Goal: Task Accomplishment & Management: Use online tool/utility

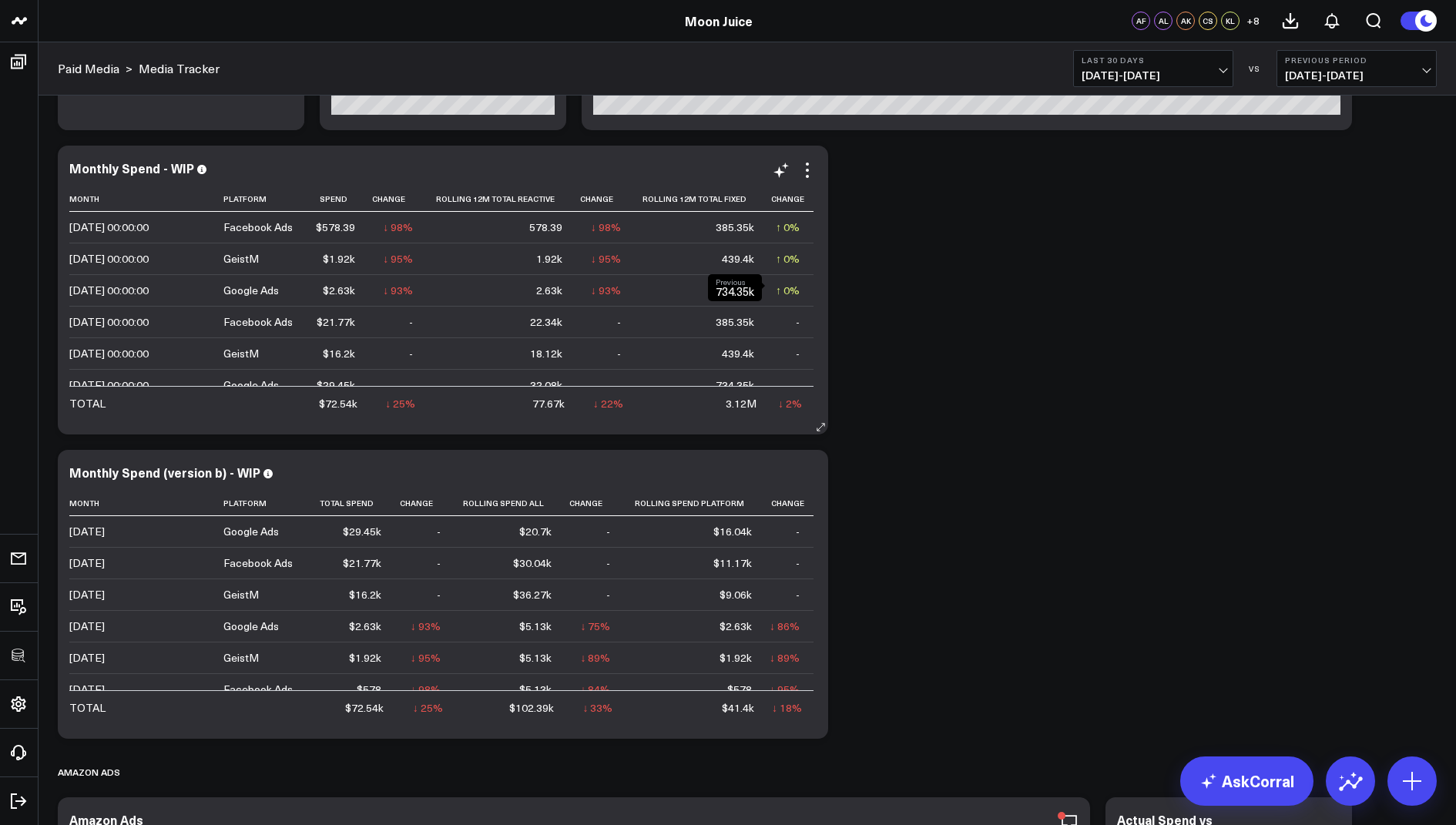
scroll to position [807, 0]
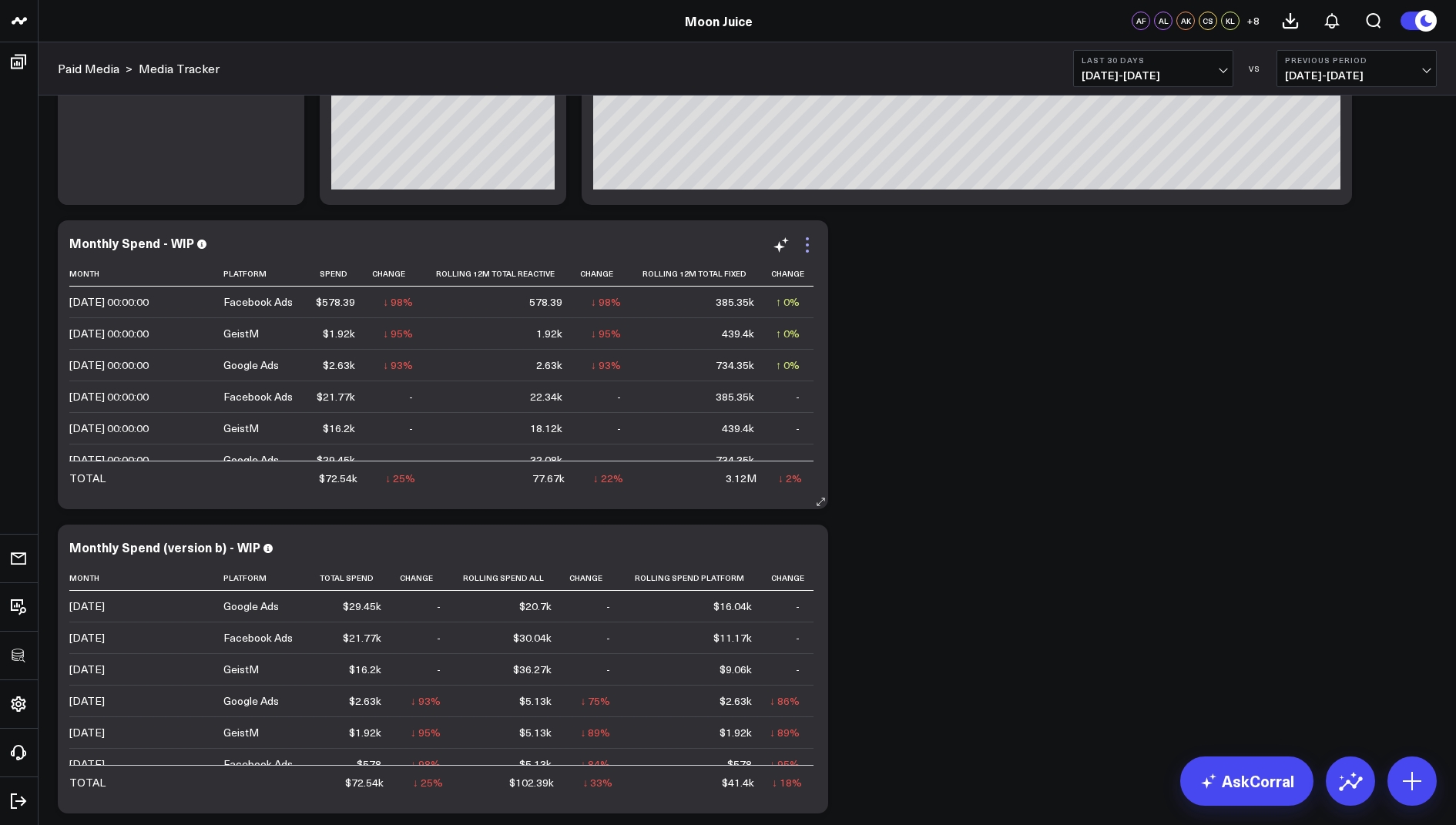
click at [812, 240] on icon at bounding box center [807, 245] width 19 height 19
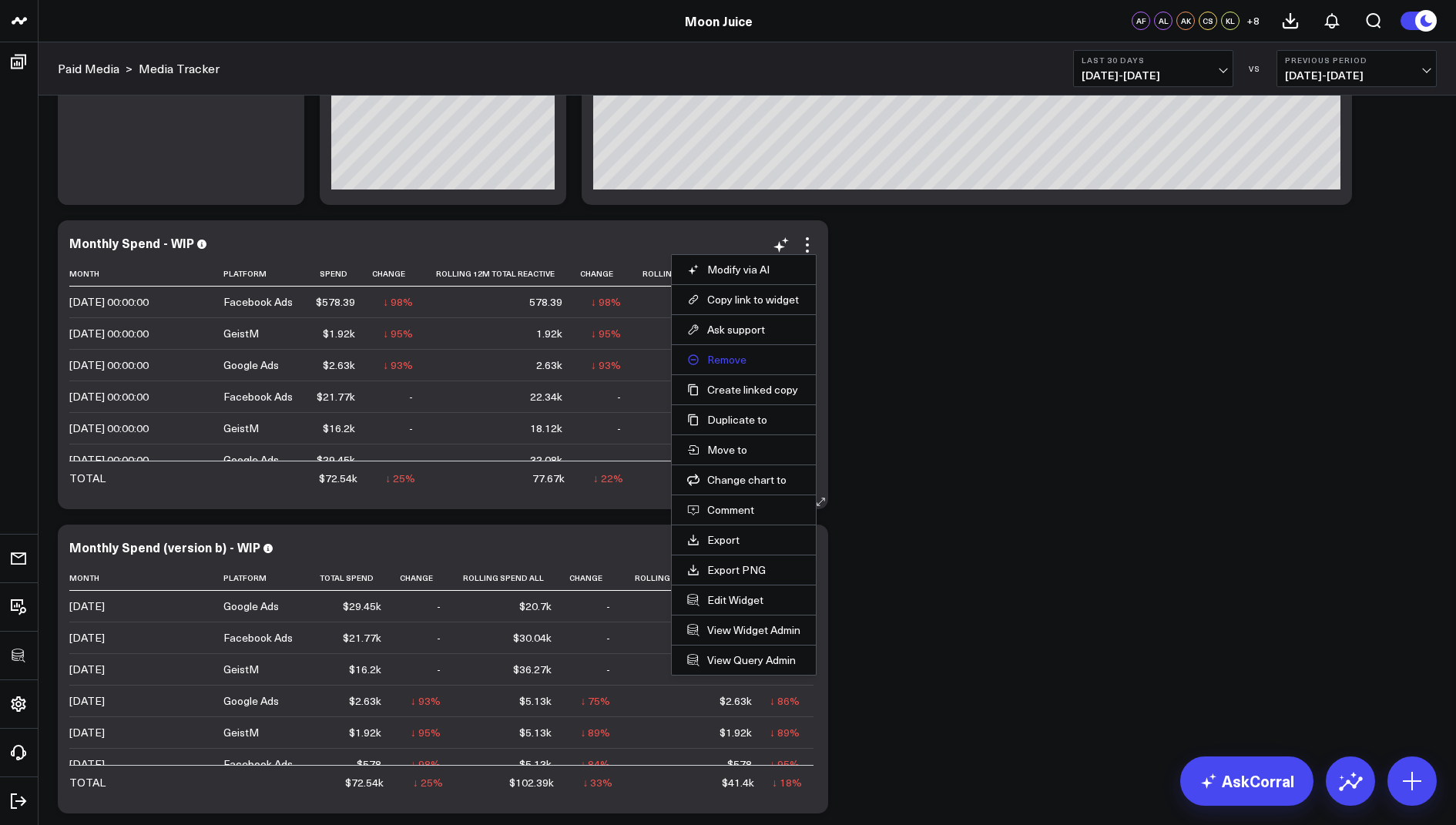
click at [728, 359] on button "Remove" at bounding box center [744, 360] width 114 height 14
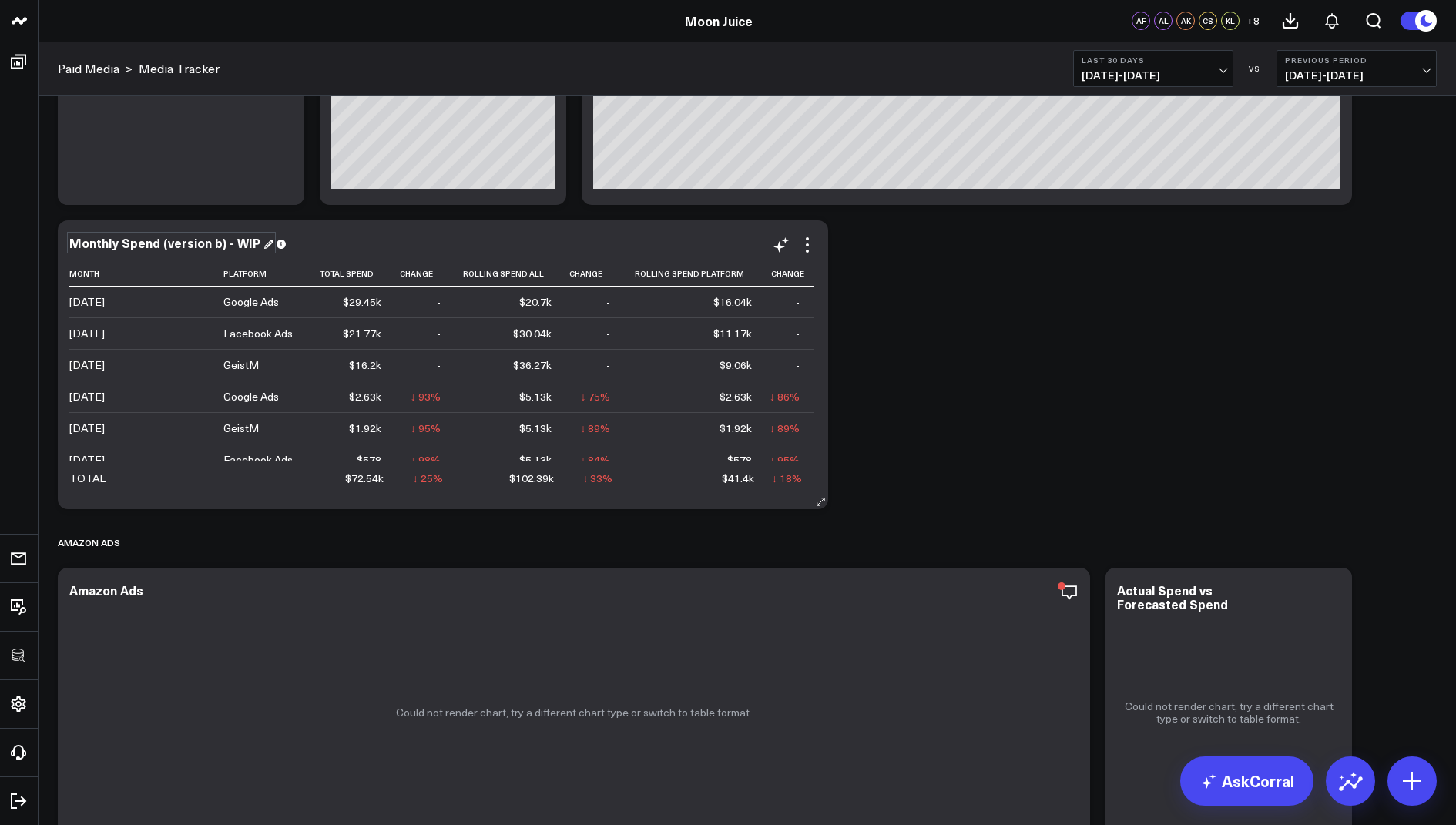
click at [251, 238] on div "Monthly Spend (version b) - WIP" at bounding box center [171, 242] width 204 height 17
click at [806, 245] on icon at bounding box center [807, 245] width 19 height 19
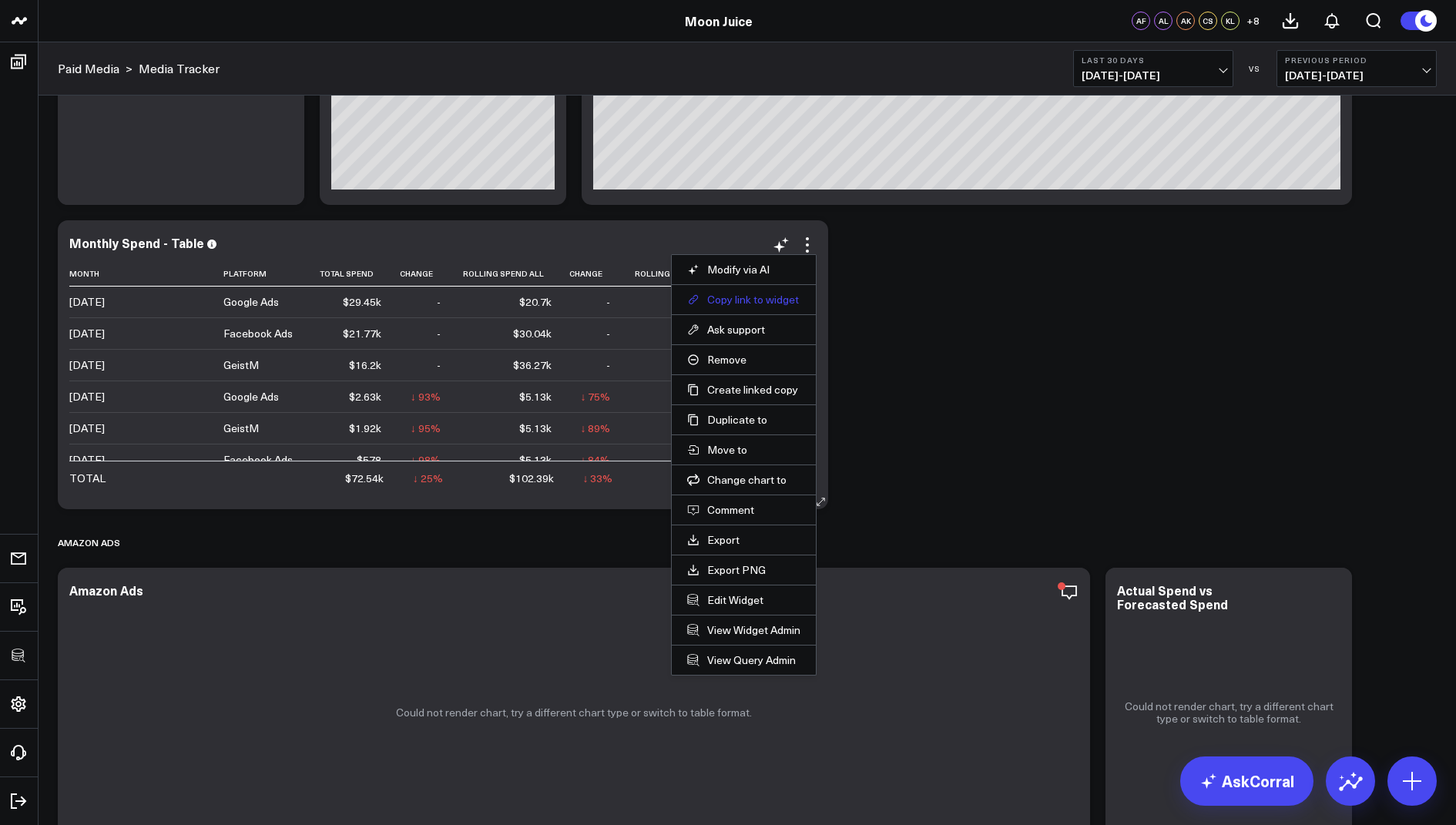
click at [746, 296] on button "Copy link to widget" at bounding box center [744, 299] width 114 height 14
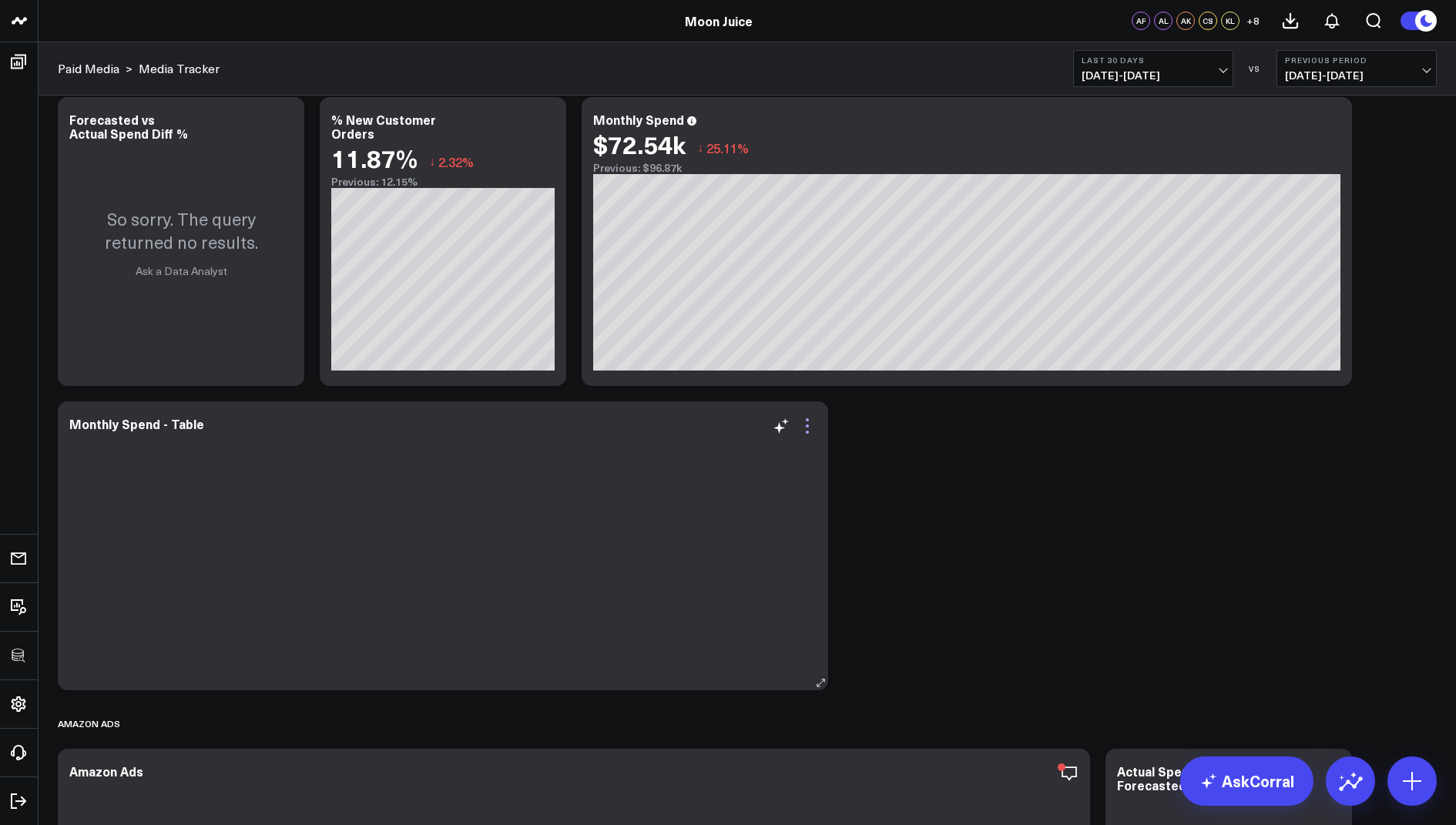
click at [804, 425] on icon at bounding box center [807, 426] width 19 height 19
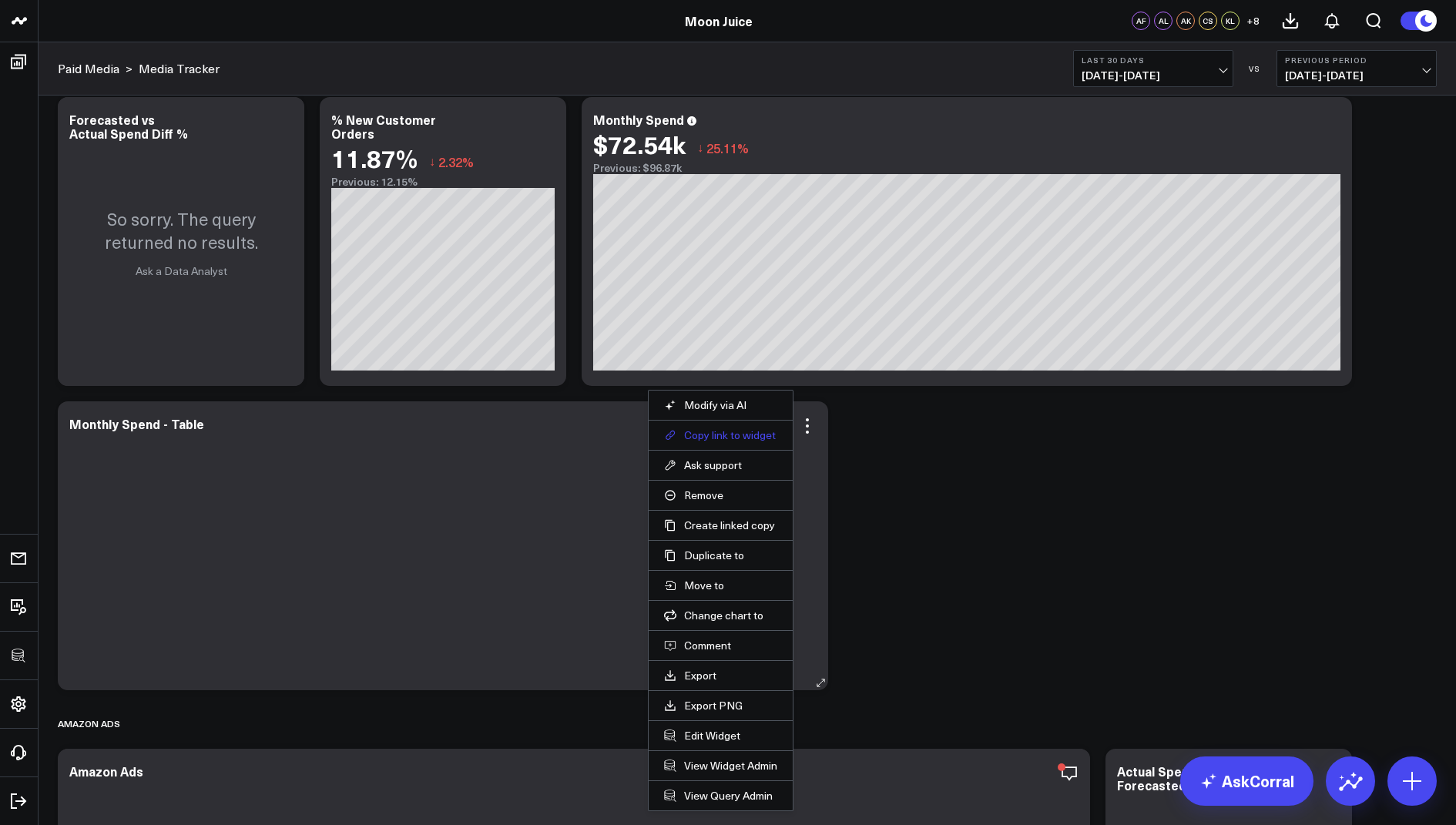
click at [713, 434] on button "Copy link to widget" at bounding box center [721, 435] width 114 height 14
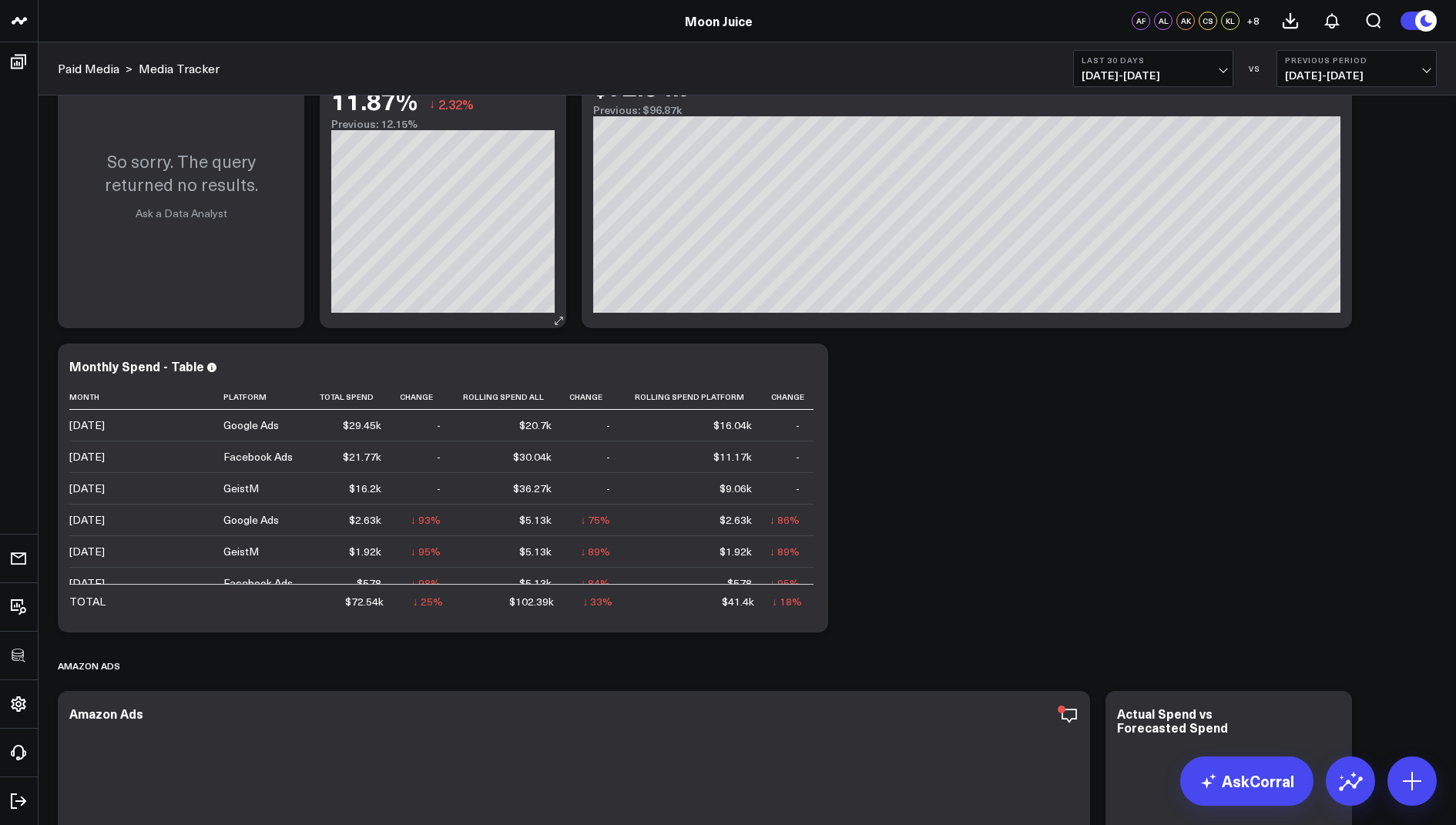
scroll to position [713, 0]
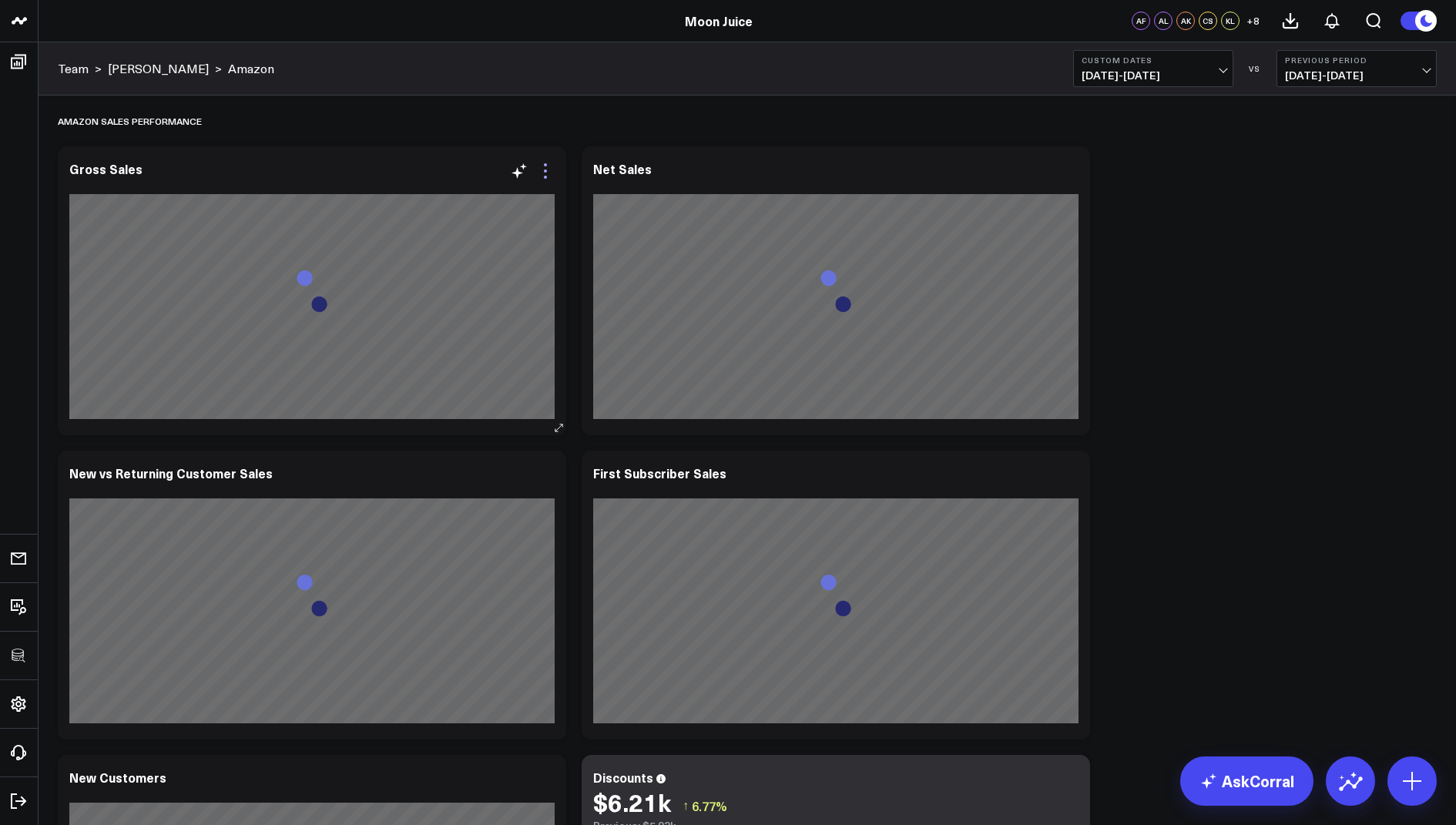
click at [540, 172] on icon at bounding box center [546, 171] width 19 height 19
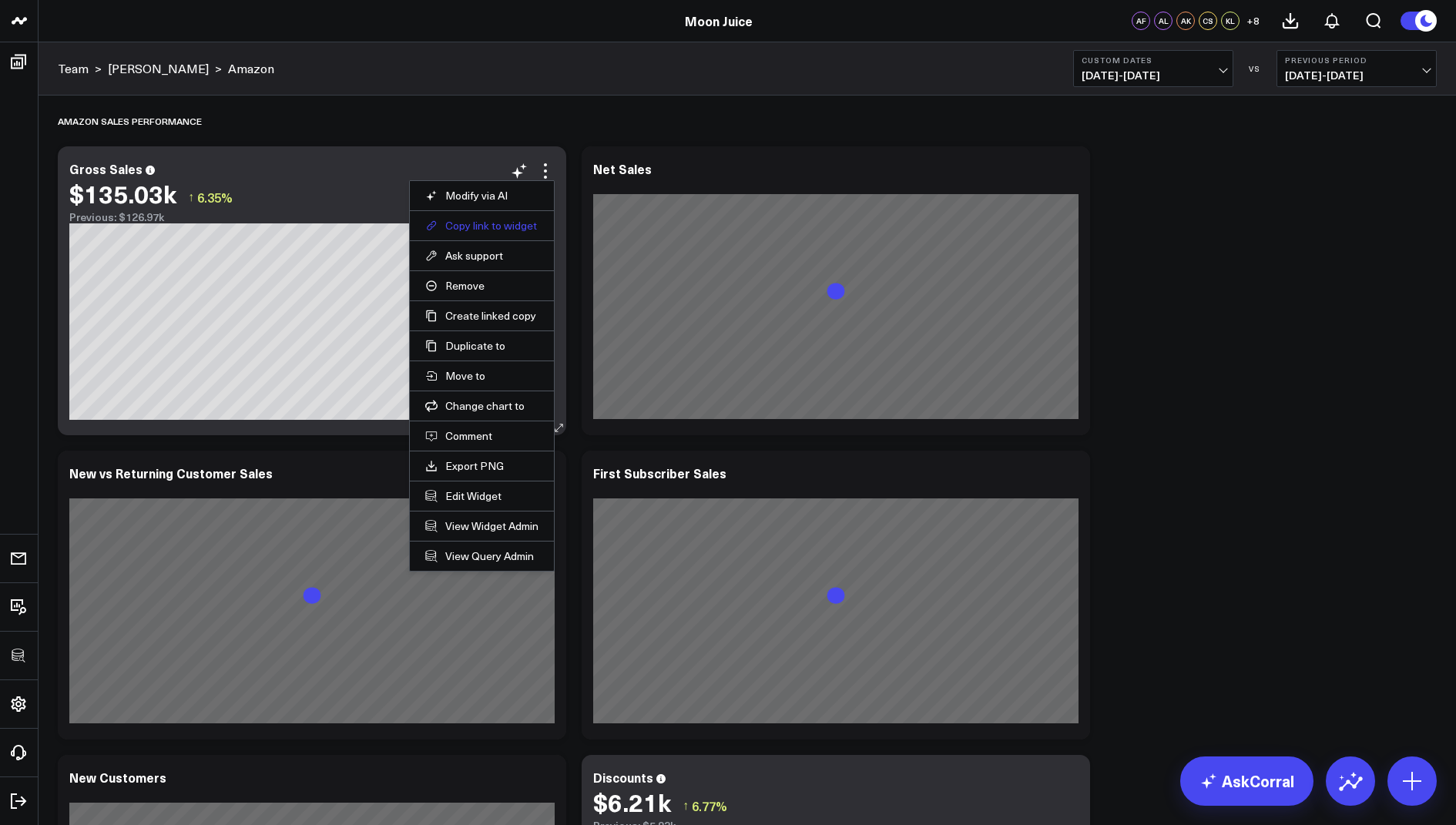
click at [468, 223] on button "Copy link to widget" at bounding box center [482, 225] width 114 height 14
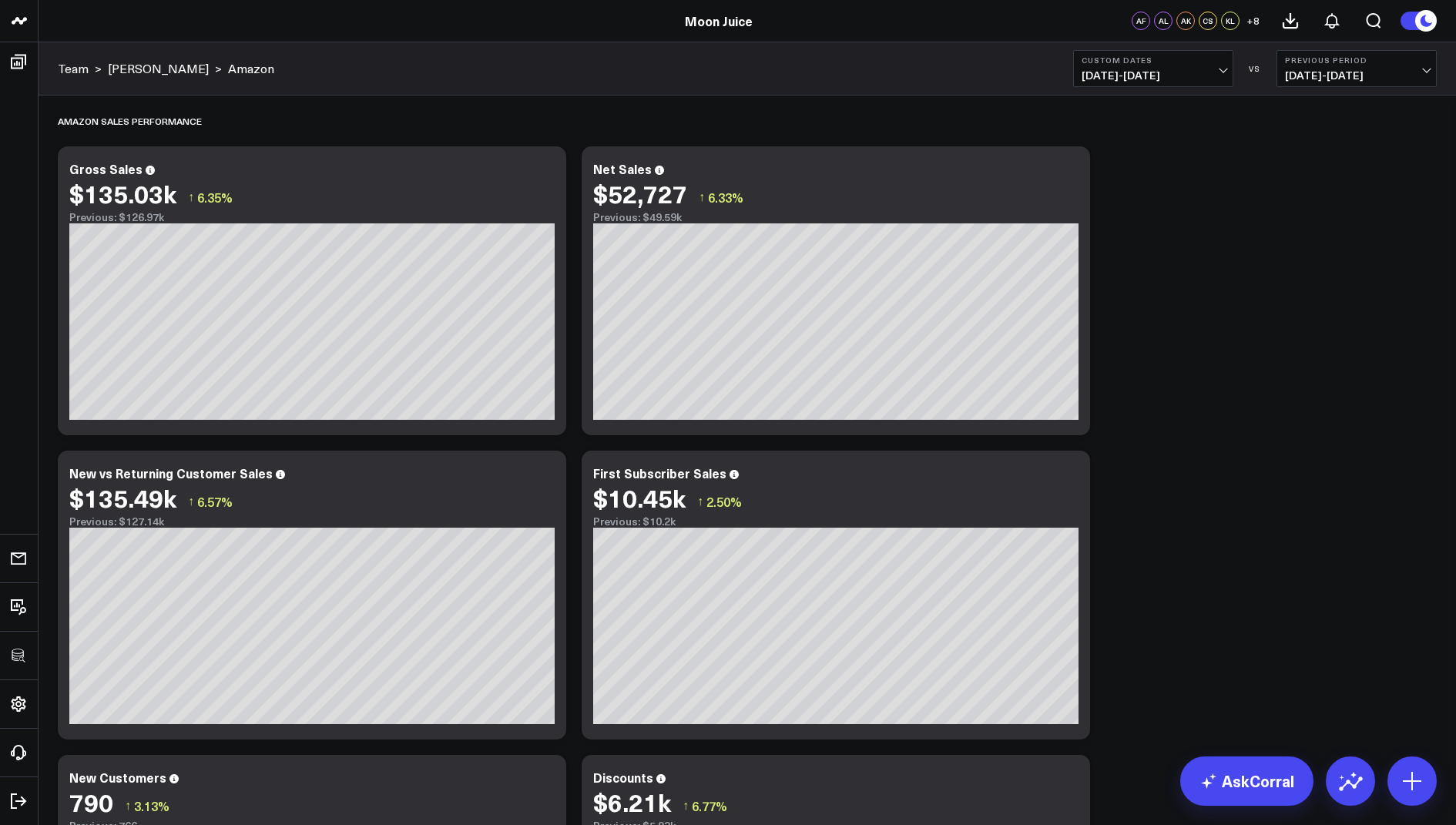
click at [1191, 69] on span "08/01/25 - 08/06/25" at bounding box center [1152, 75] width 143 height 12
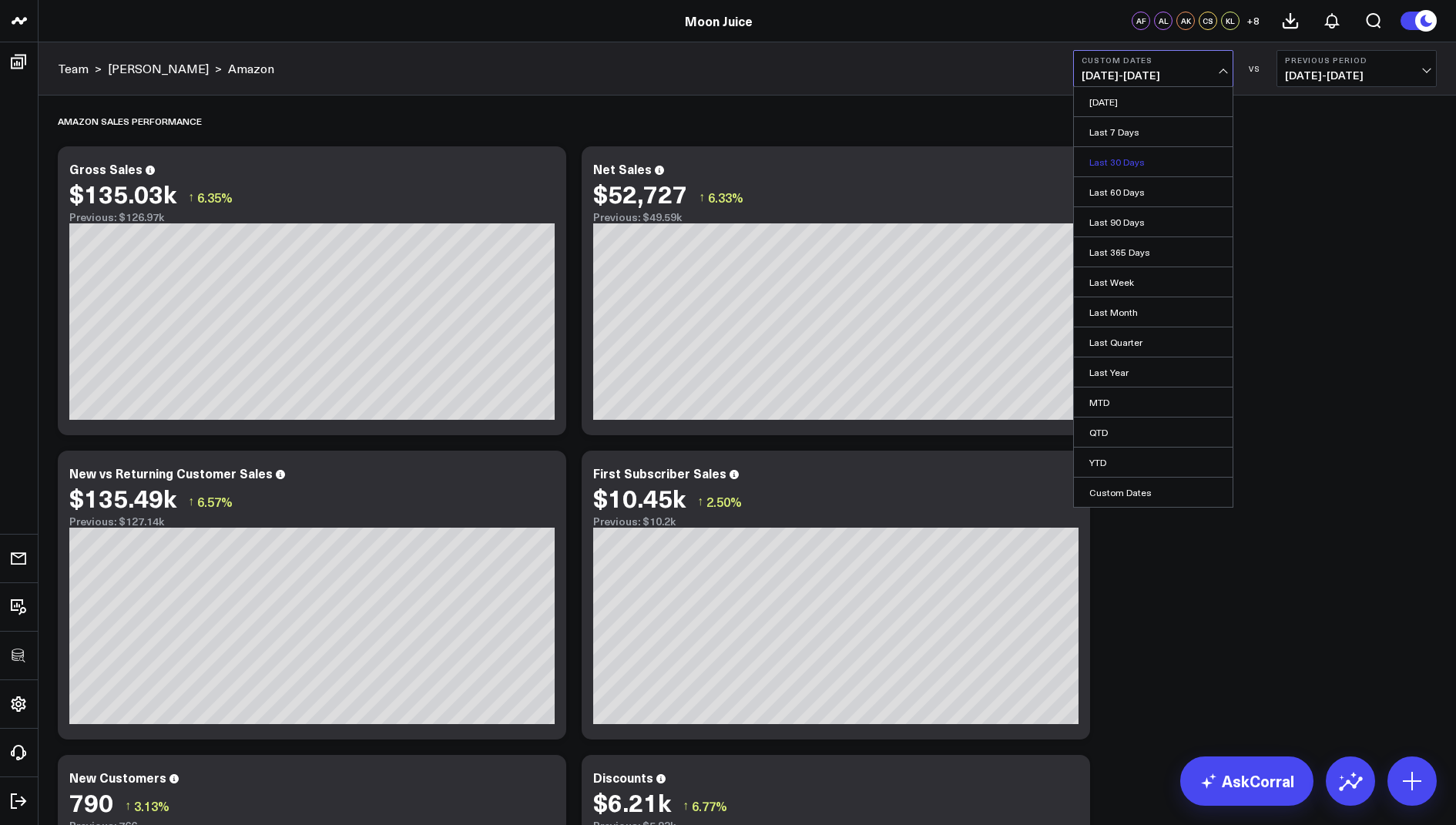
click at [1116, 162] on link "Last 30 Days" at bounding box center [1153, 161] width 159 height 29
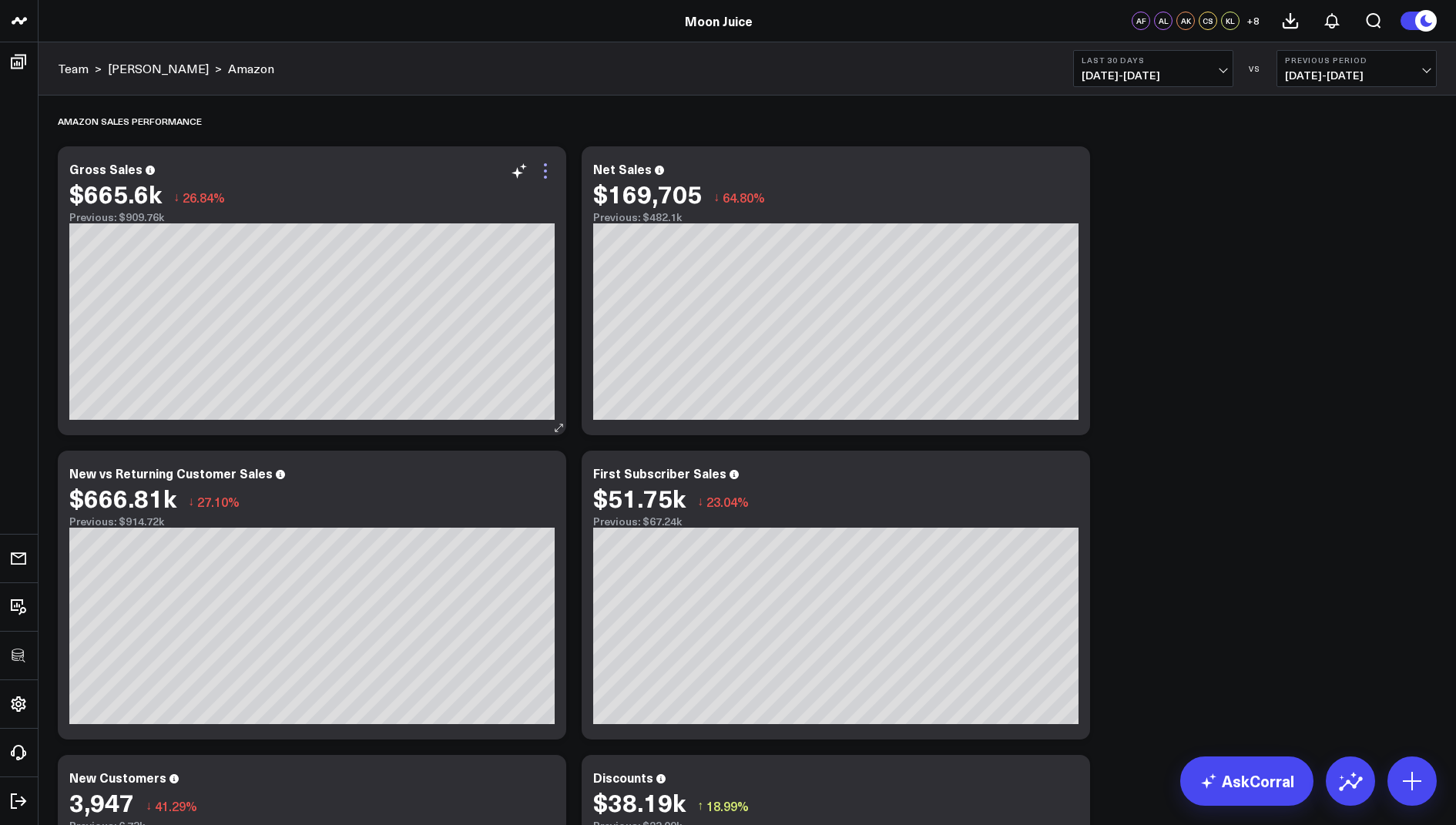
click at [549, 167] on icon at bounding box center [546, 171] width 19 height 19
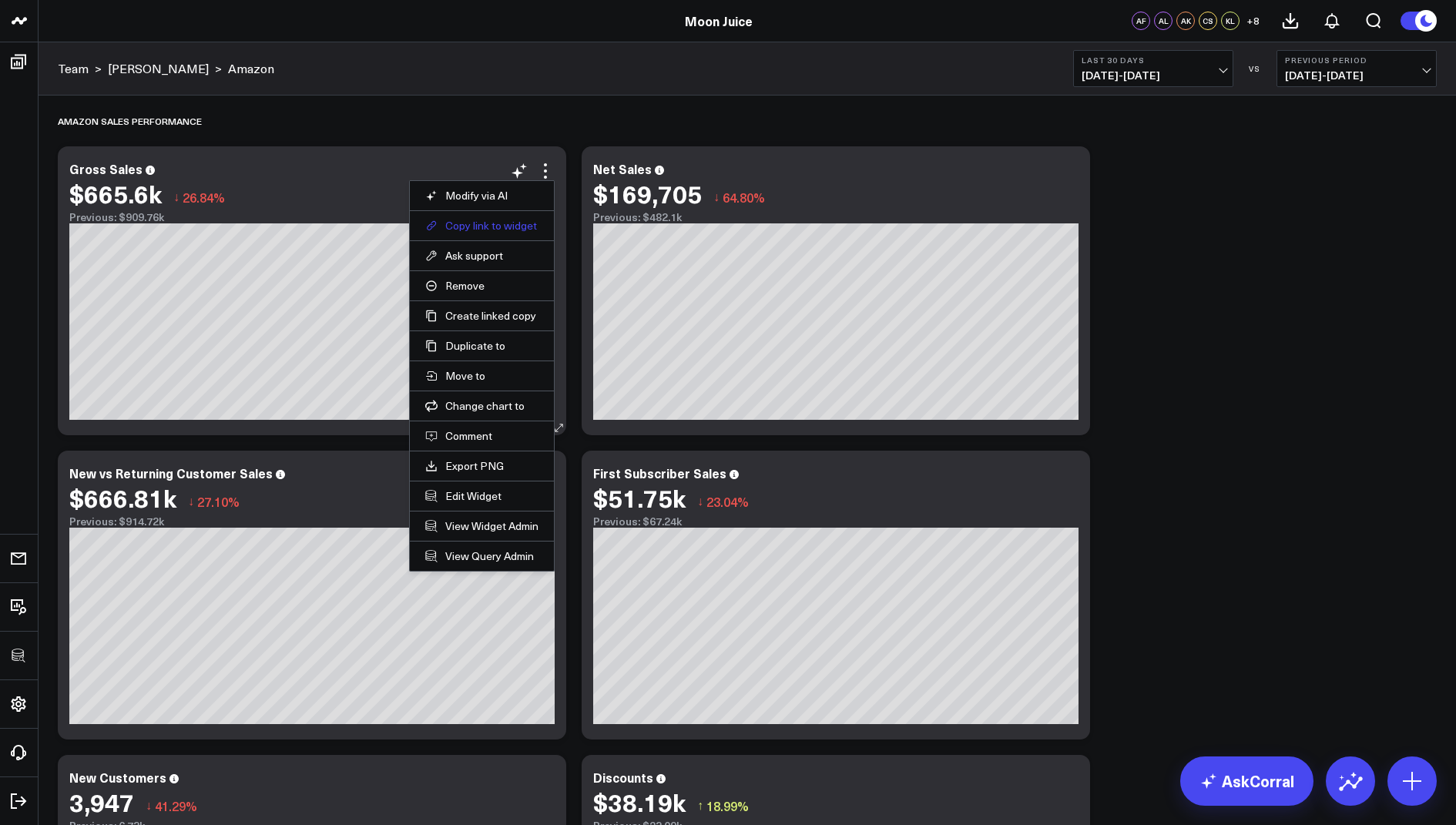
click at [496, 222] on button "Copy link to widget" at bounding box center [482, 225] width 114 height 14
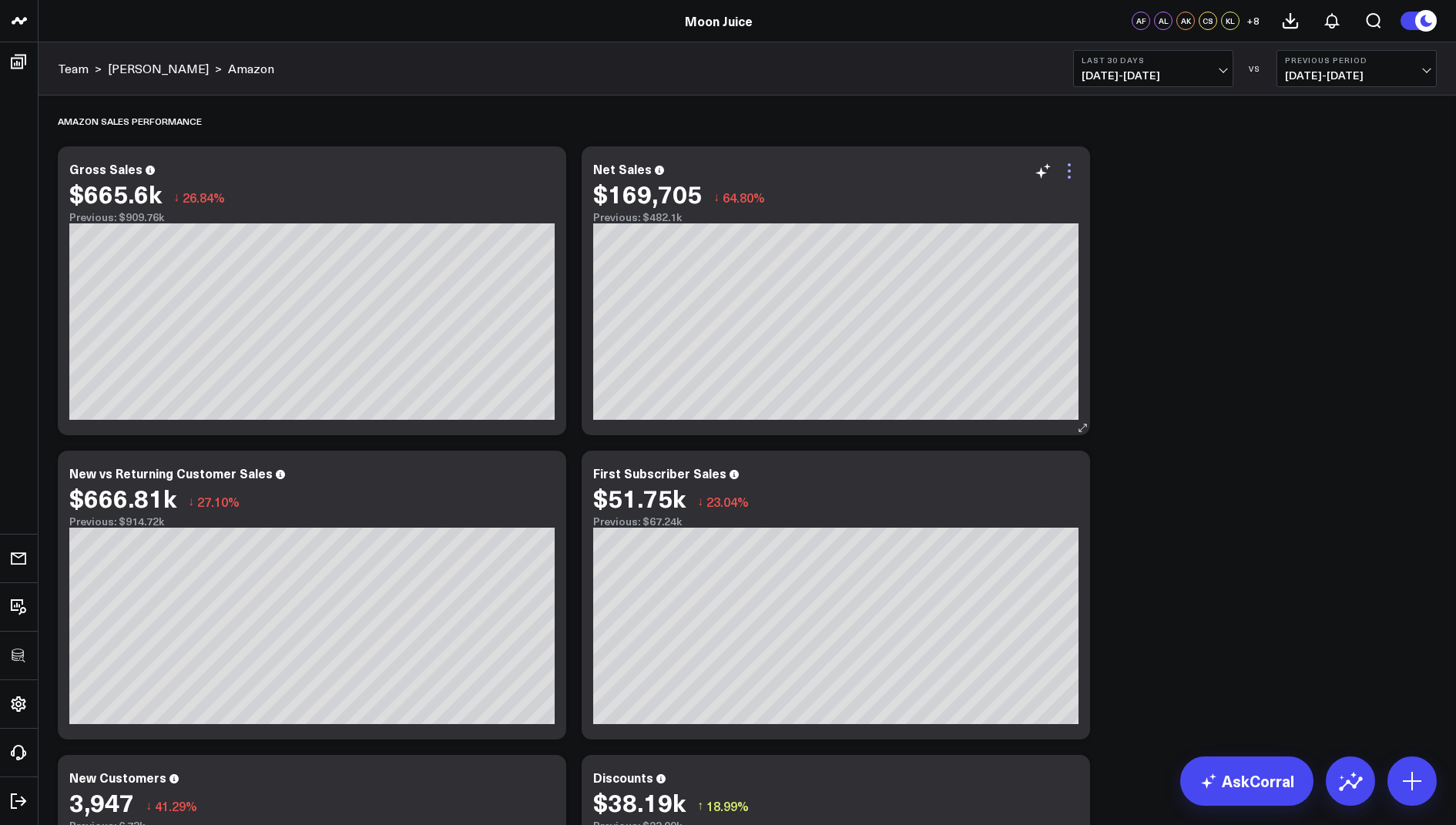
click at [1069, 164] on icon at bounding box center [1068, 165] width 3 height 3
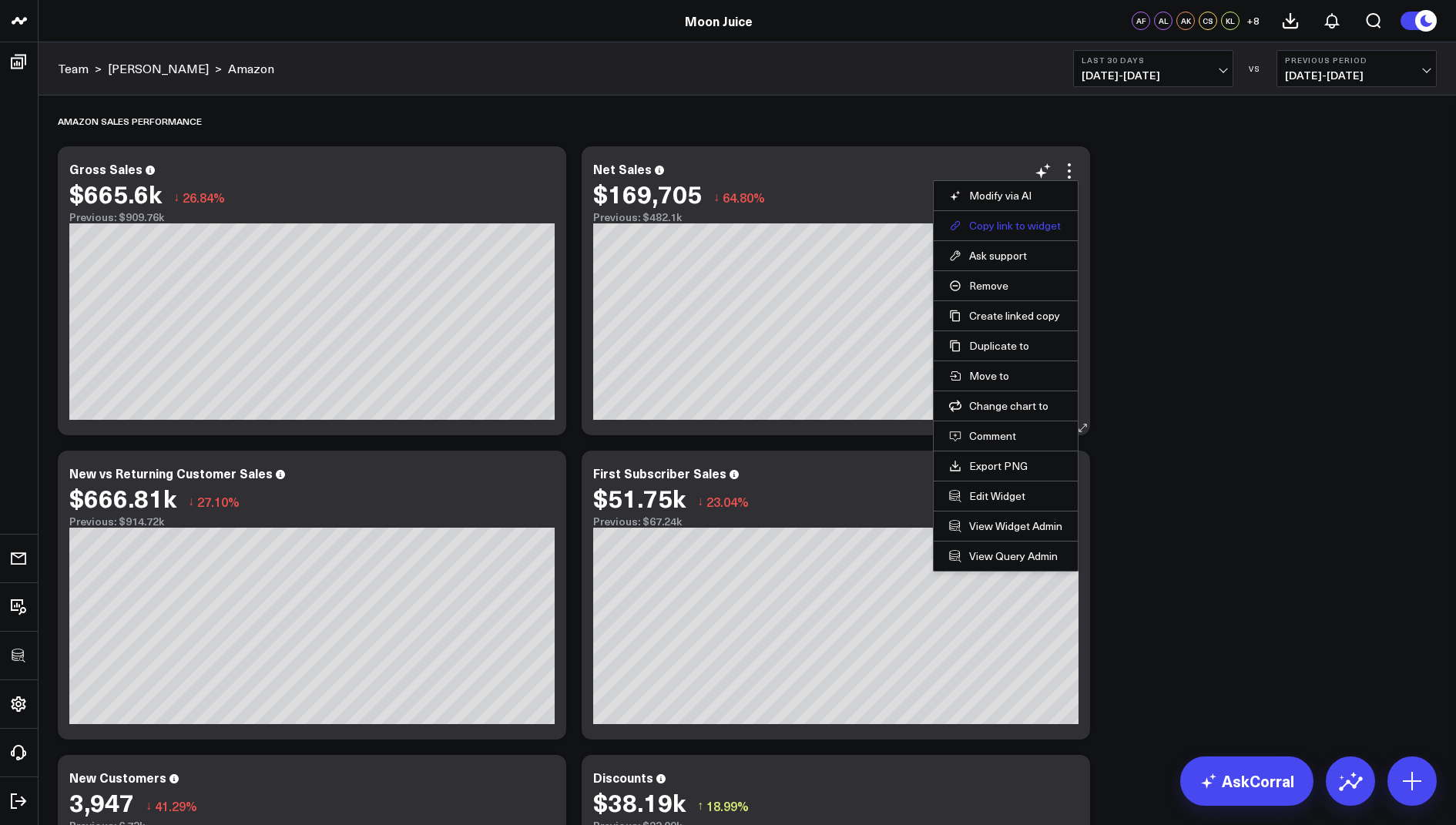
click at [986, 228] on button "Copy link to widget" at bounding box center [1006, 225] width 114 height 14
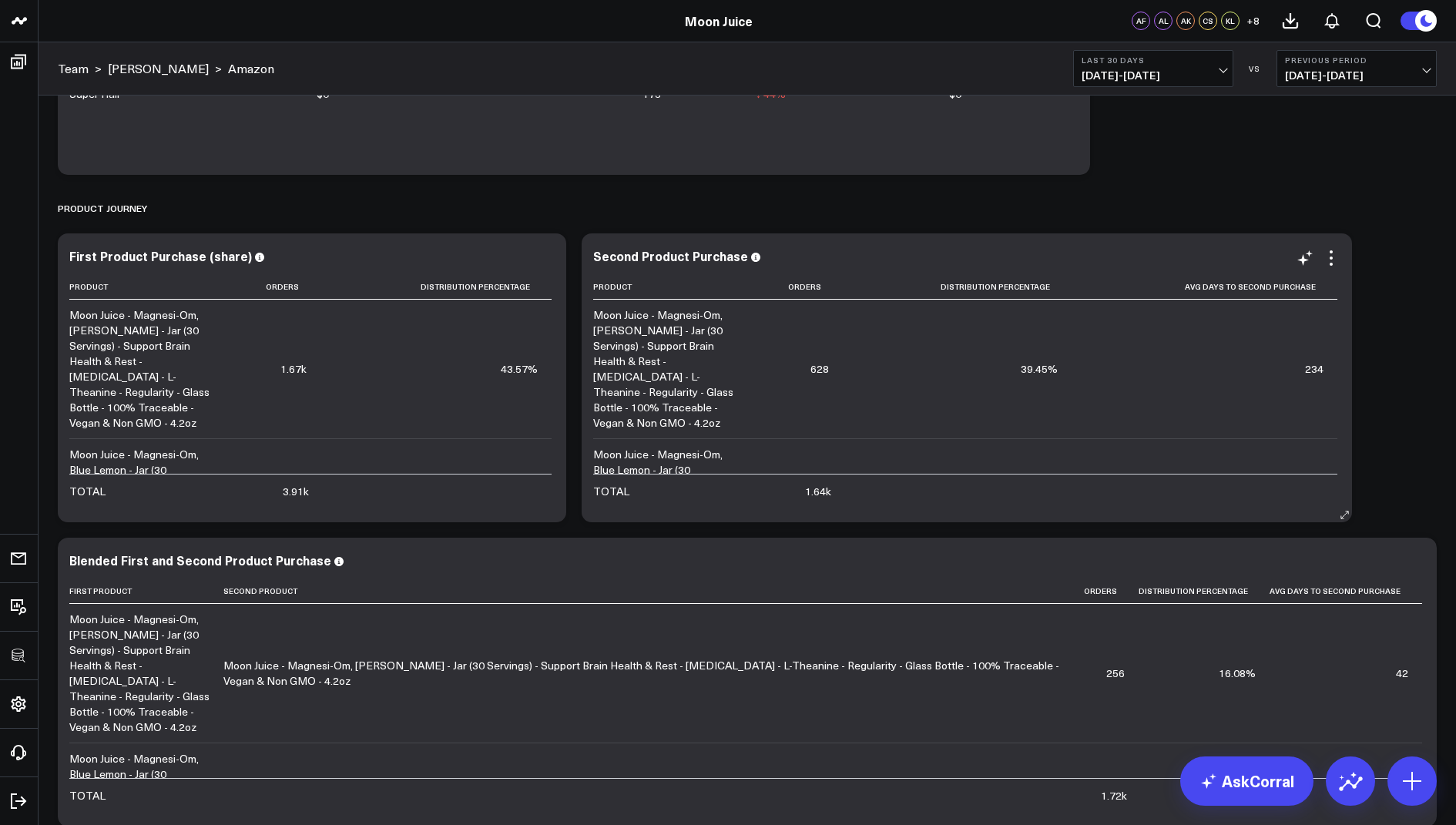
scroll to position [5268, 0]
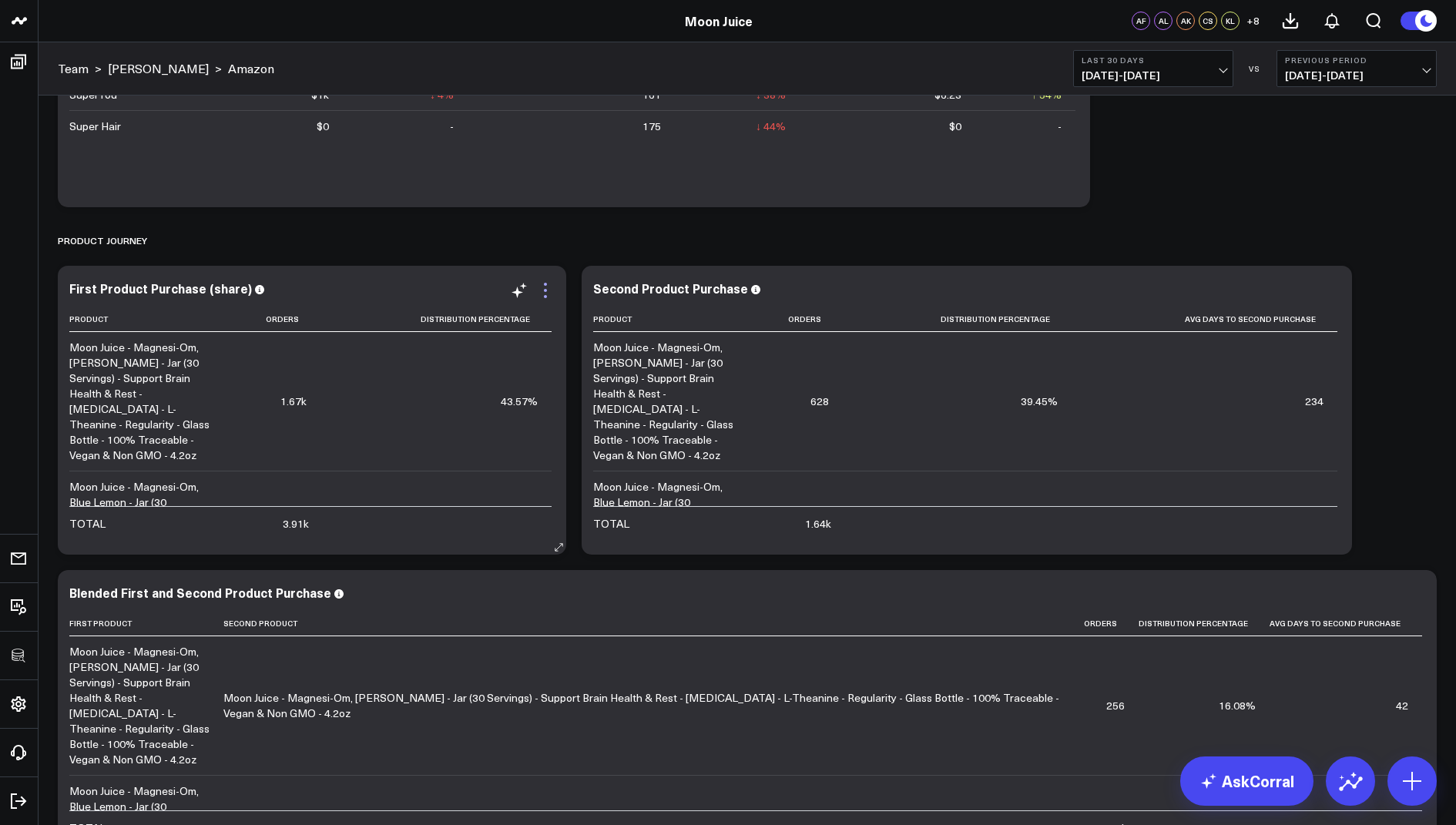
click at [549, 292] on icon at bounding box center [546, 290] width 19 height 19
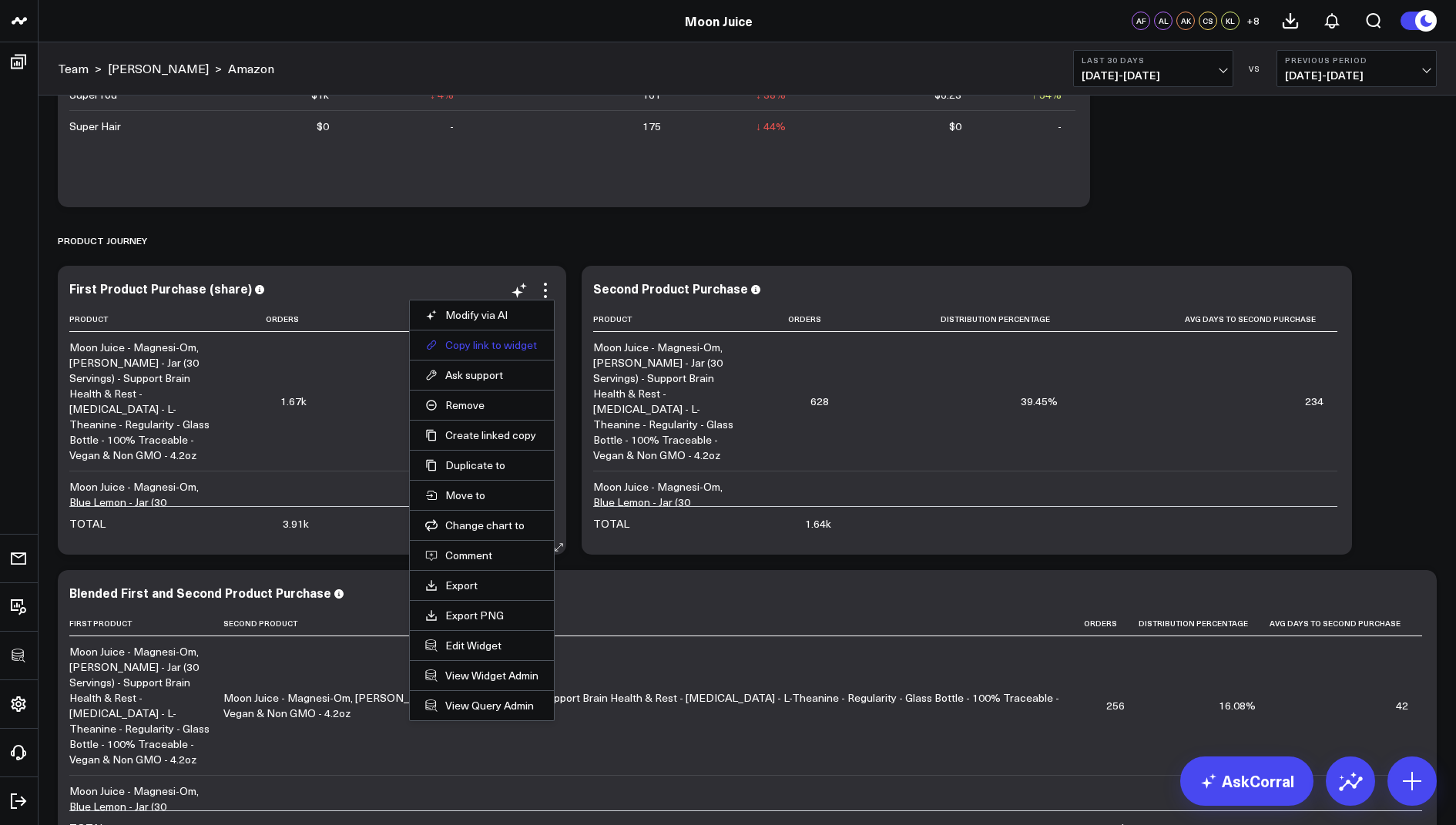
click at [469, 345] on button "Copy link to widget" at bounding box center [482, 344] width 114 height 14
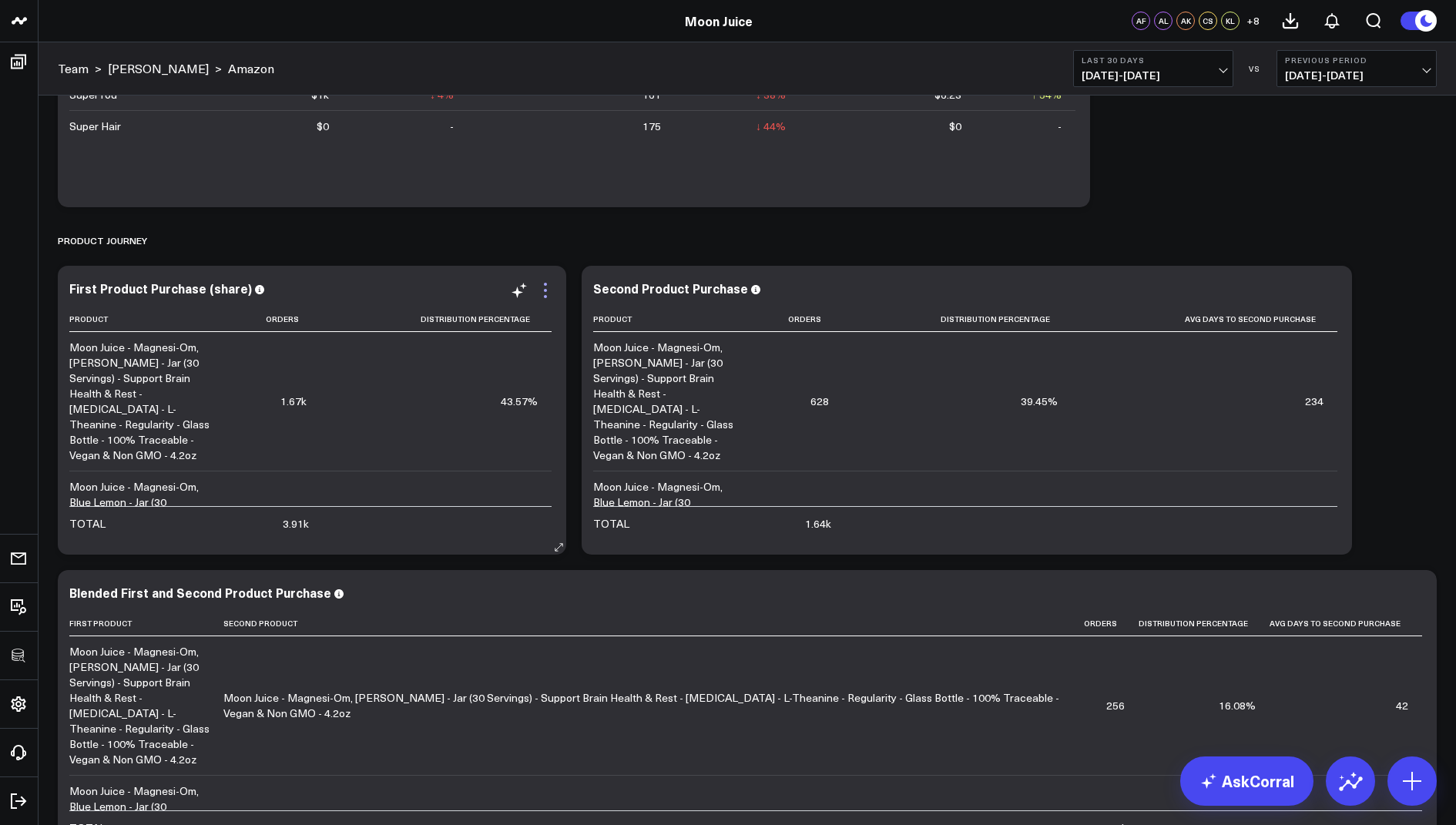
click at [545, 286] on icon at bounding box center [546, 290] width 19 height 19
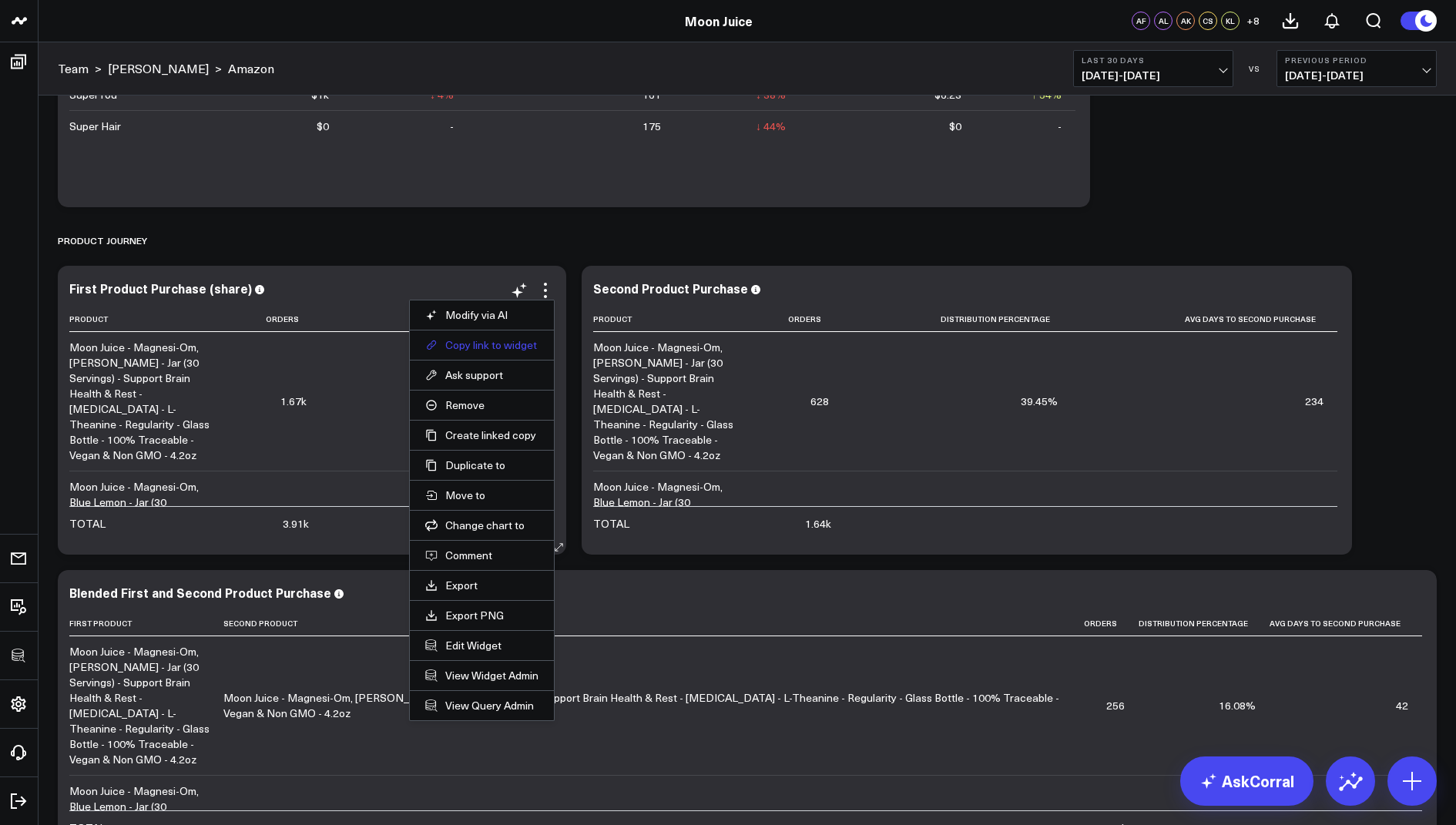
click at [495, 338] on button "Copy link to widget" at bounding box center [482, 344] width 114 height 14
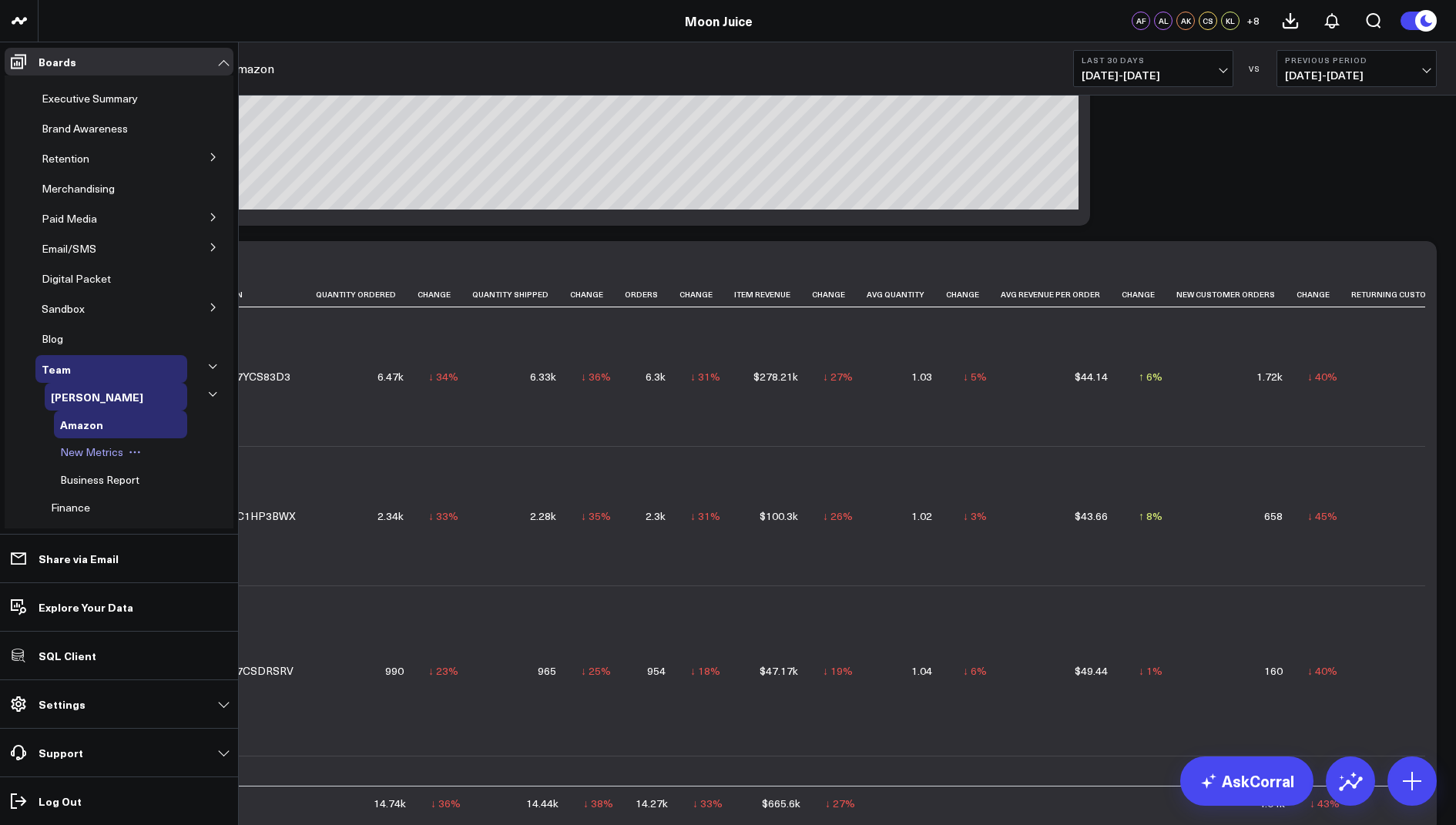
scroll to position [26, 0]
click at [105, 481] on span "Business Report" at bounding box center [99, 477] width 79 height 14
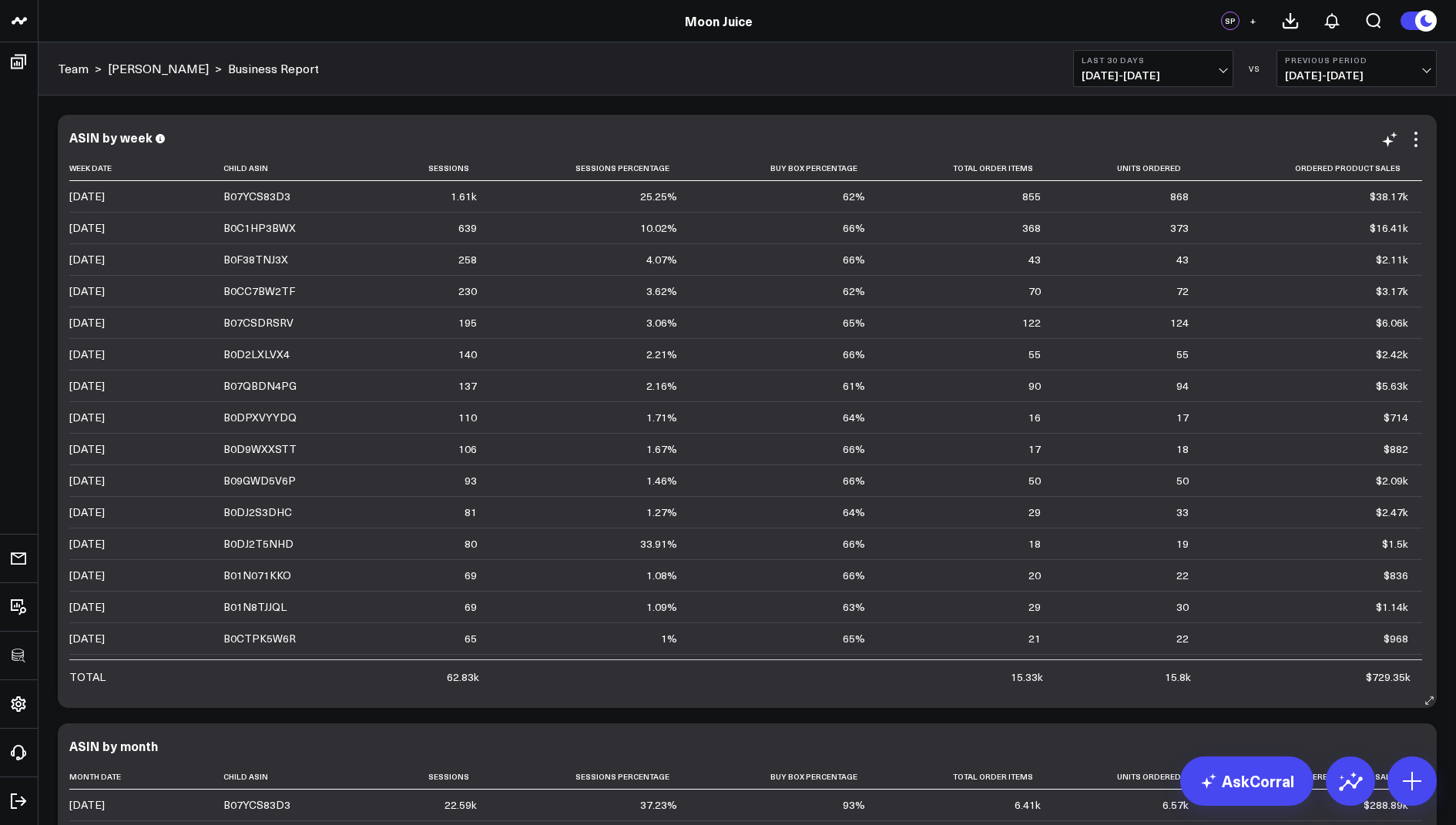
scroll to position [5, 0]
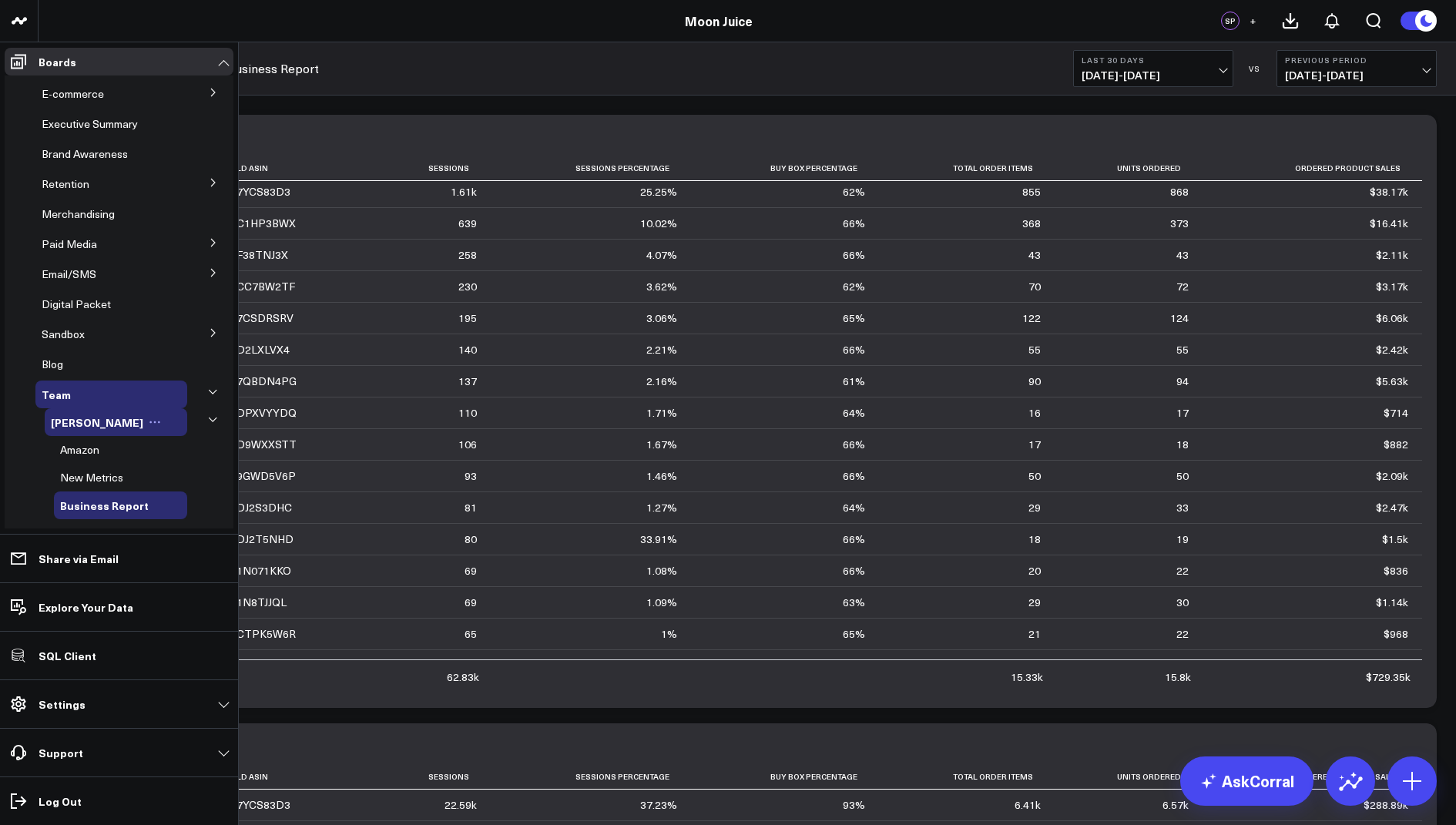
click at [73, 426] on span "Clayton" at bounding box center [97, 422] width 93 height 15
click at [85, 447] on span "Amazon" at bounding box center [79, 448] width 40 height 14
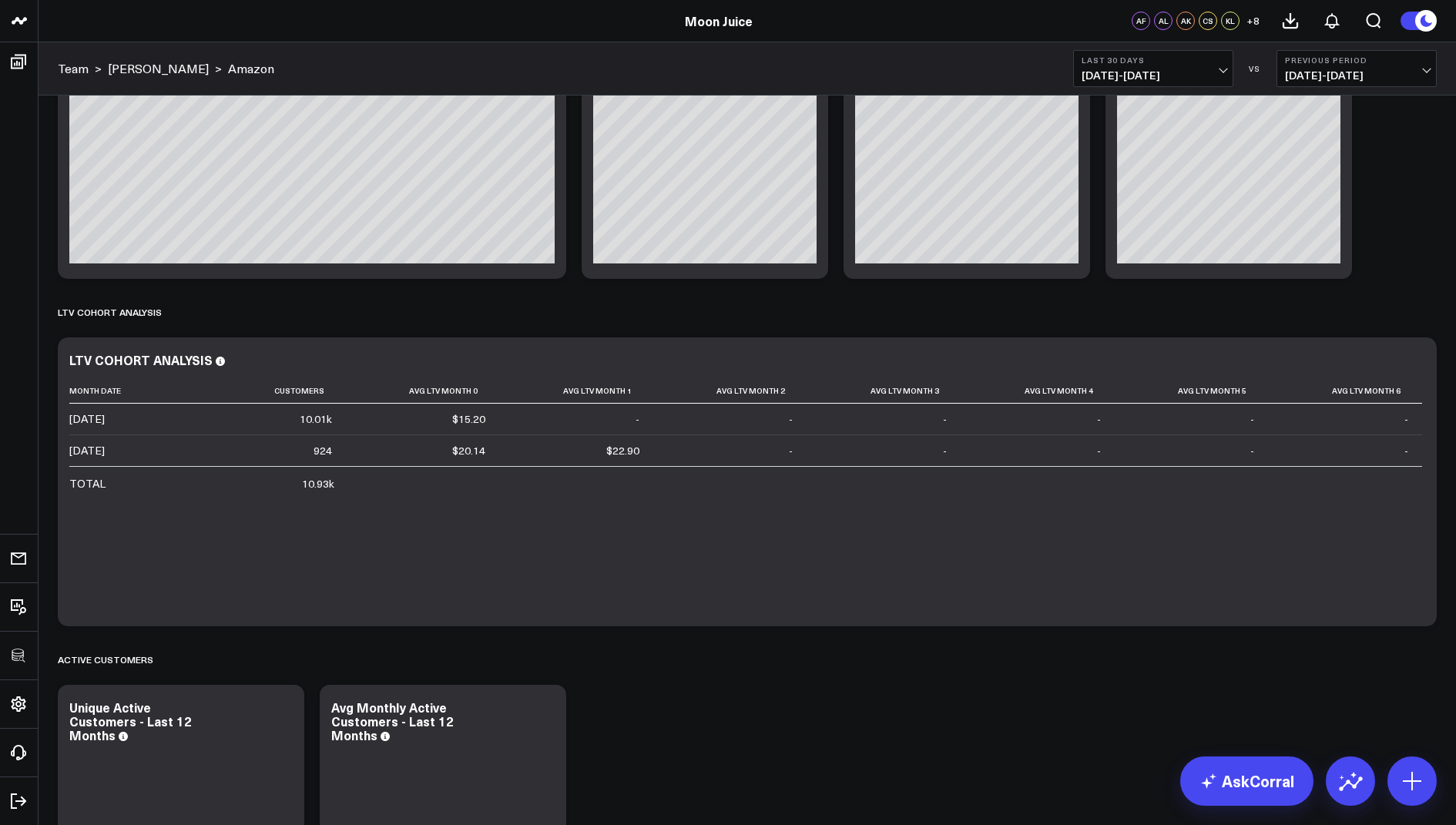
scroll to position [1633, 0]
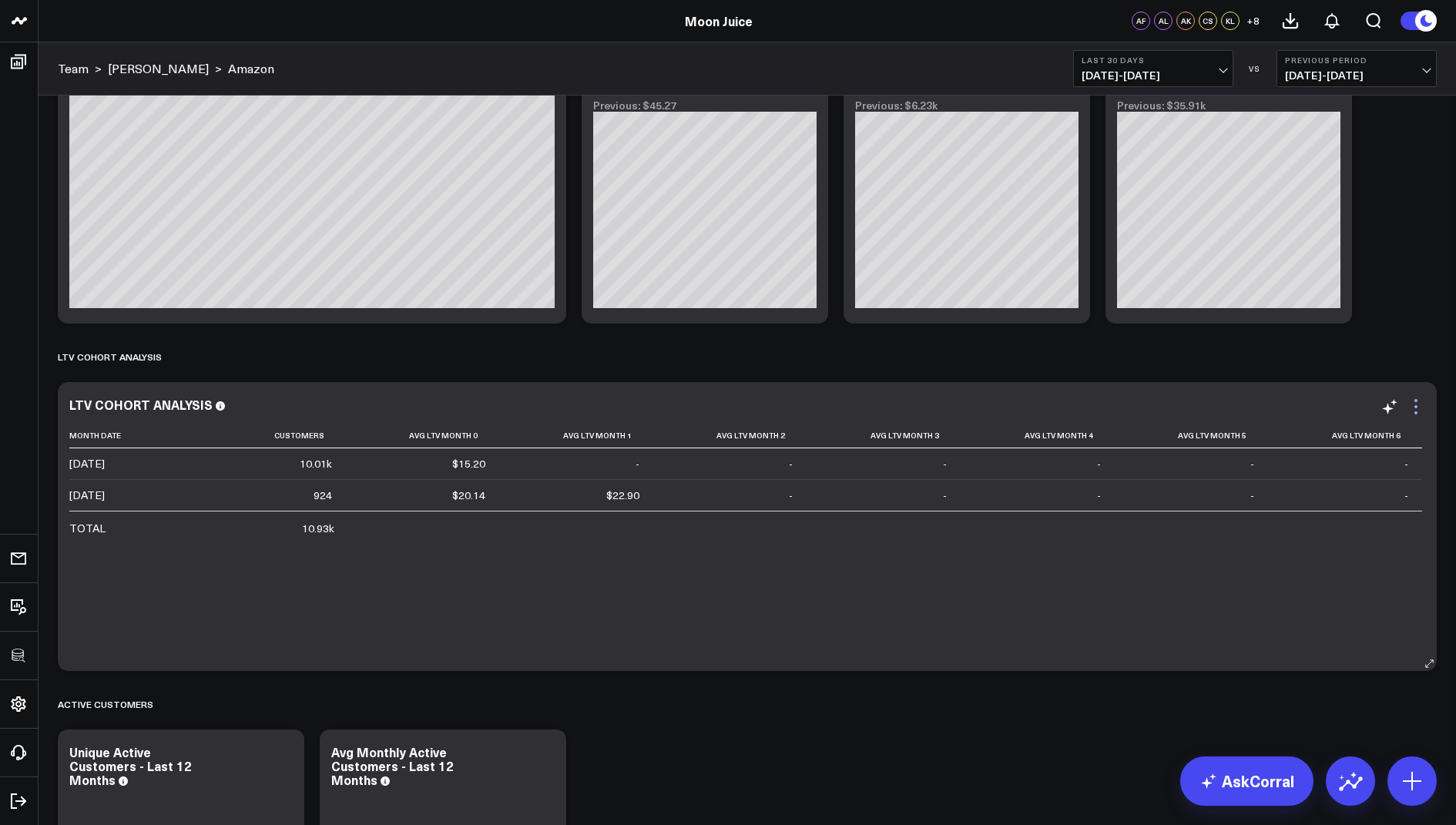
click at [1415, 407] on icon at bounding box center [1415, 406] width 3 height 3
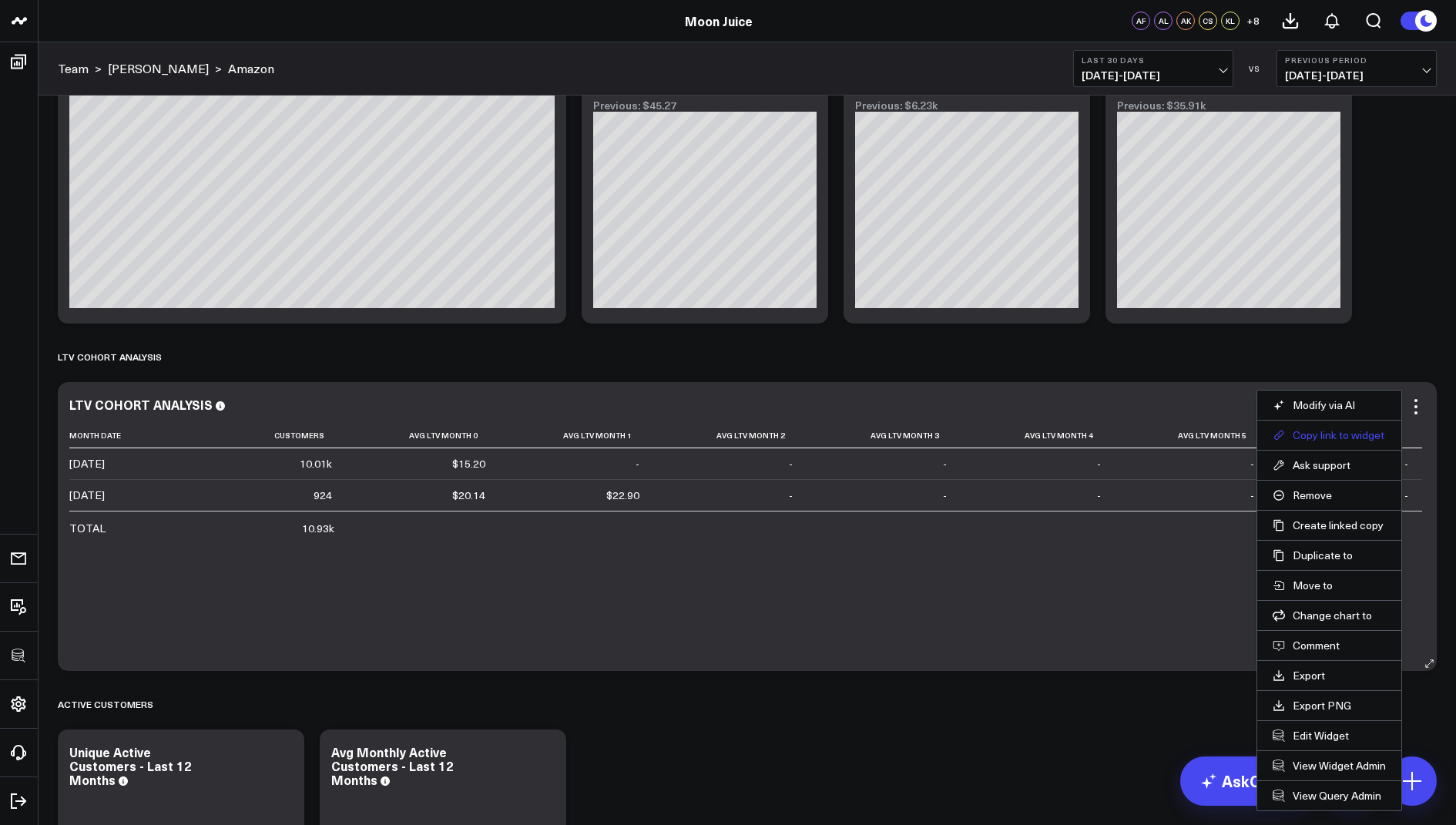
click at [1347, 429] on button "Copy link to widget" at bounding box center [1329, 435] width 114 height 14
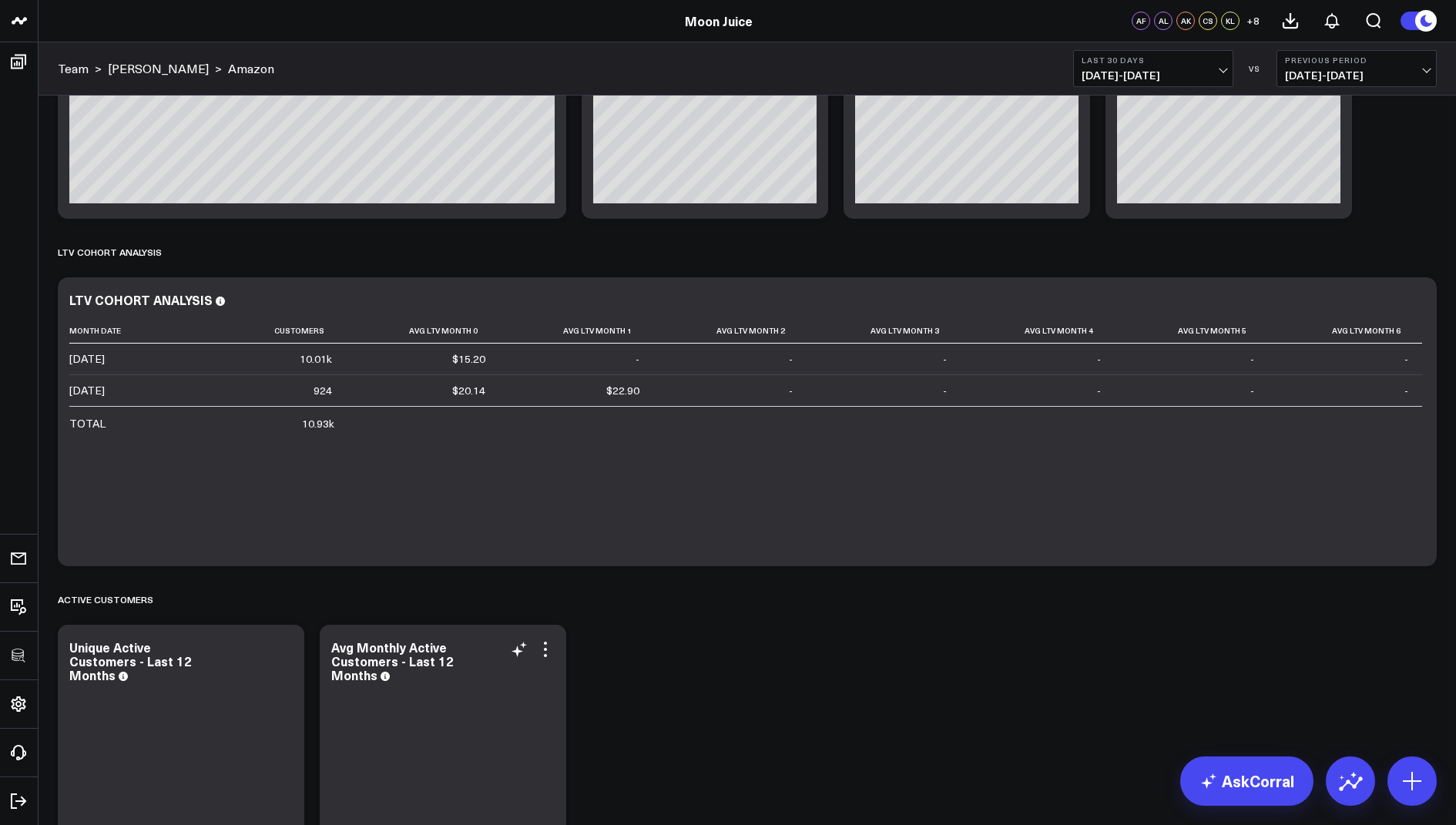
scroll to position [1656, 0]
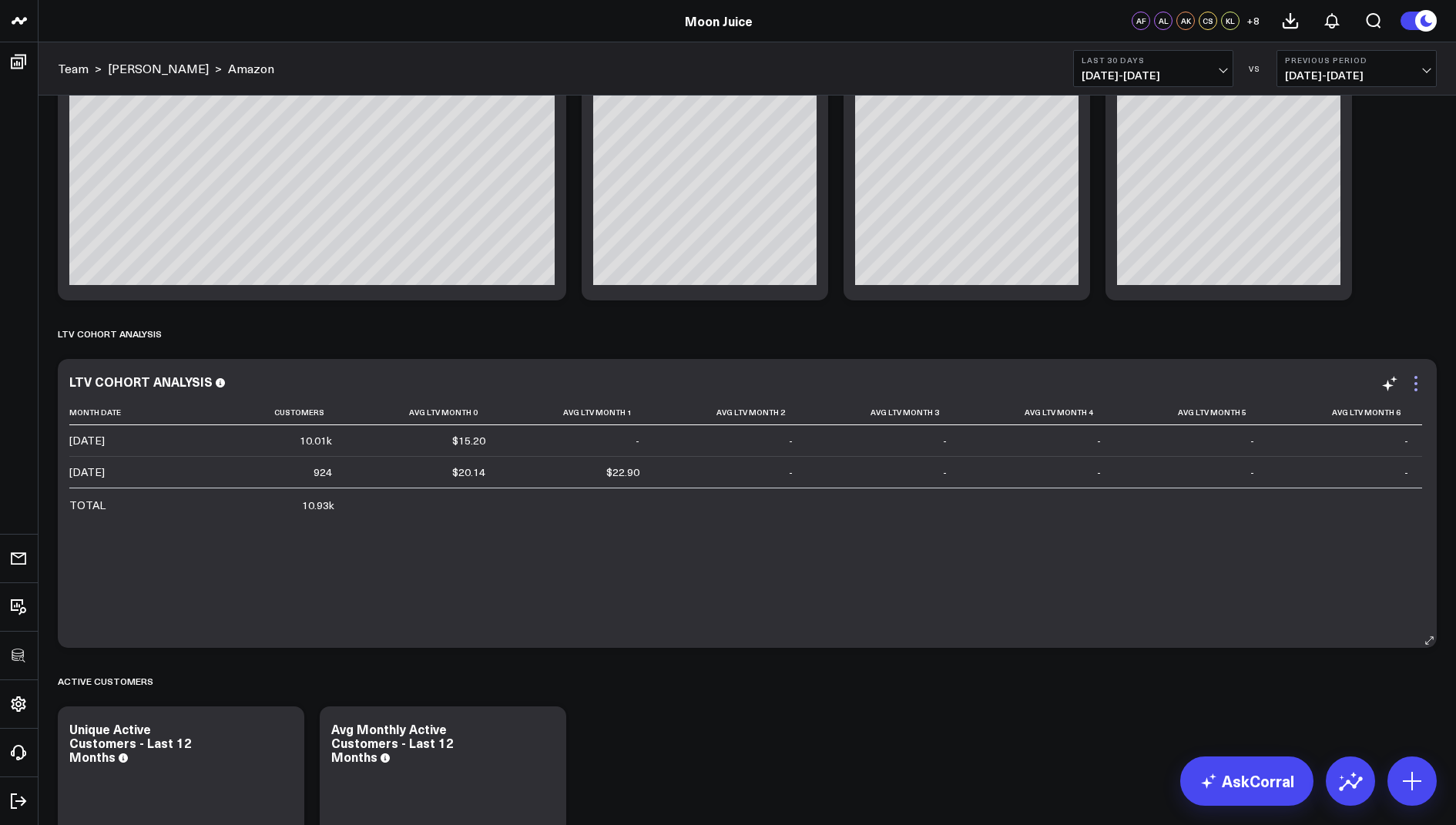
click at [1412, 387] on icon at bounding box center [1415, 384] width 19 height 19
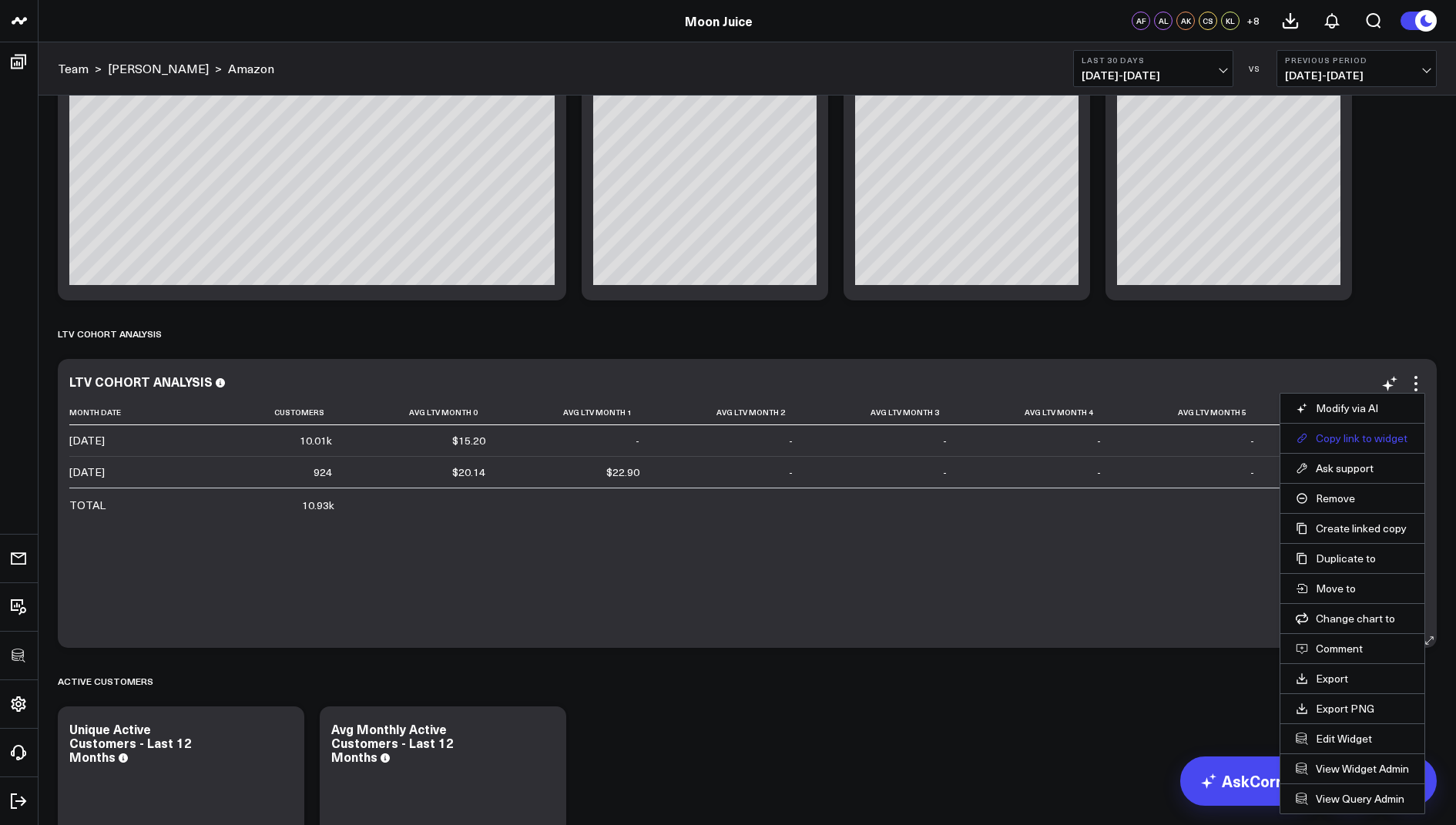
click at [1347, 431] on button "Copy link to widget" at bounding box center [1352, 438] width 114 height 14
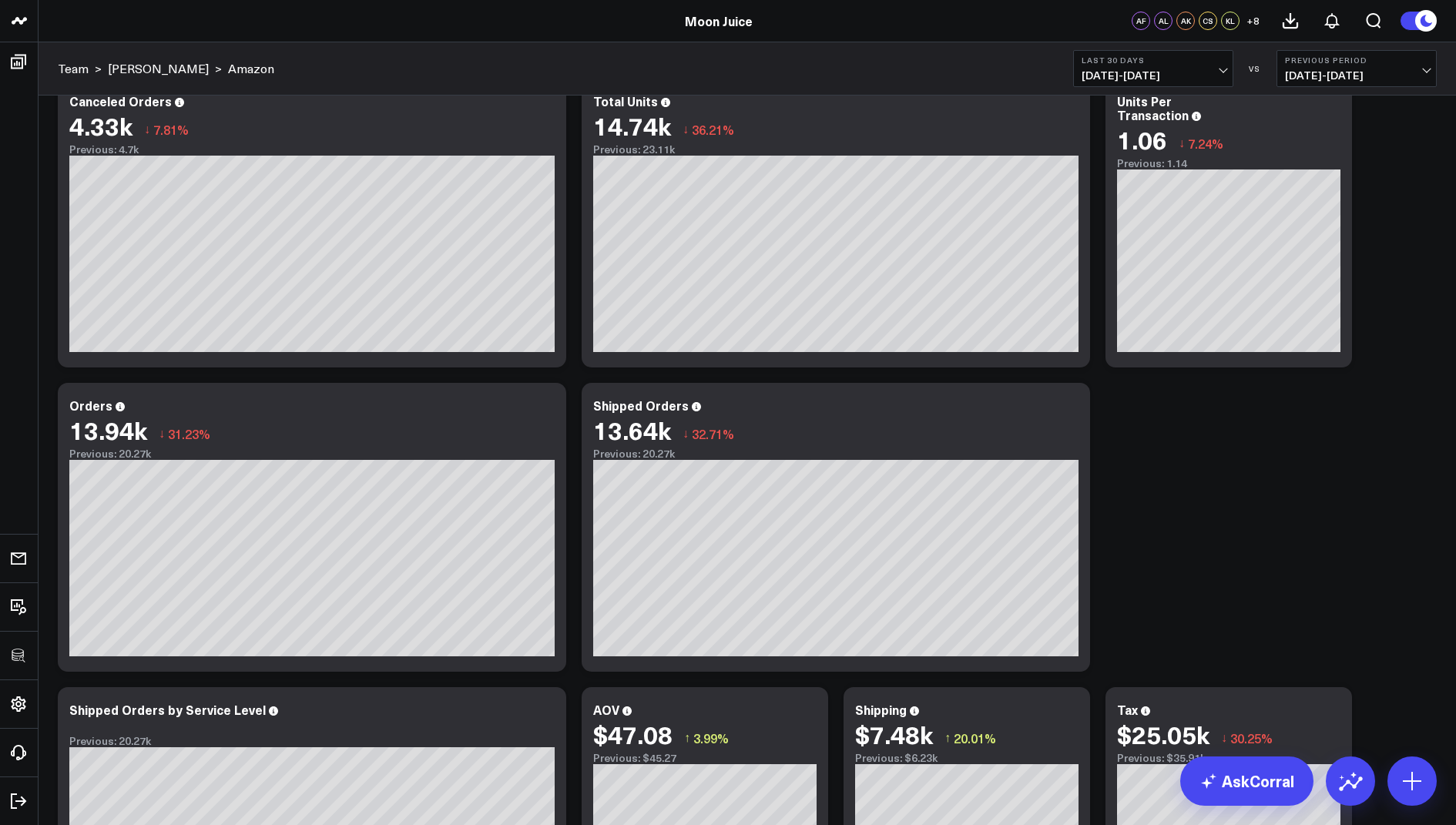
scroll to position [0, 0]
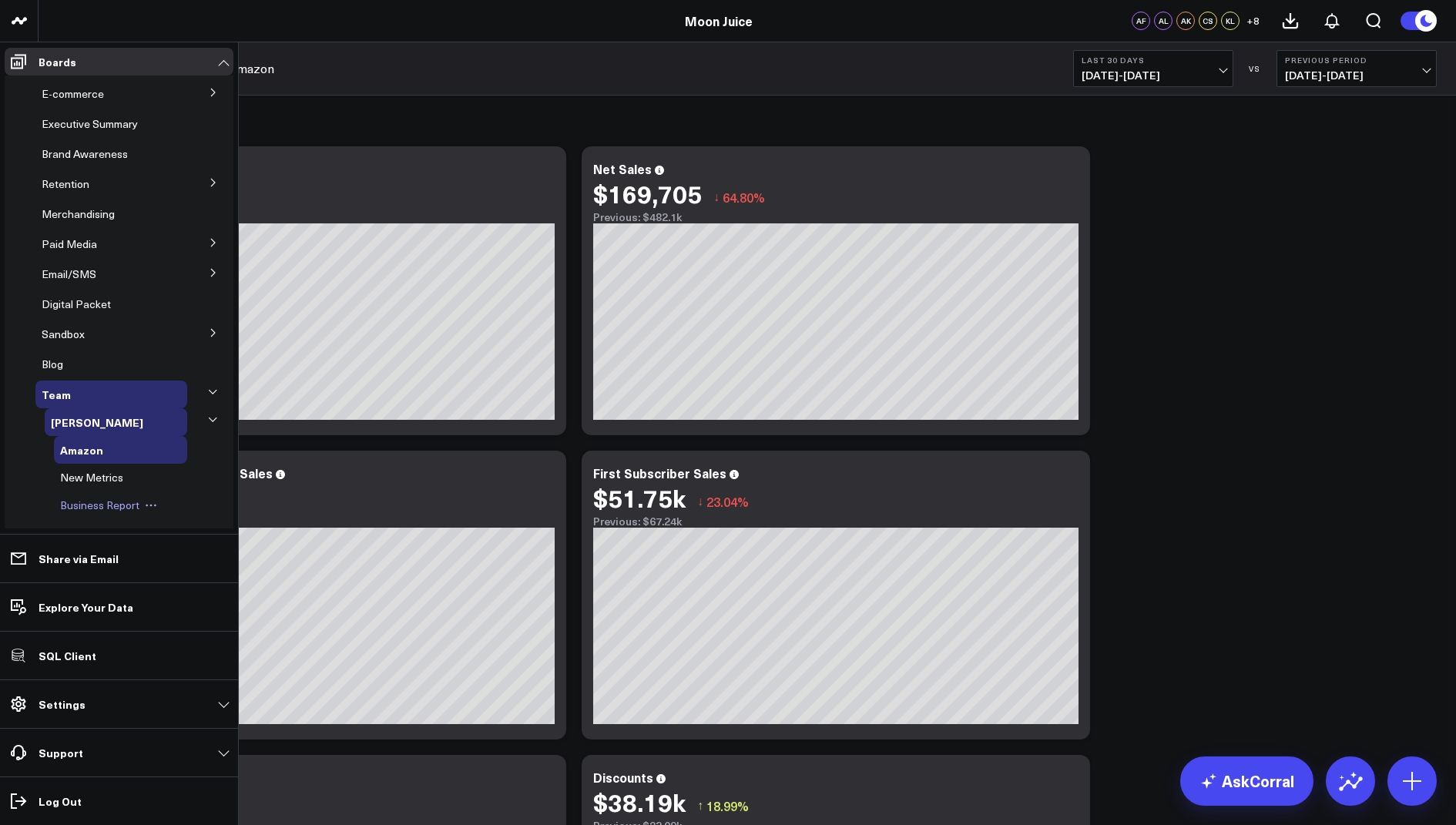
click at [106, 503] on span "Business Report" at bounding box center [99, 504] width 79 height 14
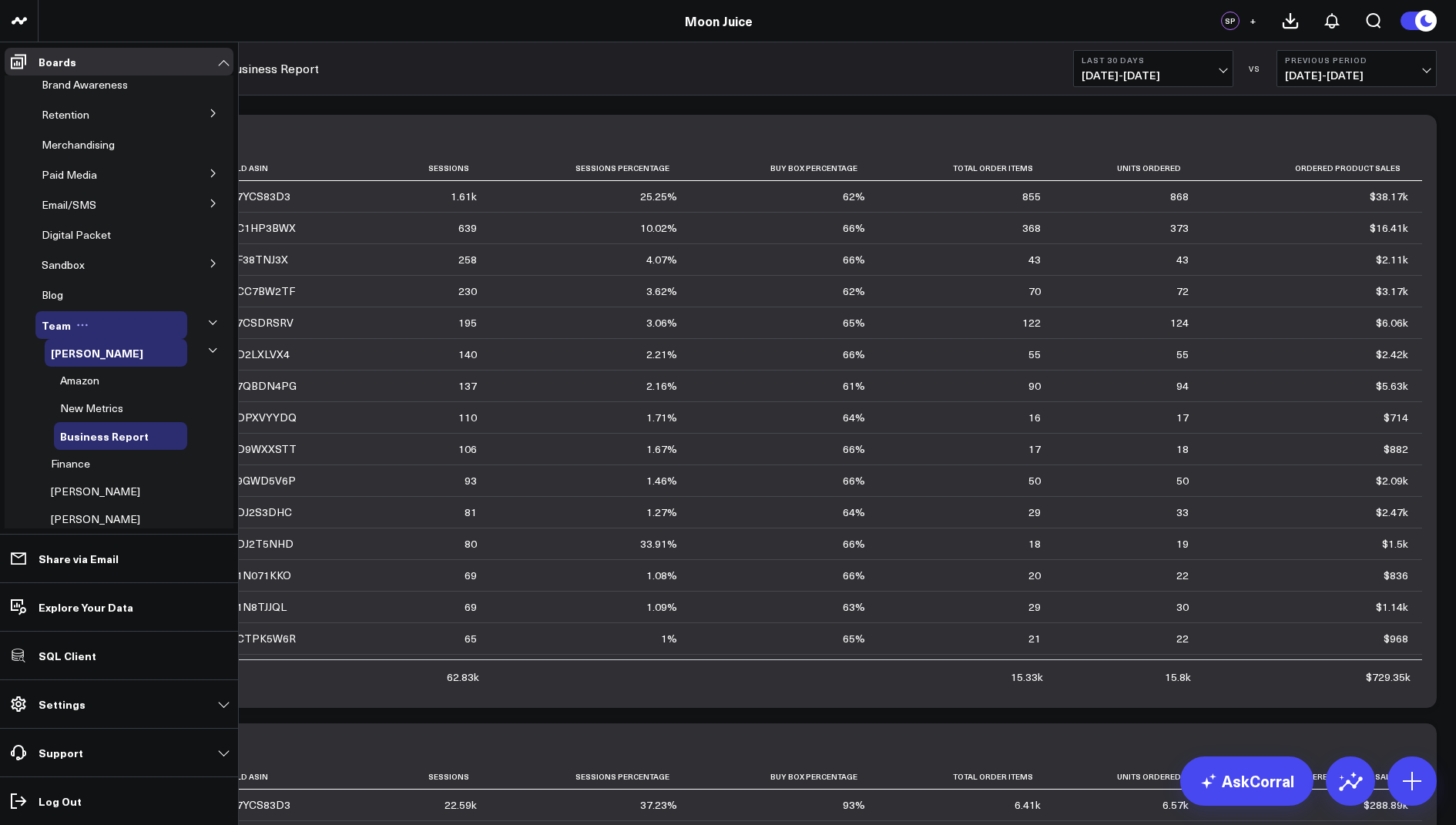
scroll to position [72, 0]
click at [79, 383] on span "Amazon" at bounding box center [79, 377] width 40 height 14
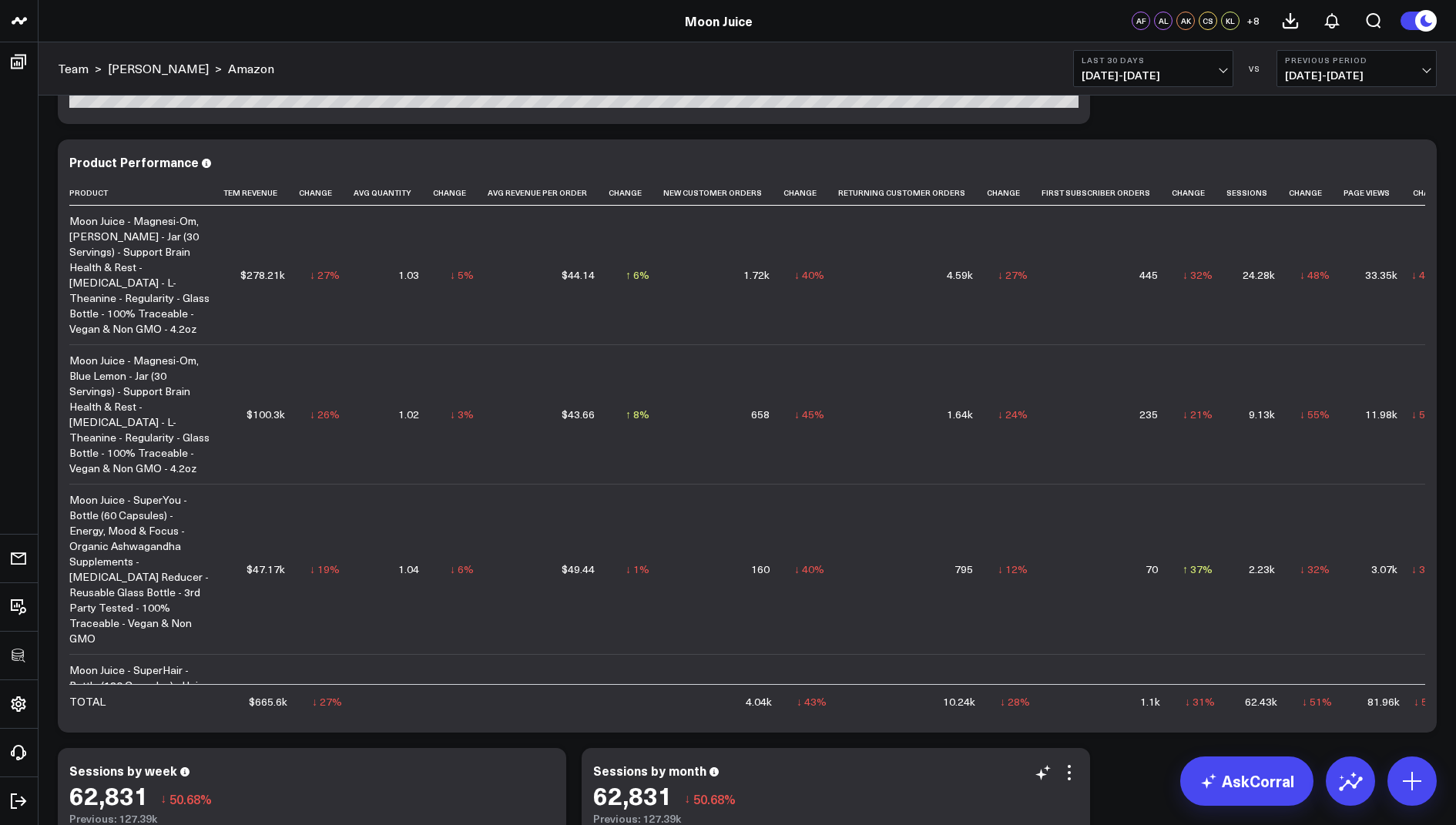
scroll to position [3690, 0]
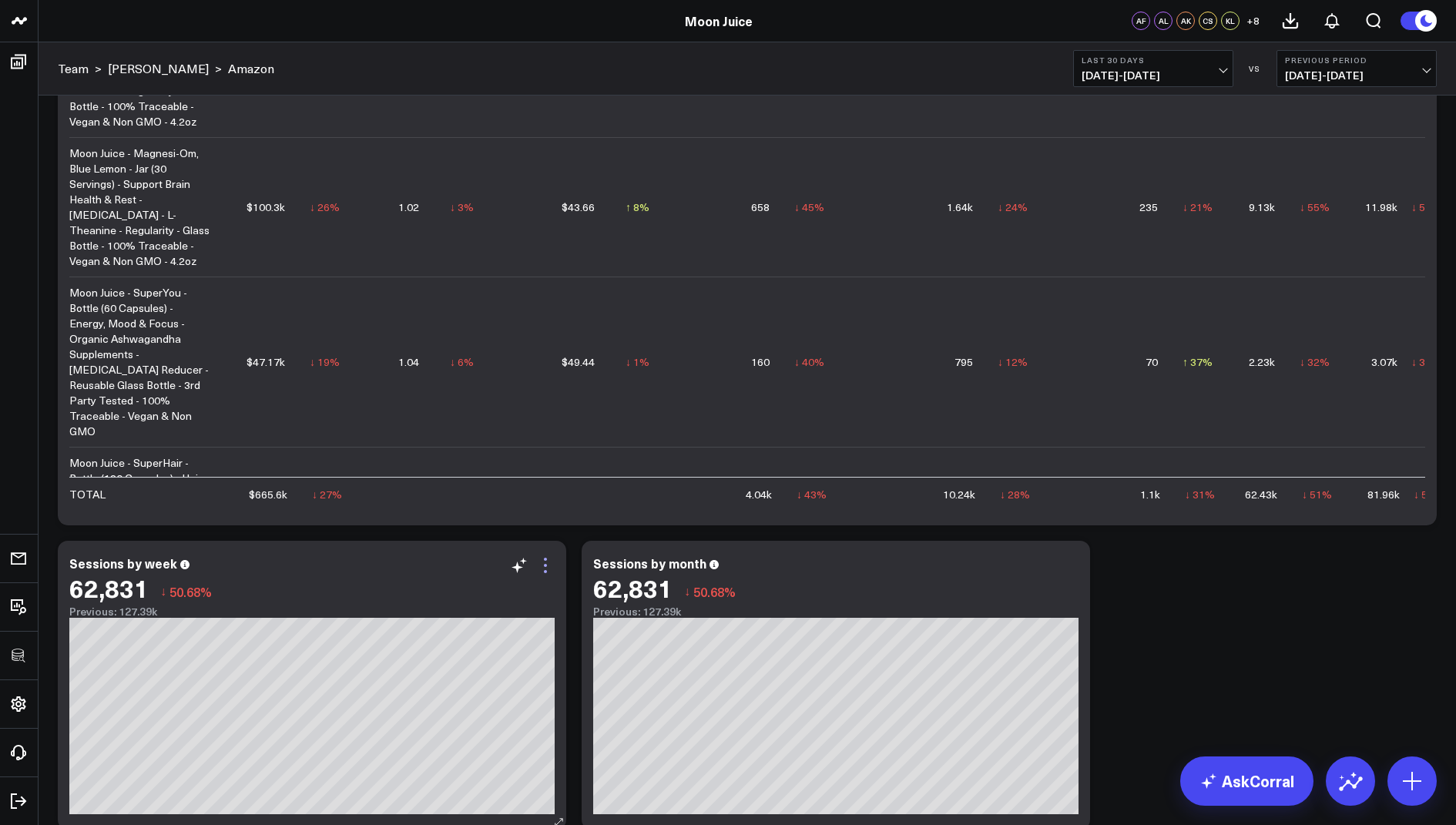
click at [550, 559] on icon at bounding box center [546, 566] width 19 height 19
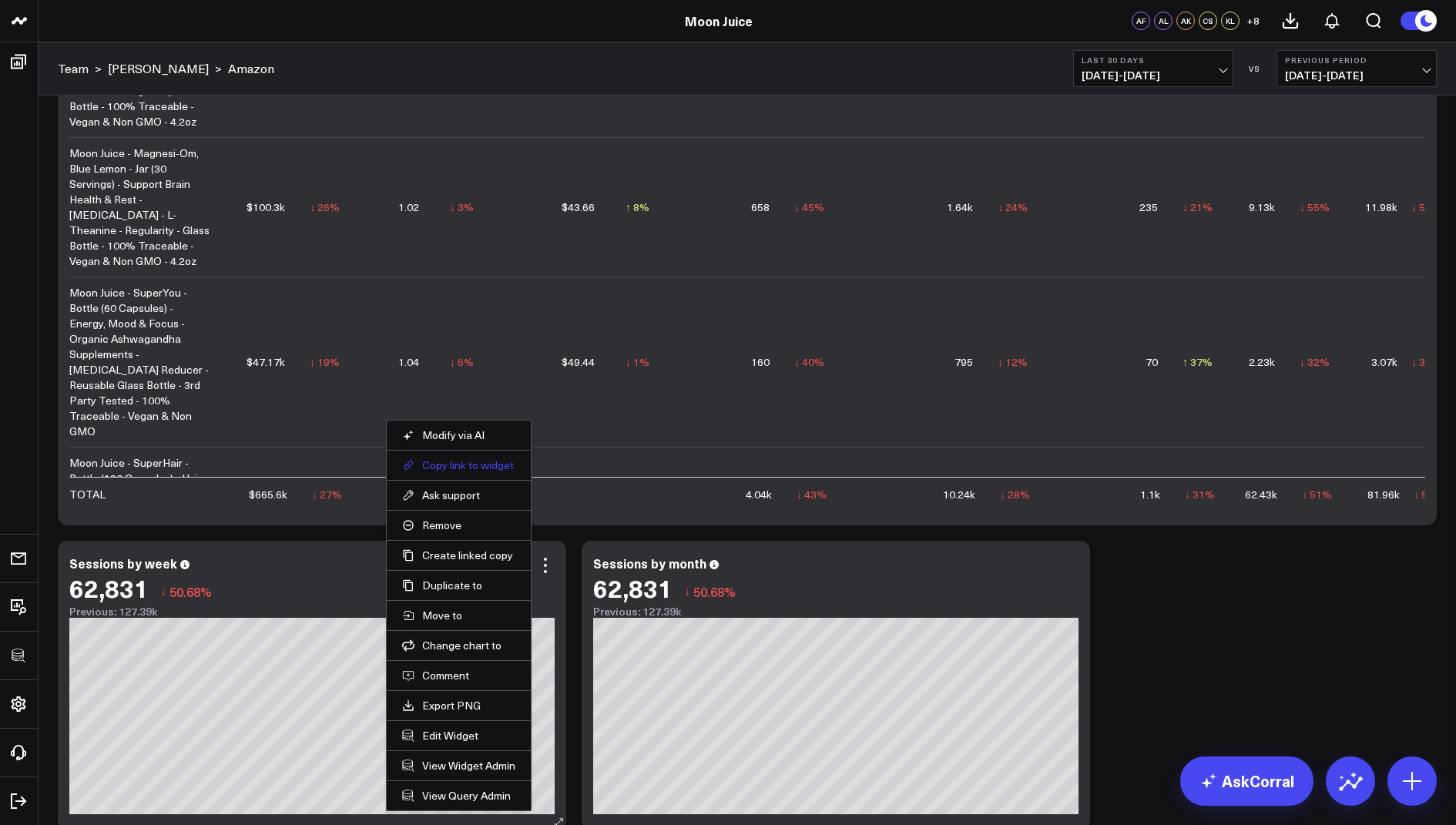
click at [462, 460] on button "Copy link to widget" at bounding box center [459, 465] width 114 height 14
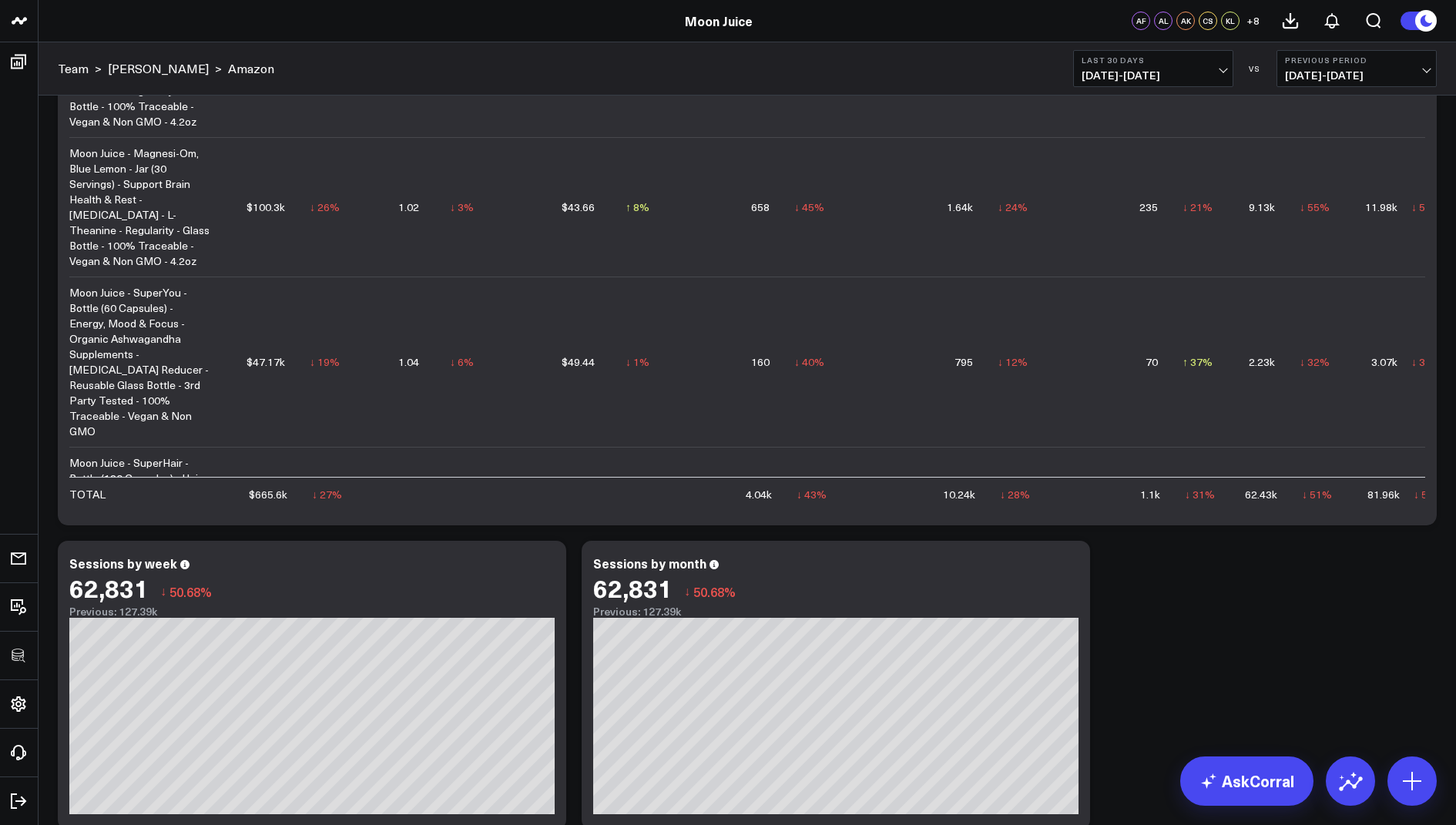
scroll to position [4116, 0]
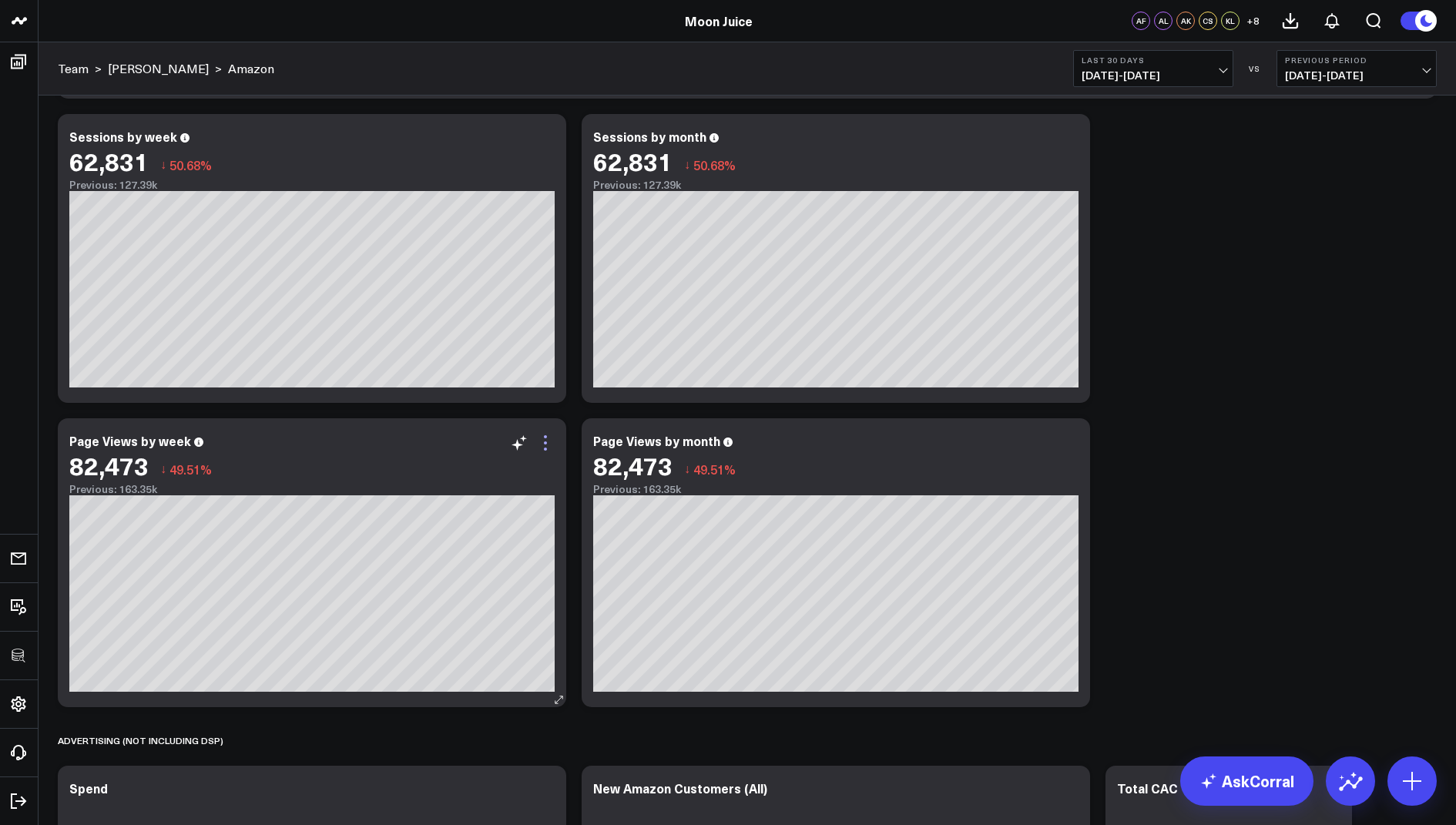
click at [549, 446] on icon at bounding box center [546, 443] width 19 height 19
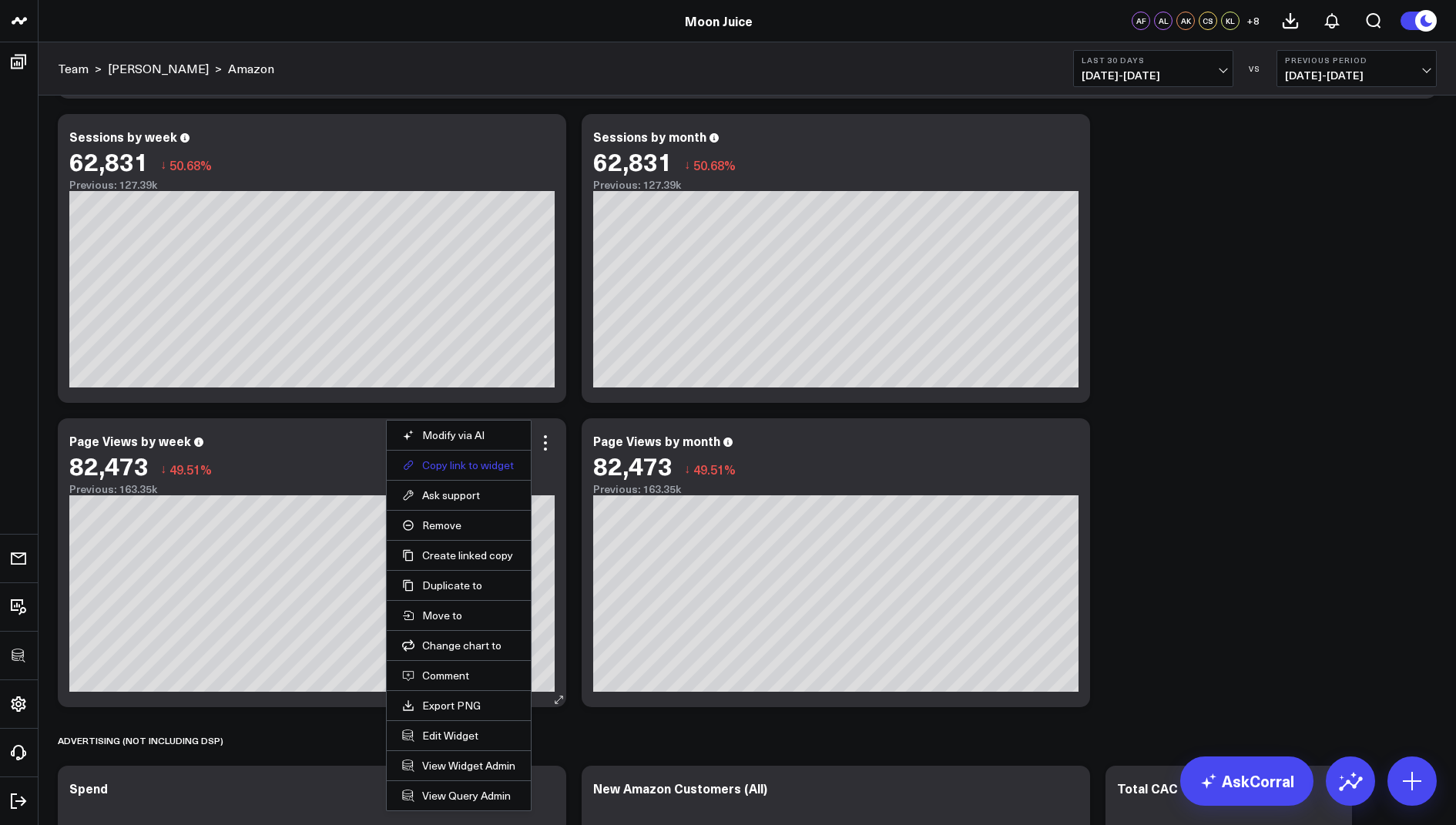
click at [463, 464] on button "Copy link to widget" at bounding box center [459, 465] width 114 height 14
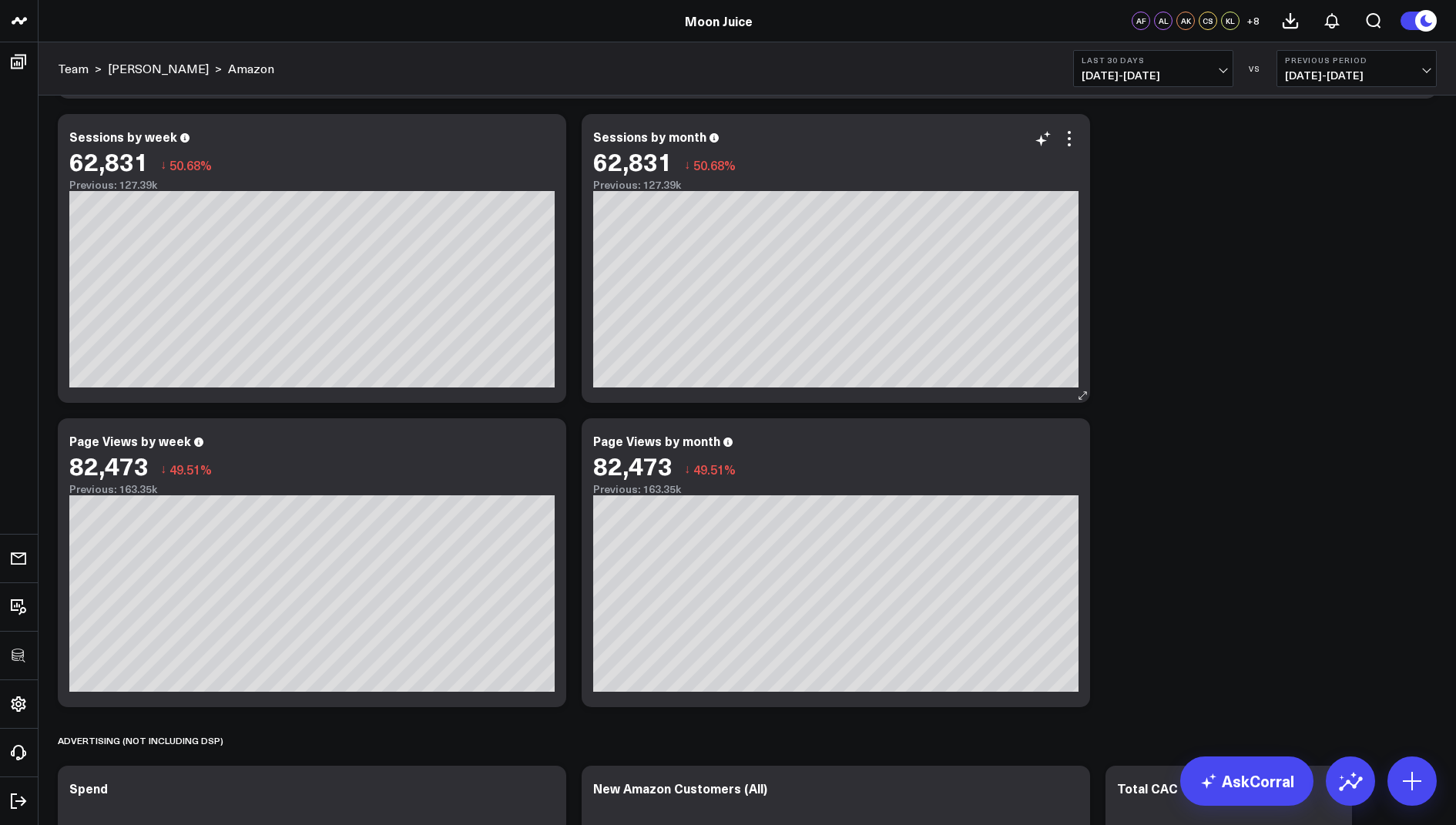
scroll to position [3346, 0]
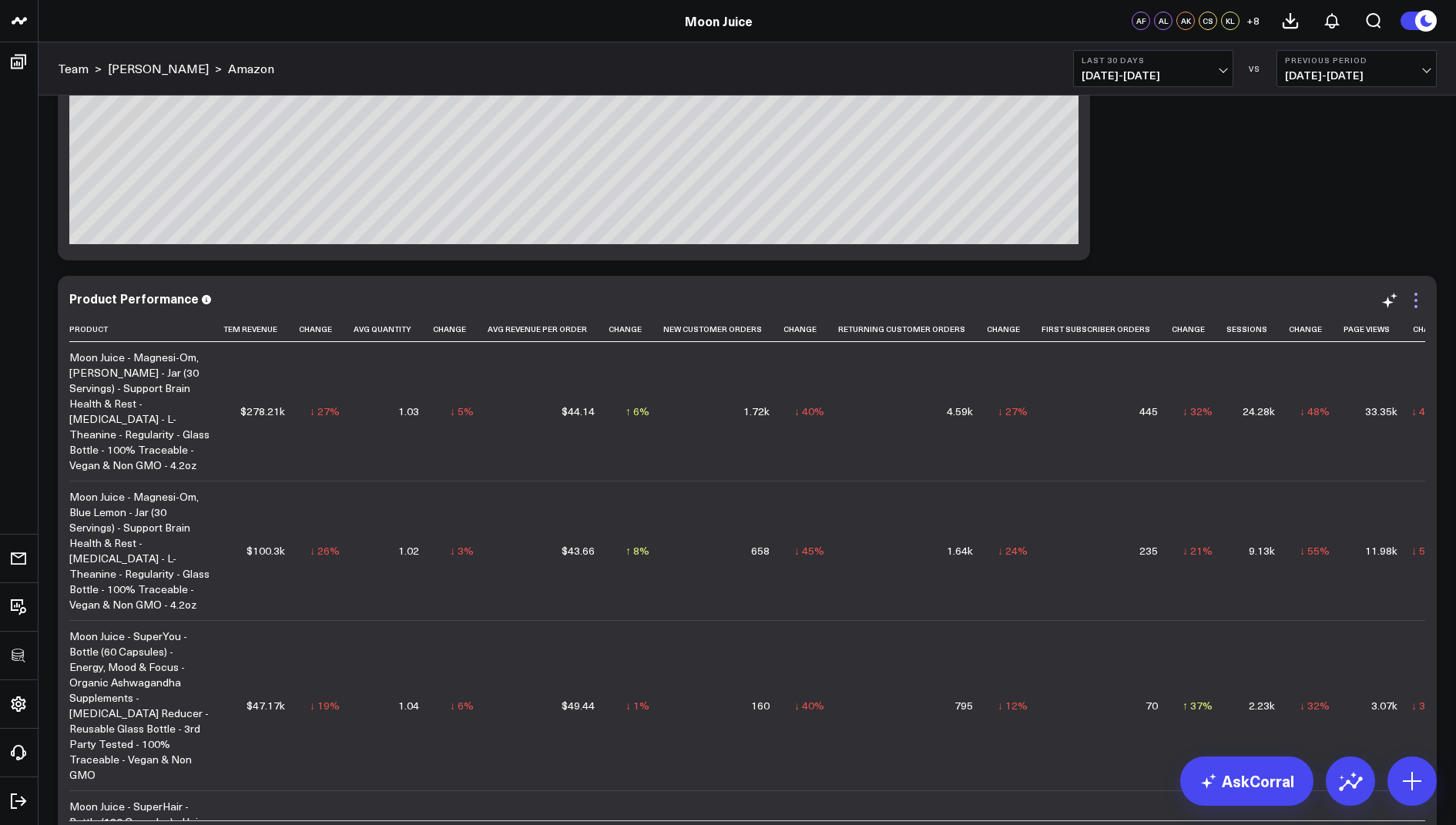
click at [1423, 292] on icon at bounding box center [1415, 301] width 19 height 19
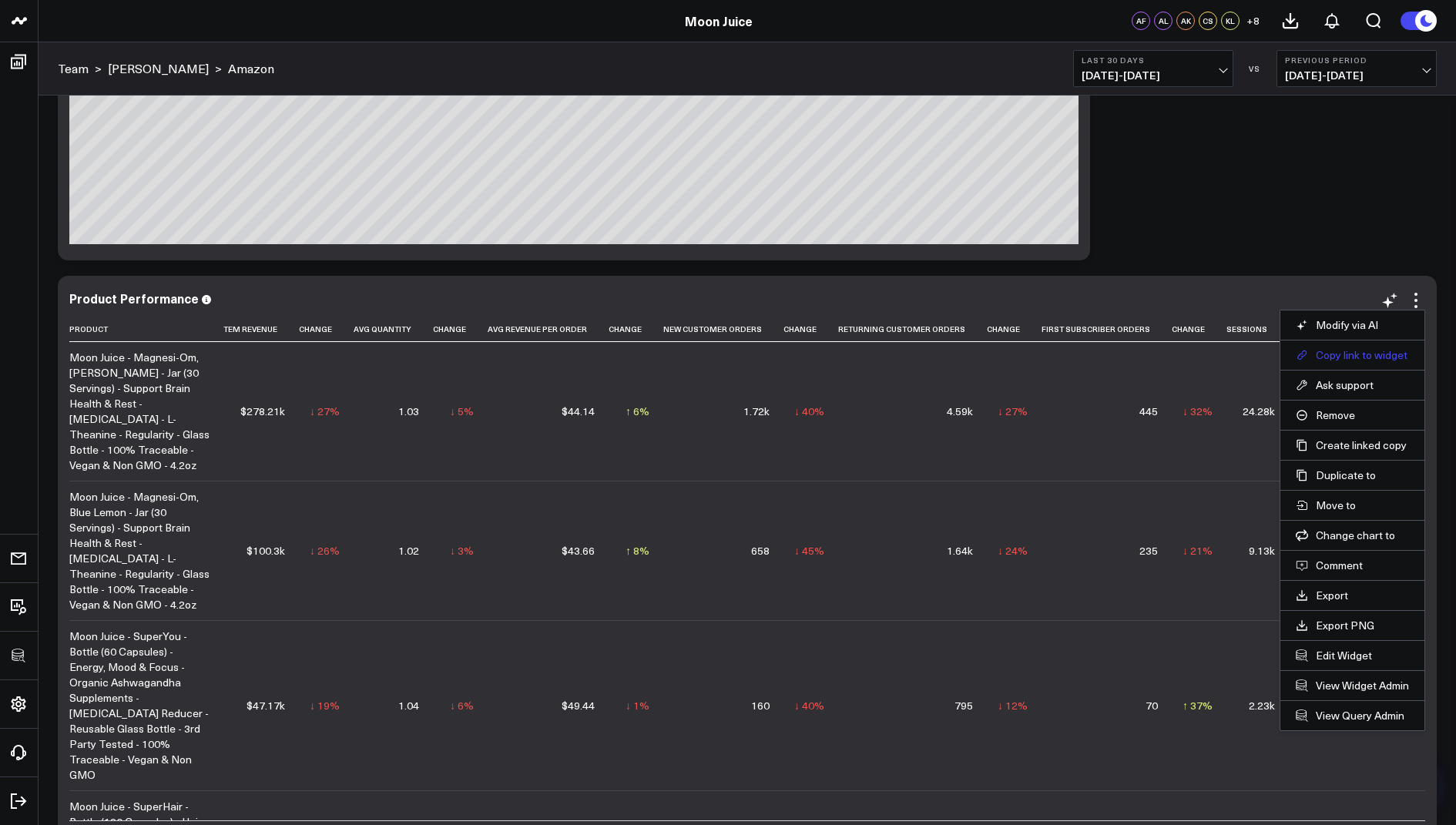
click at [1336, 355] on button "Copy link to widget" at bounding box center [1352, 355] width 114 height 14
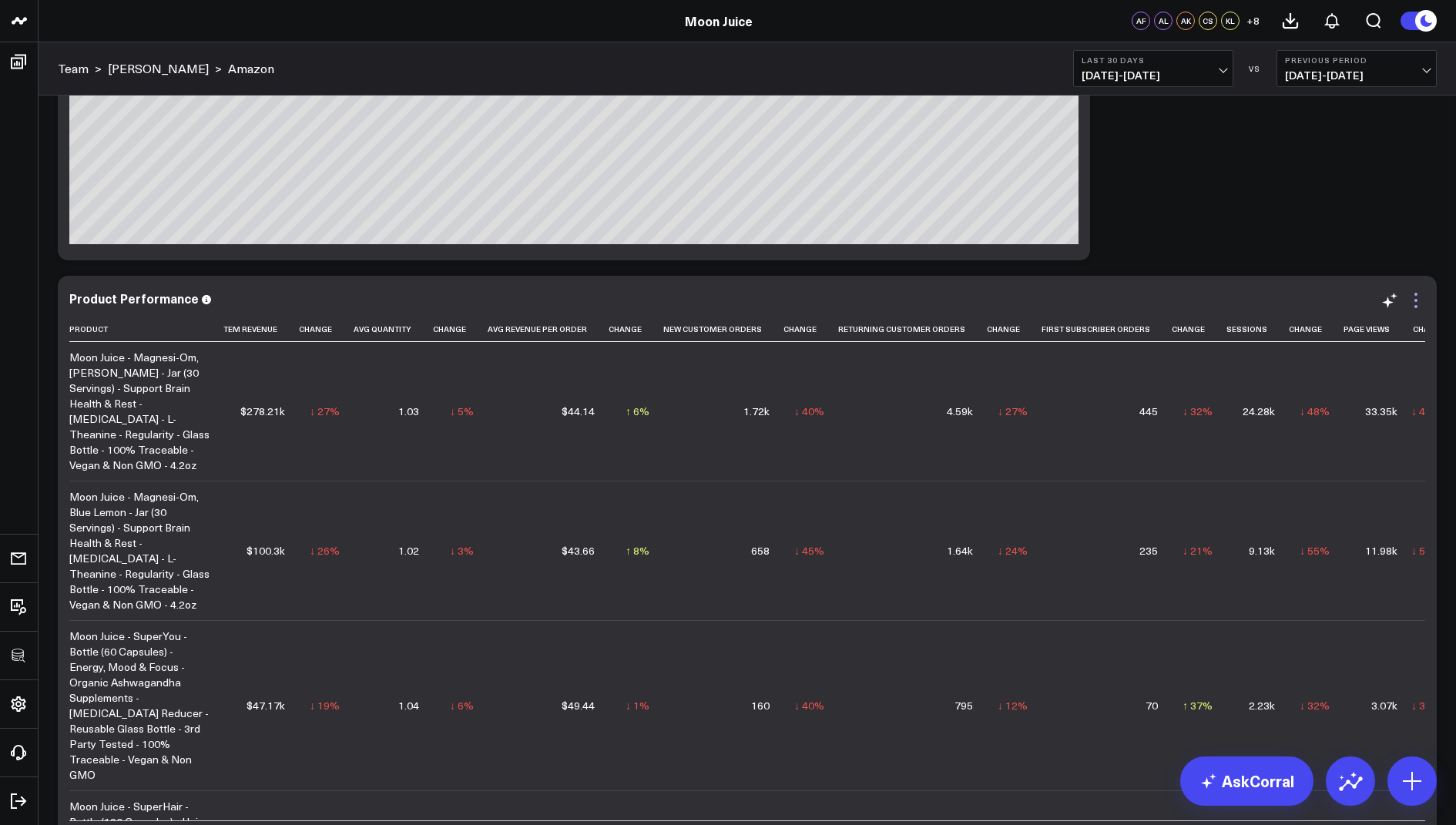
click at [1411, 294] on icon at bounding box center [1415, 301] width 19 height 19
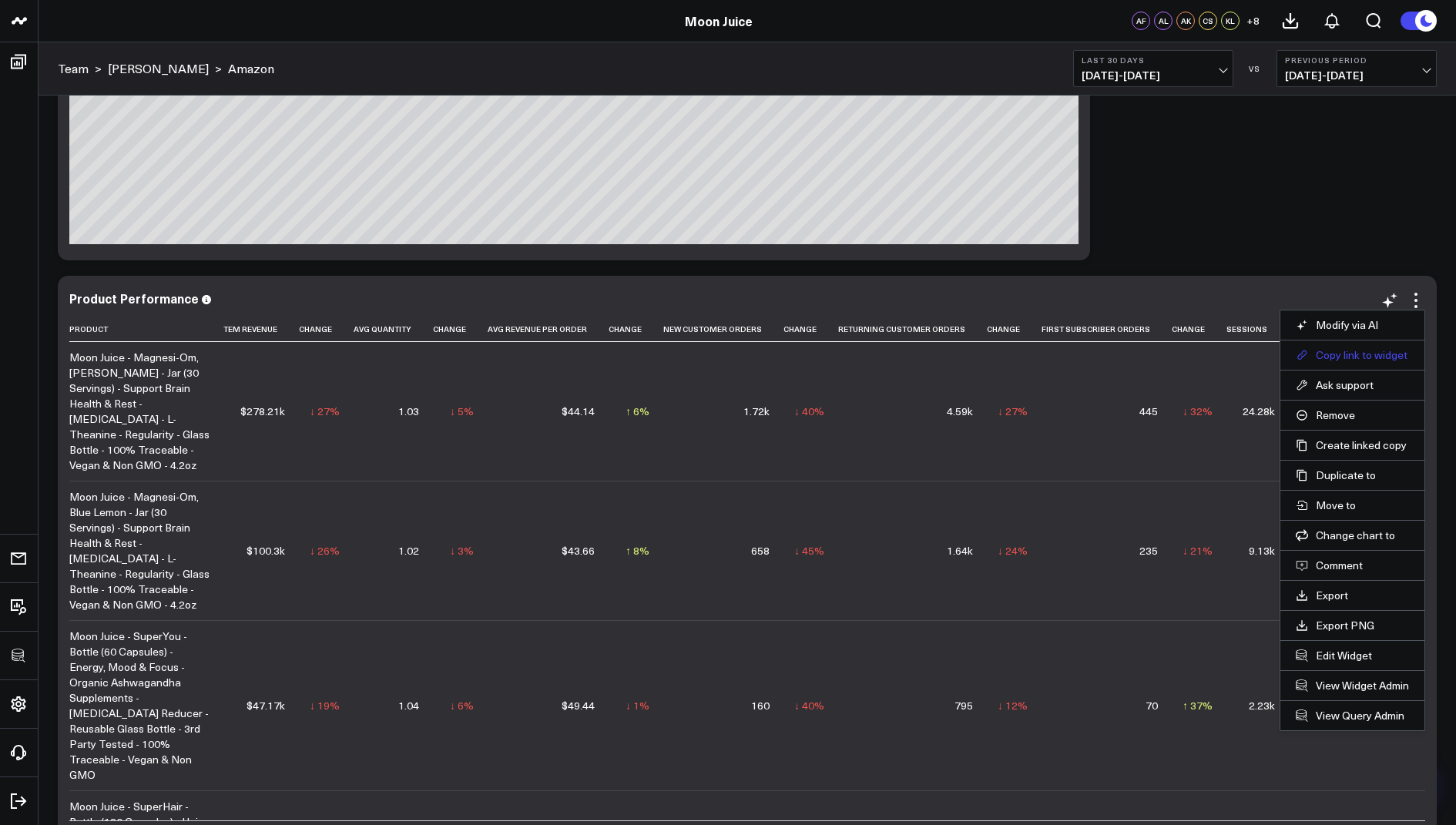
click at [1347, 349] on button "Copy link to widget" at bounding box center [1352, 355] width 114 height 14
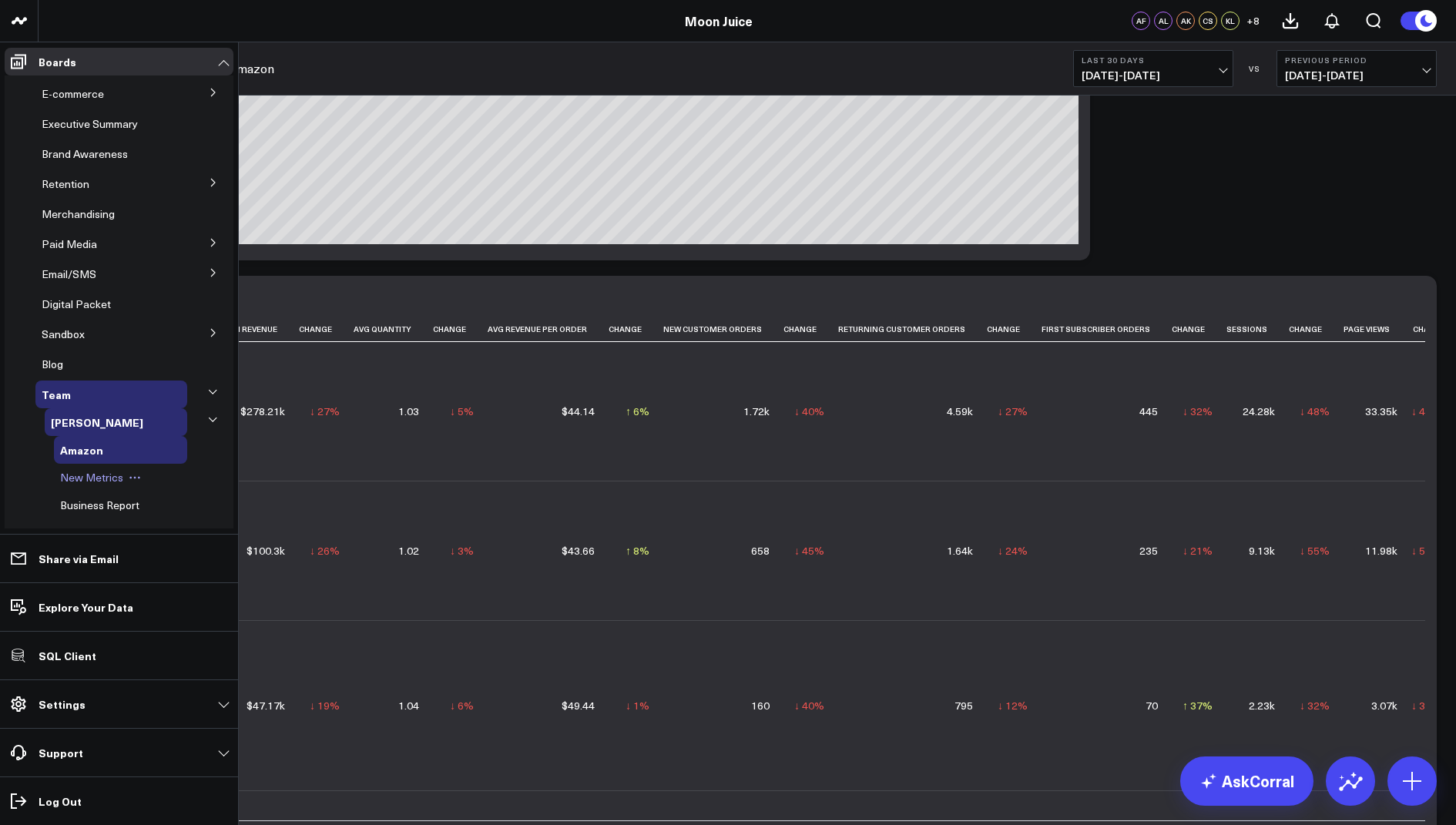
click at [90, 477] on span "New Metrics" at bounding box center [91, 477] width 63 height 14
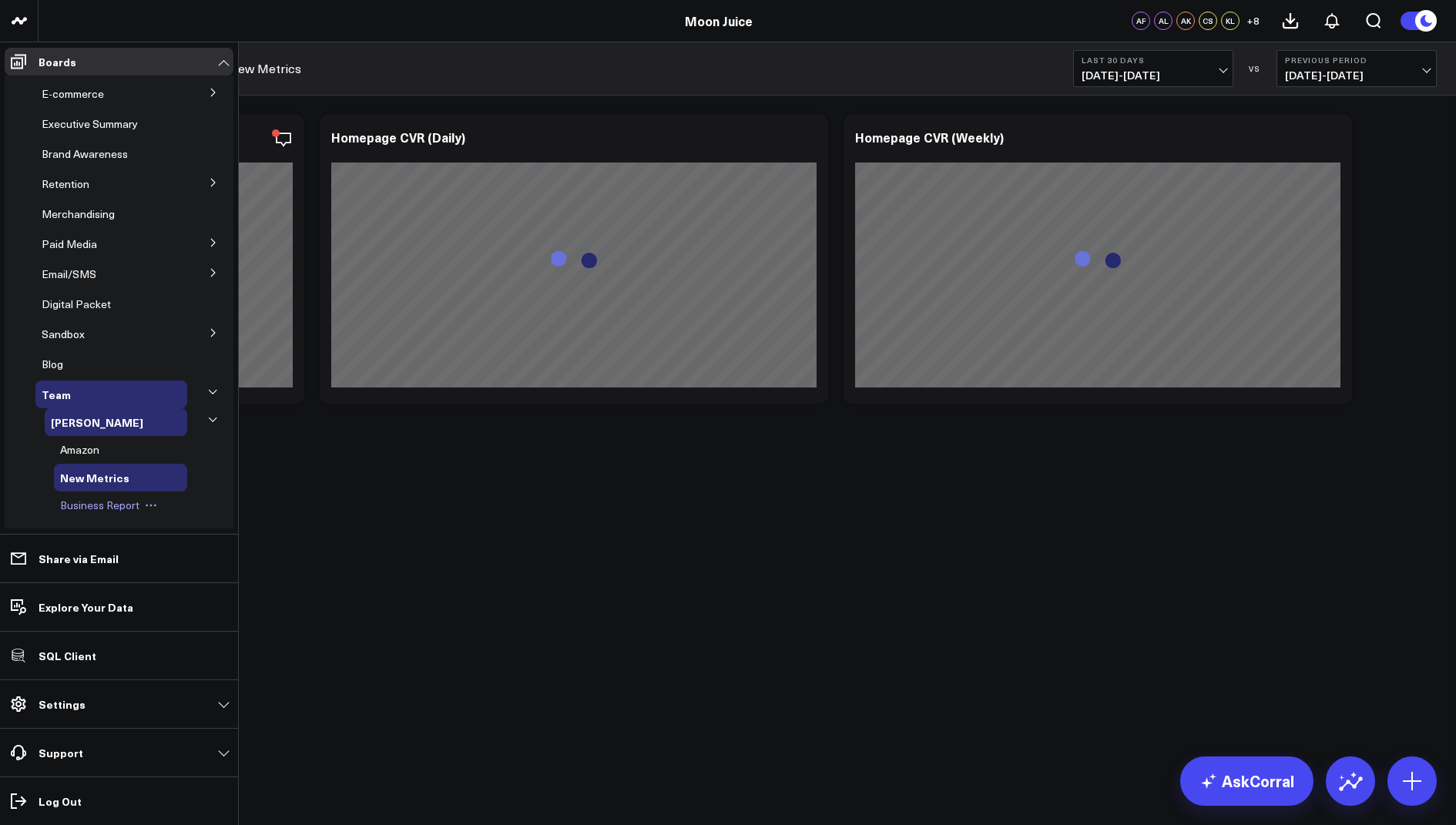
click at [92, 507] on span "Business Report" at bounding box center [99, 504] width 79 height 14
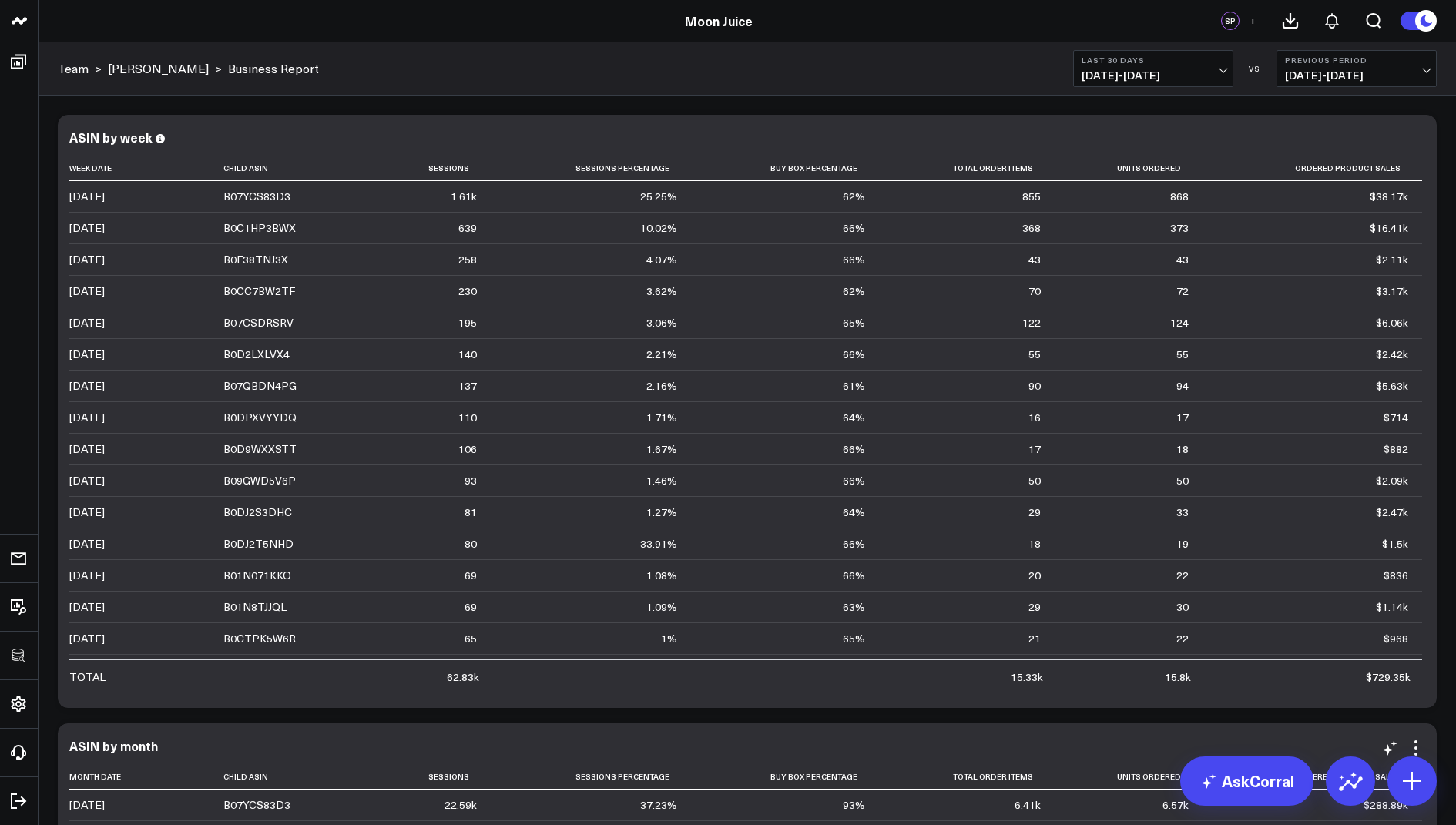
scroll to position [1242, 0]
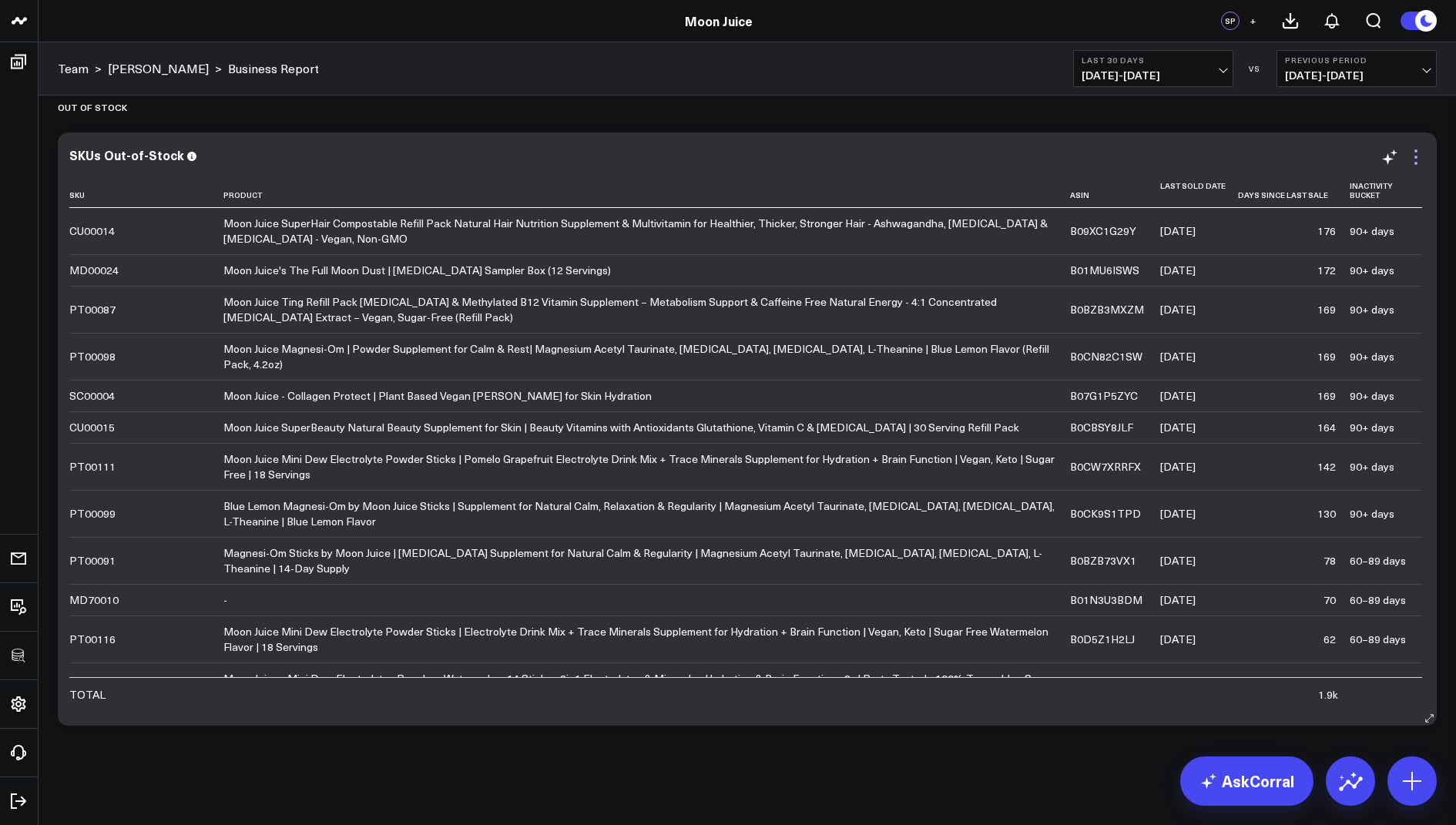
click at [1414, 156] on icon at bounding box center [1415, 157] width 19 height 19
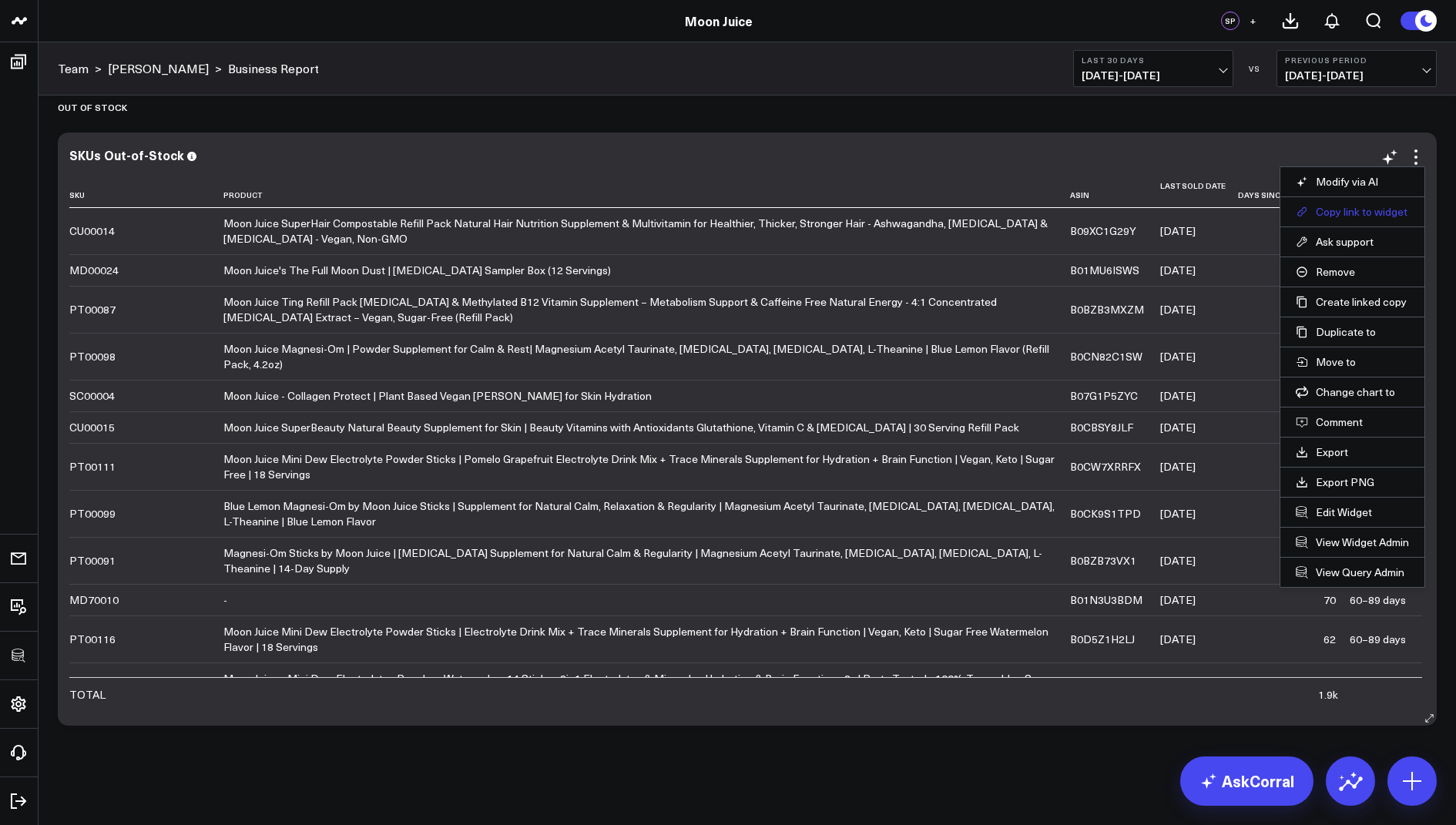
click at [1338, 212] on button "Copy link to widget" at bounding box center [1352, 212] width 114 height 14
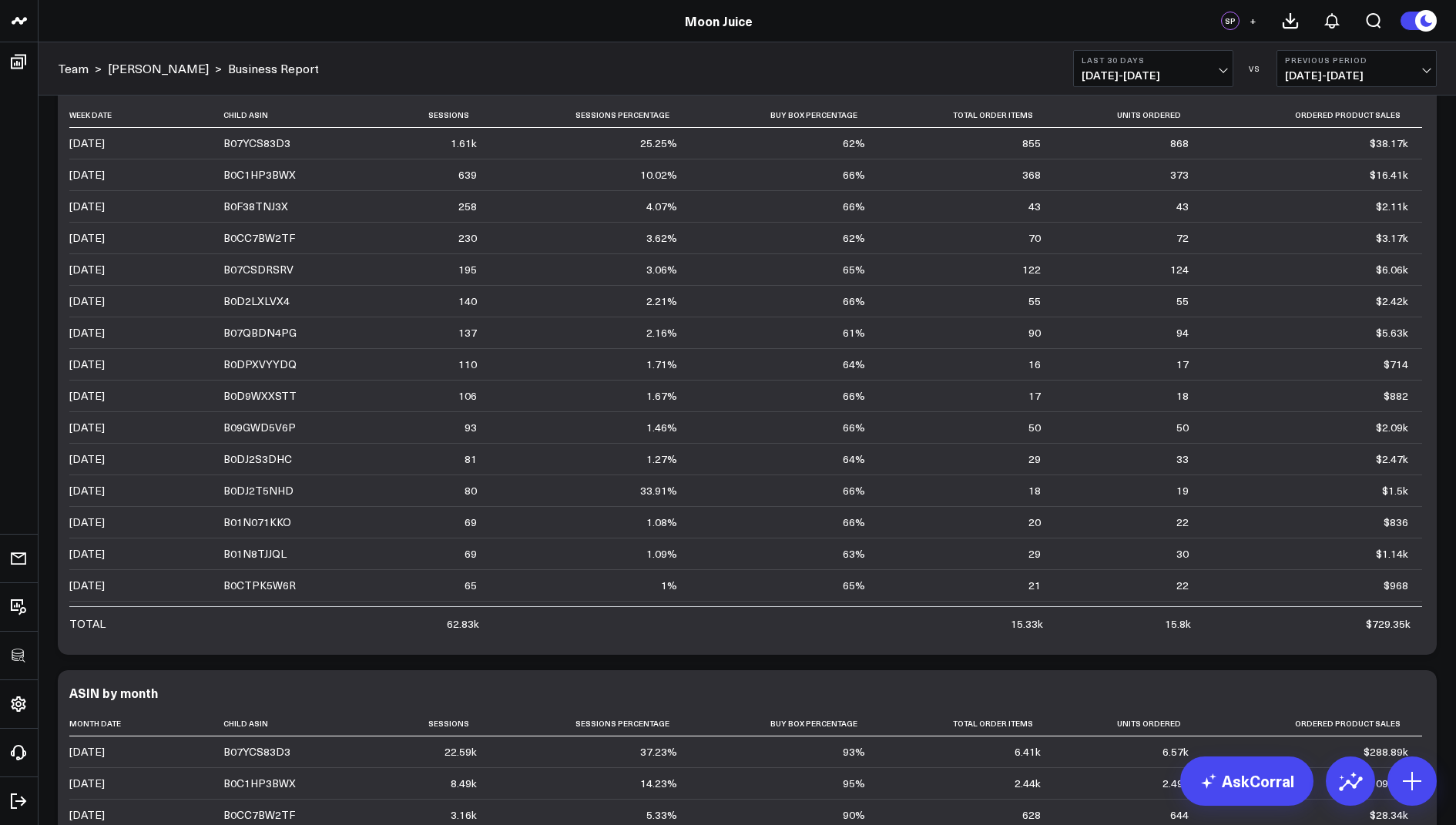
scroll to position [0, 0]
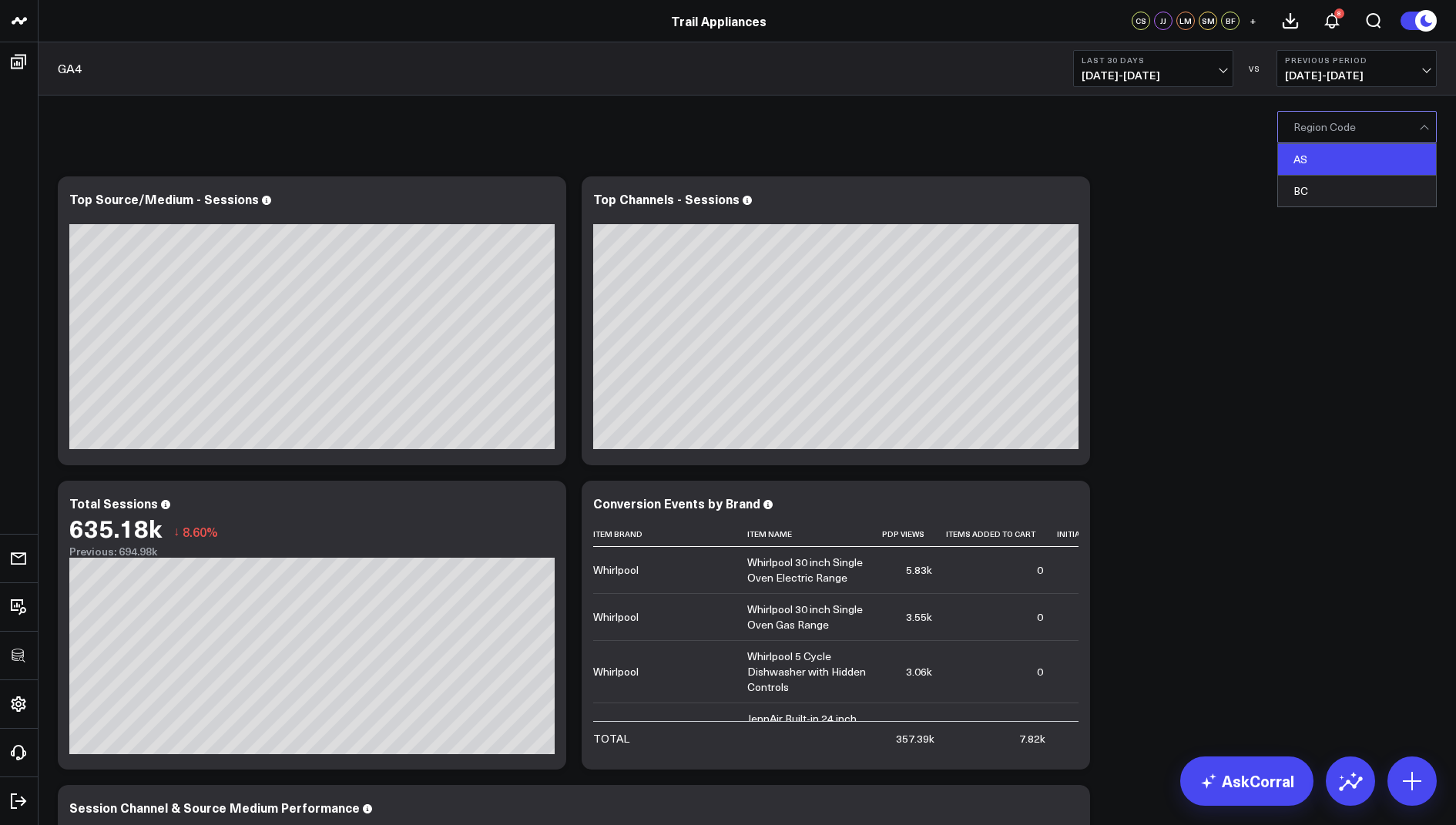
click at [1307, 167] on div "AS" at bounding box center [1357, 159] width 158 height 31
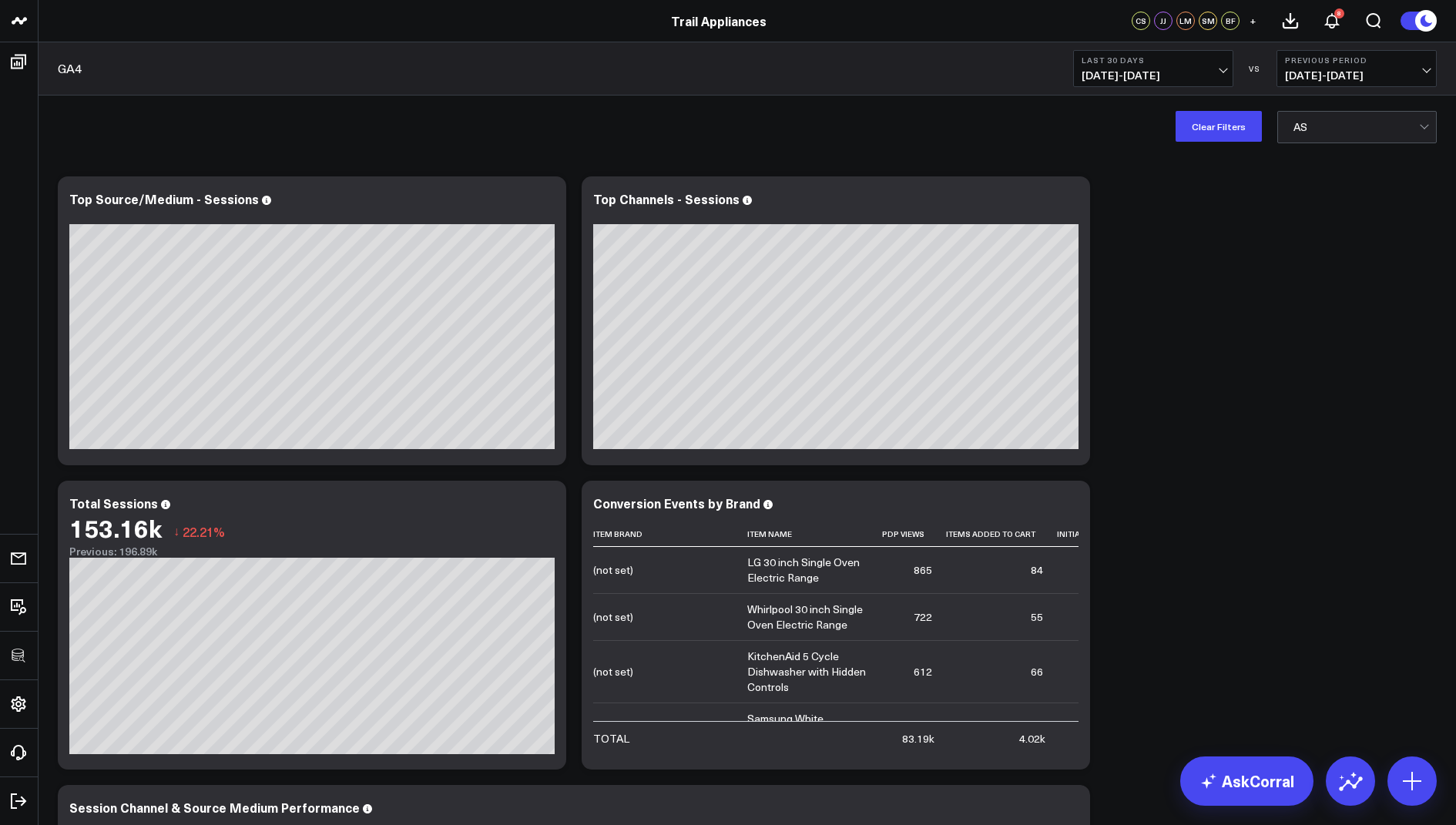
click at [1316, 149] on div "Clear Filters option AS, selected. AS" at bounding box center [747, 126] width 1417 height 61
click at [1316, 149] on div "Clear Filters AS" at bounding box center [747, 126] width 1417 height 61
click at [1316, 119] on div at bounding box center [1356, 127] width 126 height 31
click at [1324, 188] on div "BC" at bounding box center [1357, 191] width 158 height 31
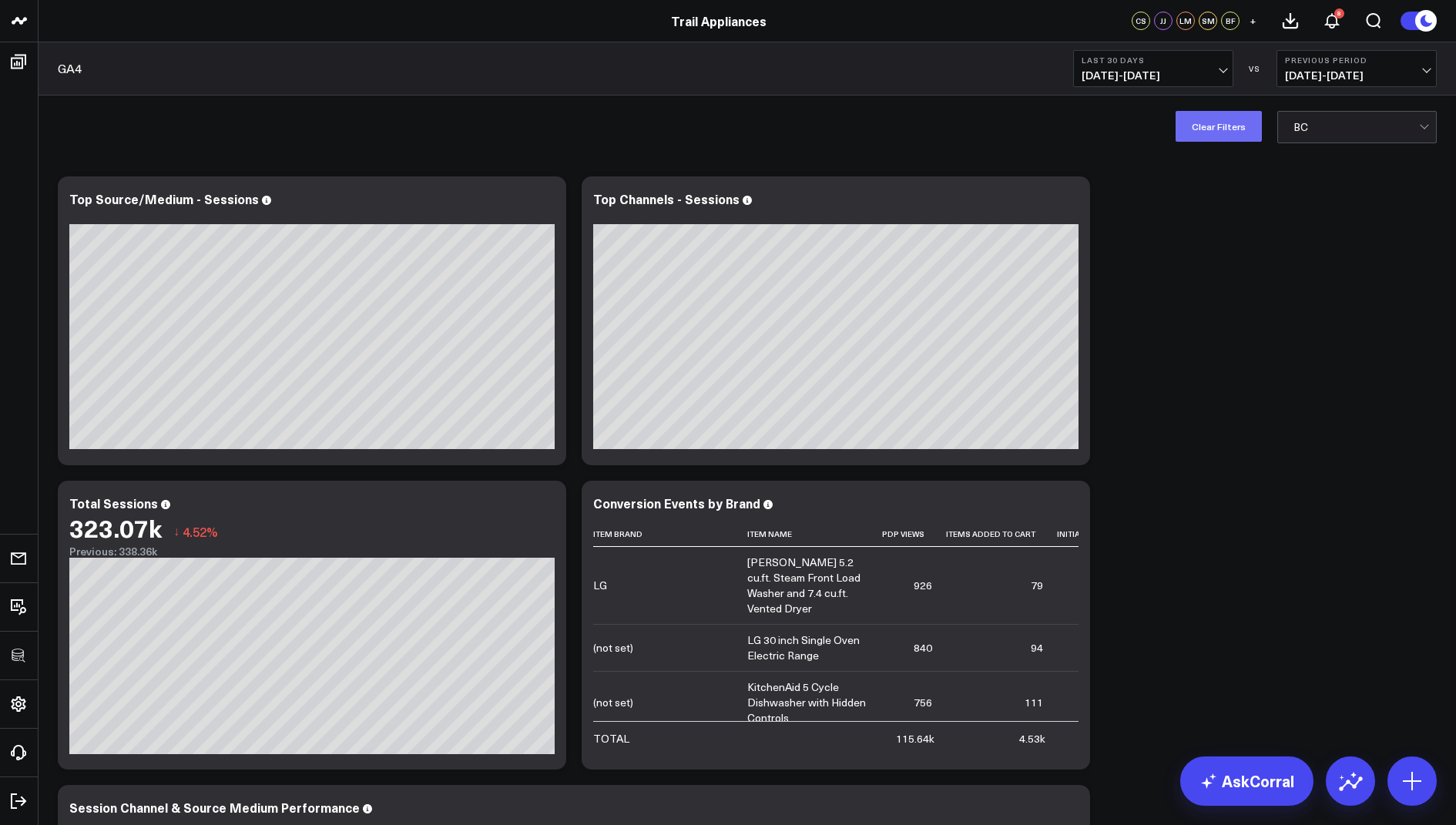
click at [1219, 118] on button "Clear Filters" at bounding box center [1218, 126] width 86 height 31
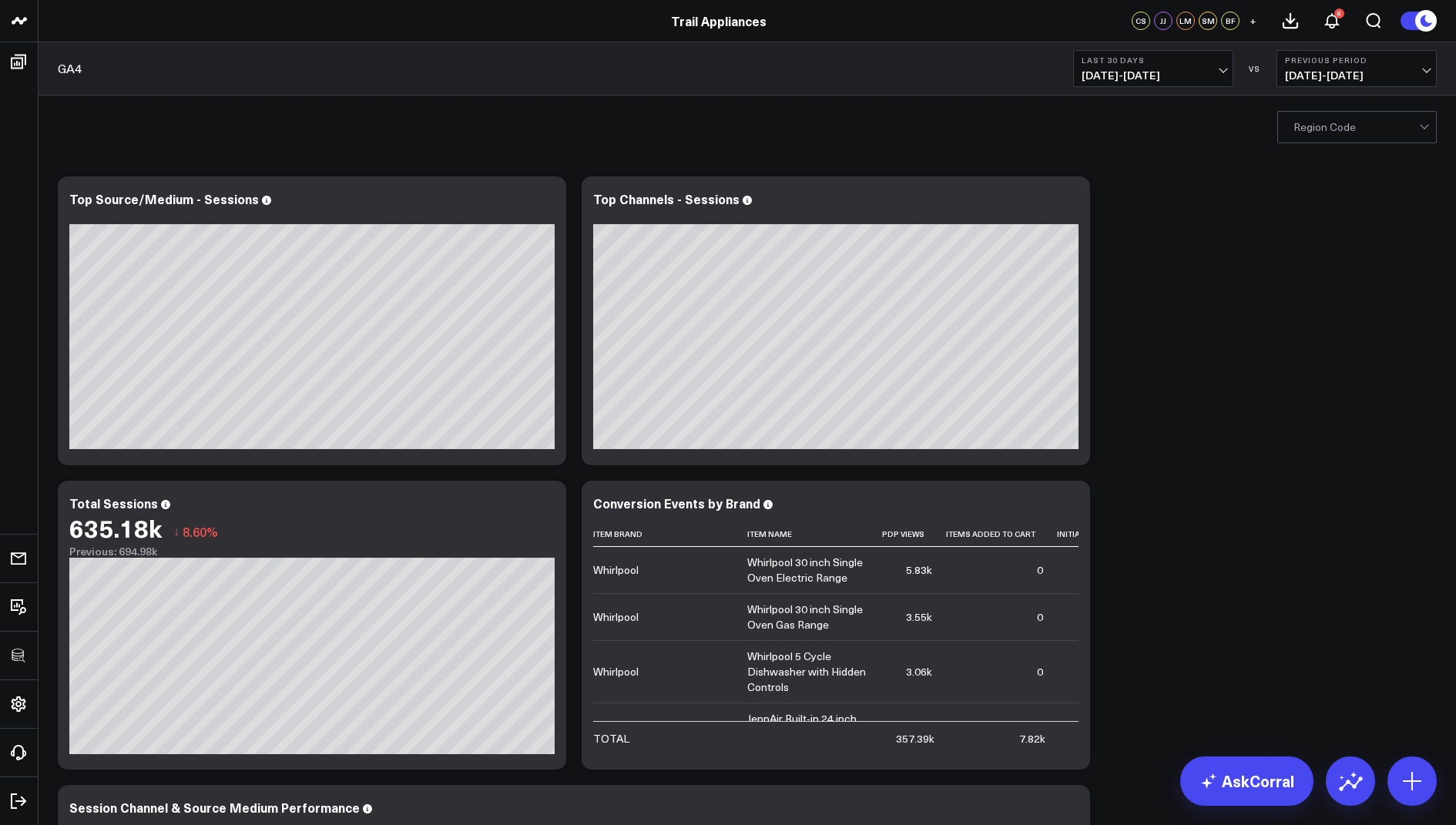
click at [1339, 137] on div at bounding box center [1356, 127] width 126 height 31
click at [1324, 193] on div "BC" at bounding box center [1357, 191] width 158 height 31
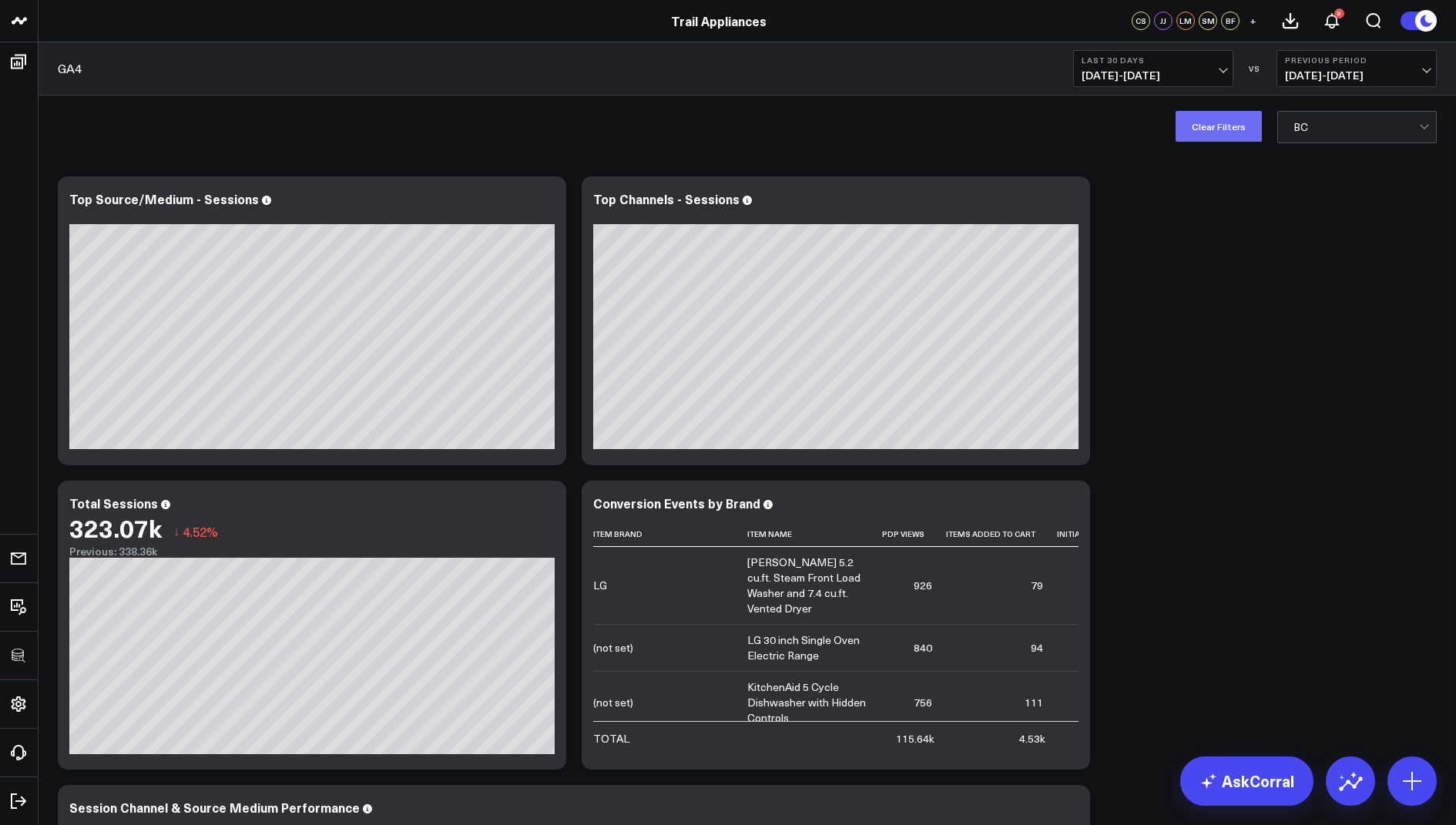
click at [1227, 134] on button "Clear Filters" at bounding box center [1218, 126] width 86 height 31
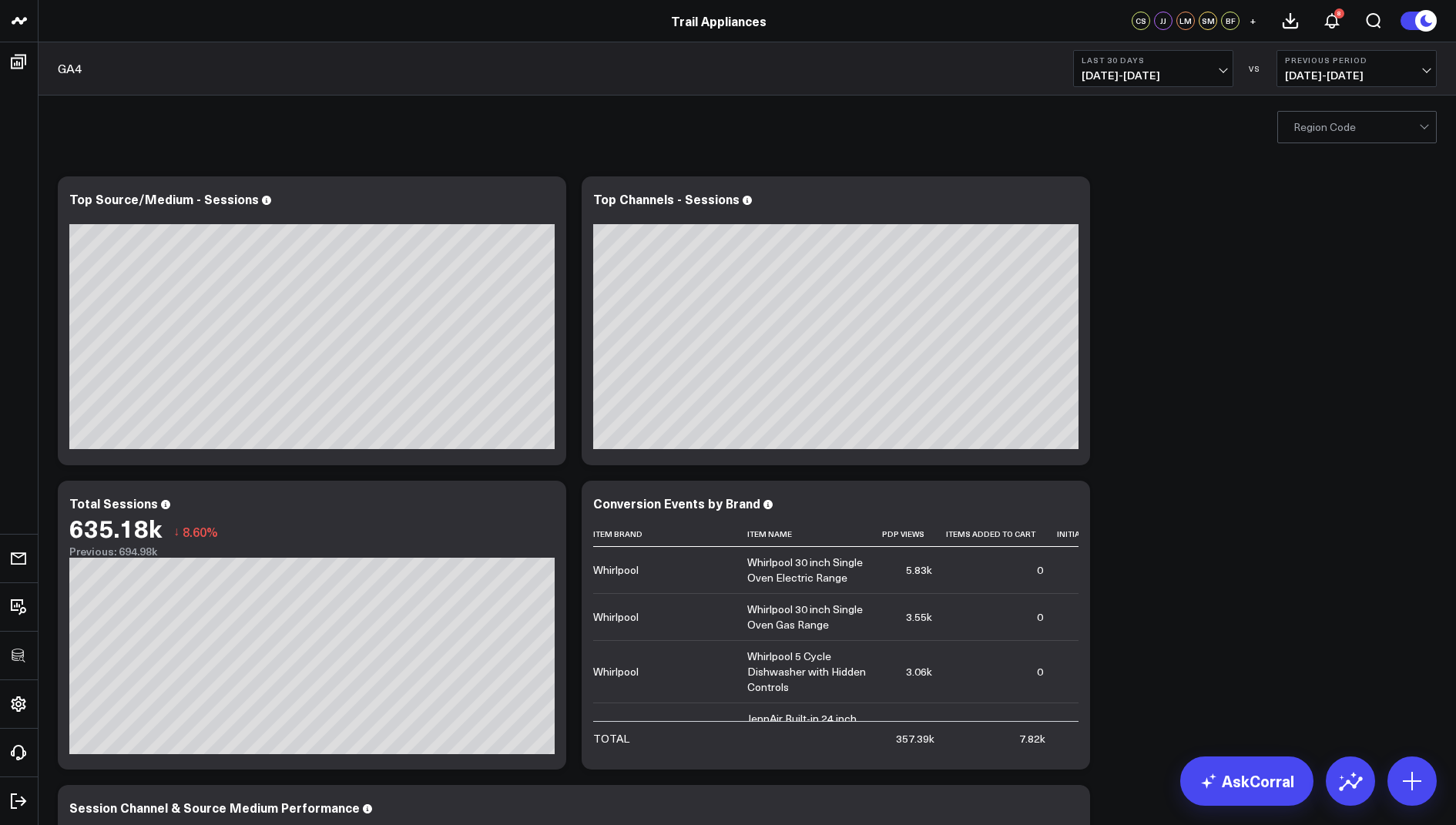
click at [1348, 139] on div at bounding box center [1356, 127] width 126 height 31
click at [1340, 197] on div "BC" at bounding box center [1357, 191] width 158 height 31
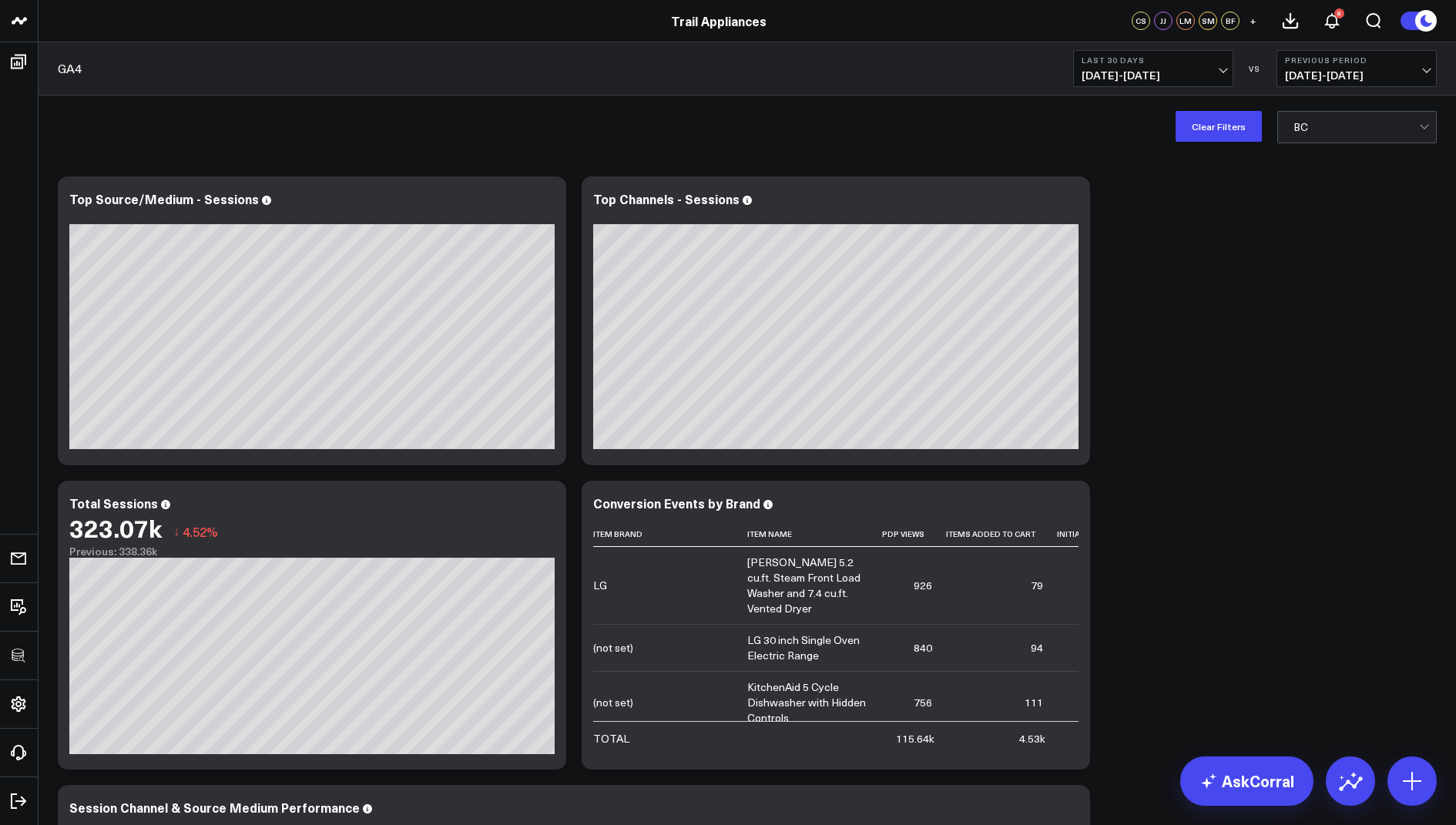
click at [1231, 128] on button "Clear Filters" at bounding box center [1218, 126] width 86 height 31
click at [1359, 129] on div at bounding box center [1356, 127] width 126 height 31
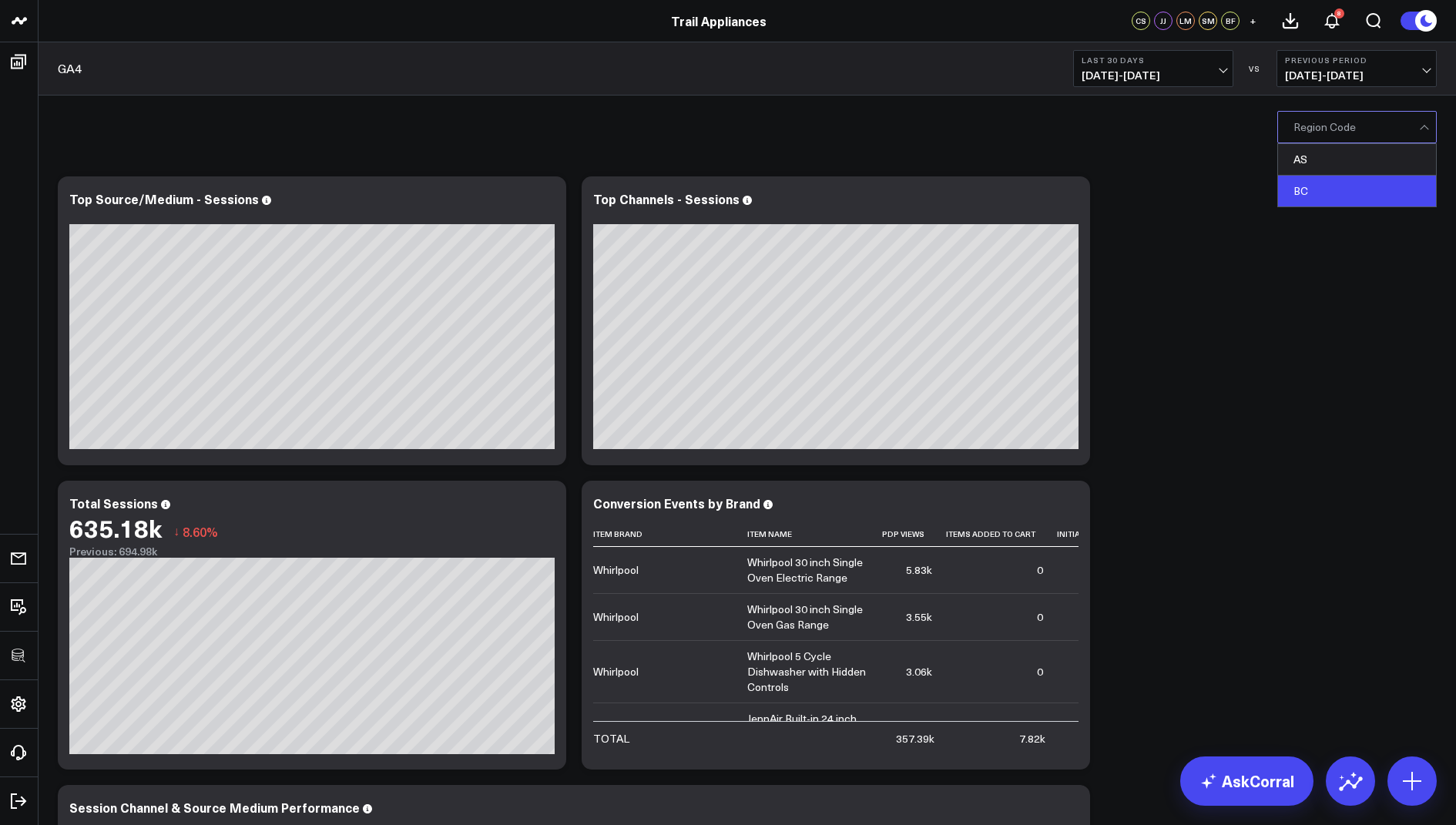
click at [1324, 186] on div "BC" at bounding box center [1357, 191] width 158 height 31
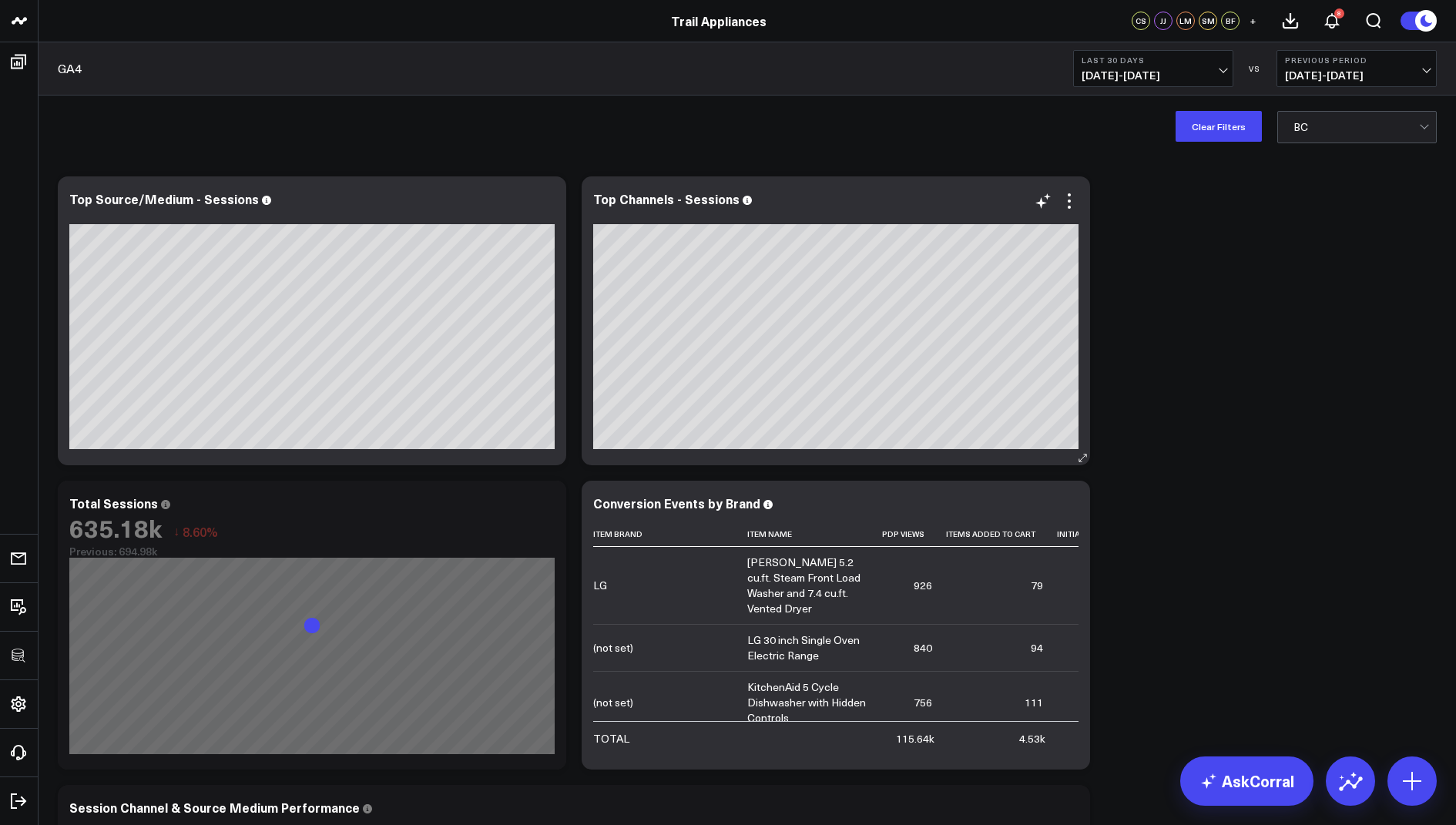
click at [1066, 199] on icon at bounding box center [1069, 202] width 19 height 19
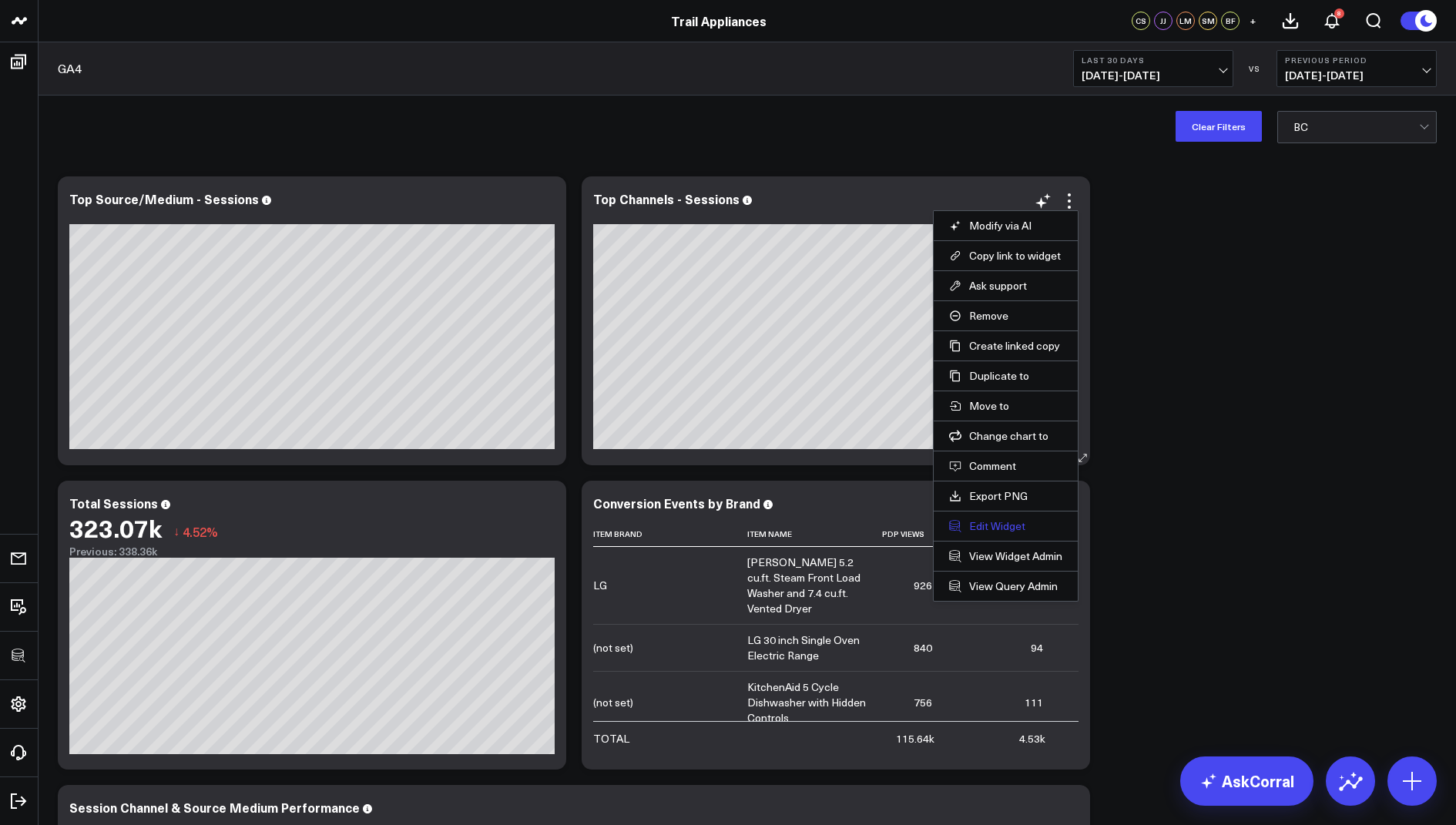
click at [982, 519] on button "Edit Widget" at bounding box center [1006, 526] width 114 height 14
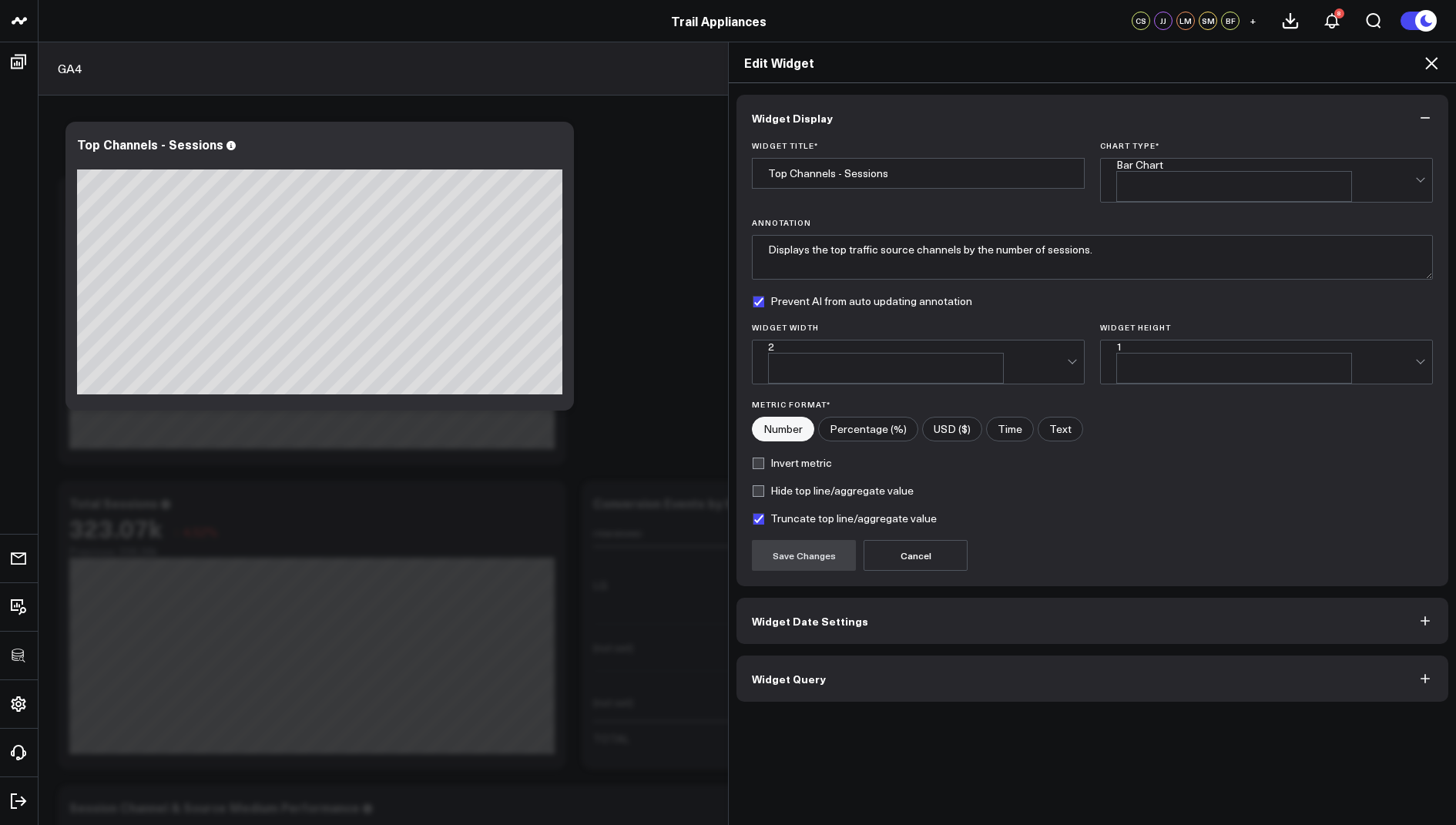
click at [781, 673] on span "Widget Query" at bounding box center [789, 678] width 74 height 12
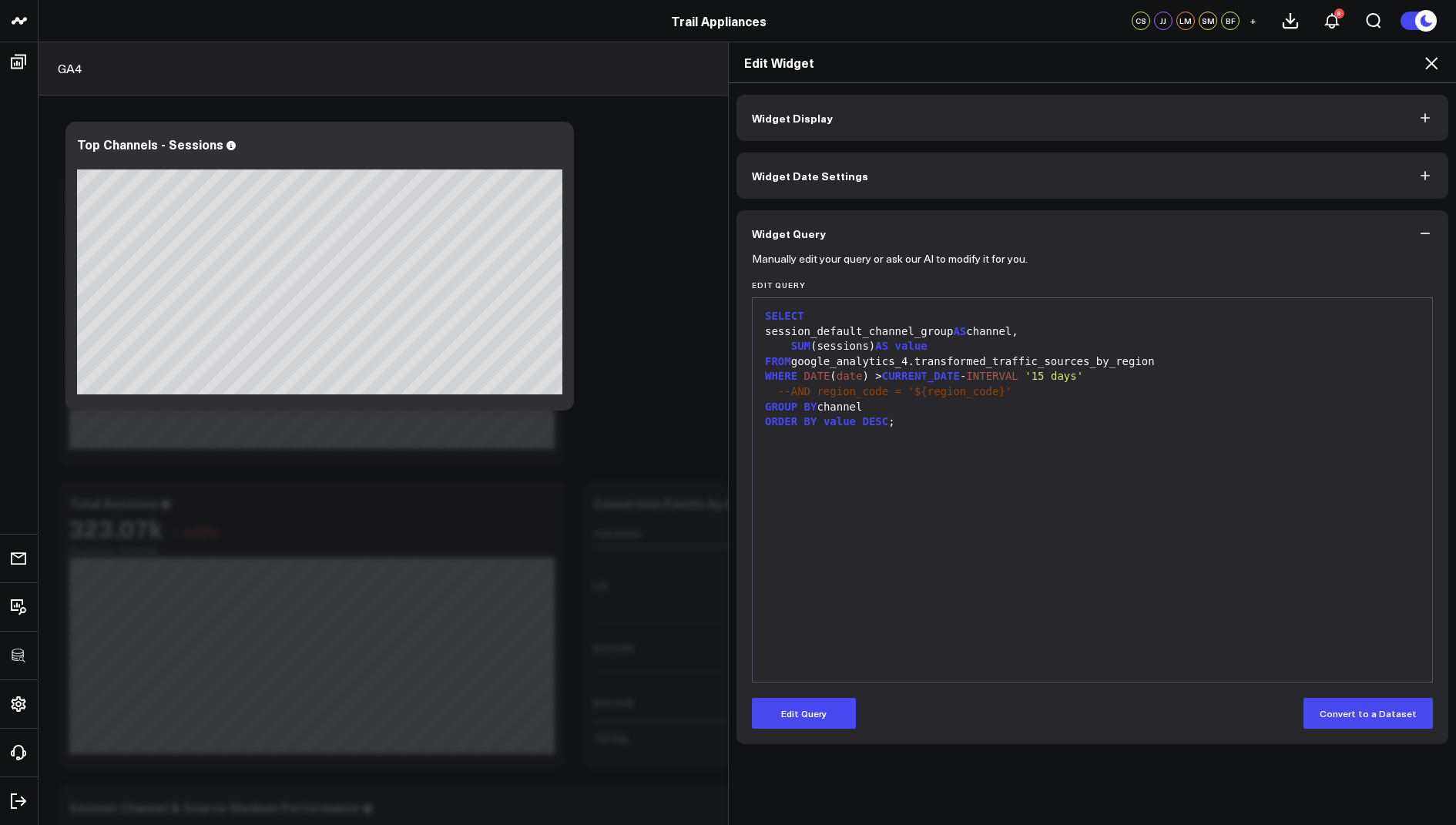
click at [1427, 58] on icon at bounding box center [1430, 62] width 12 height 12
